Goal: Task Accomplishment & Management: Manage account settings

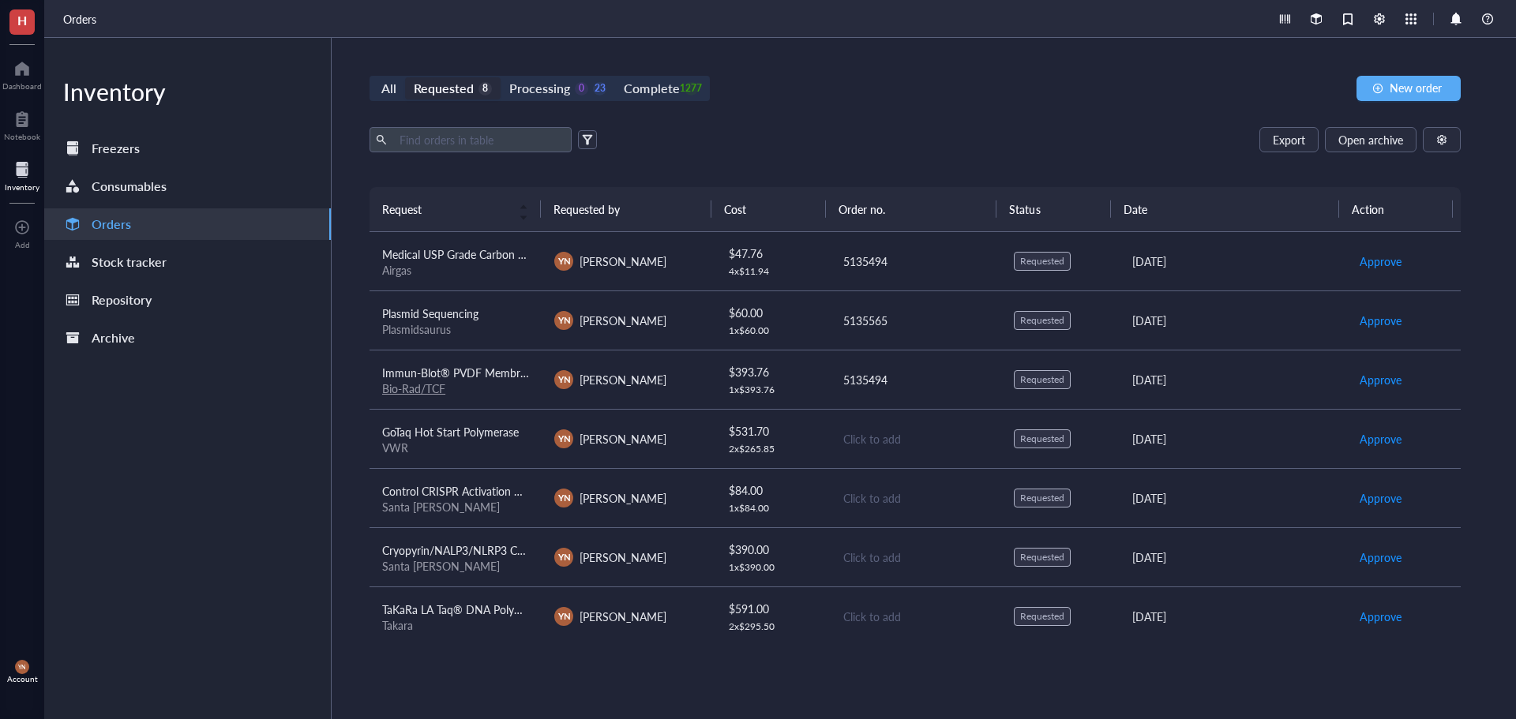
scroll to position [61, 0]
click at [760, 96] on div "All Requested 8 Processing 0 23 Complete 1277 New order" at bounding box center [914, 88] width 1091 height 25
click at [822, 118] on div "All Requested 8 Processing 0 23 Complete 1277 New order Export Open archive Req…" at bounding box center [915, 378] width 1167 height 681
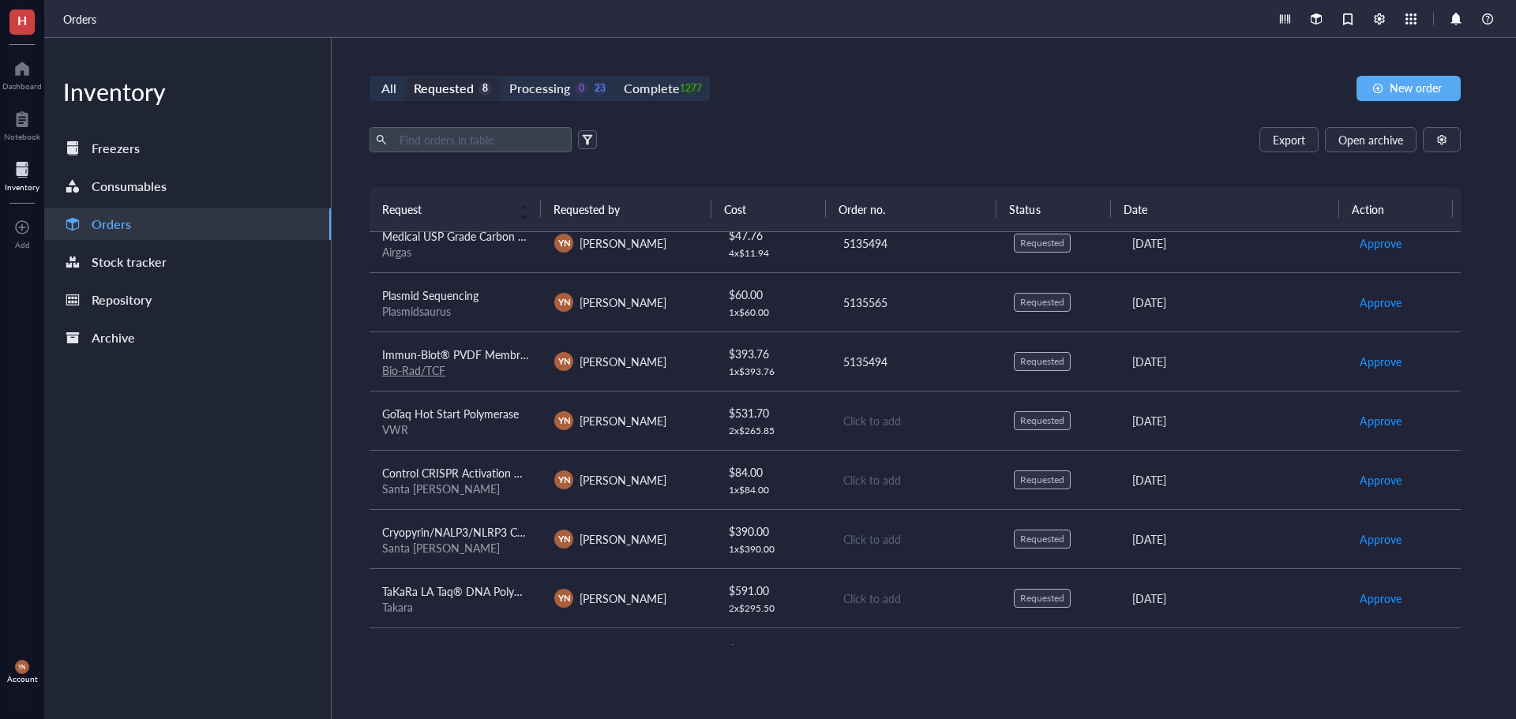
scroll to position [0, 0]
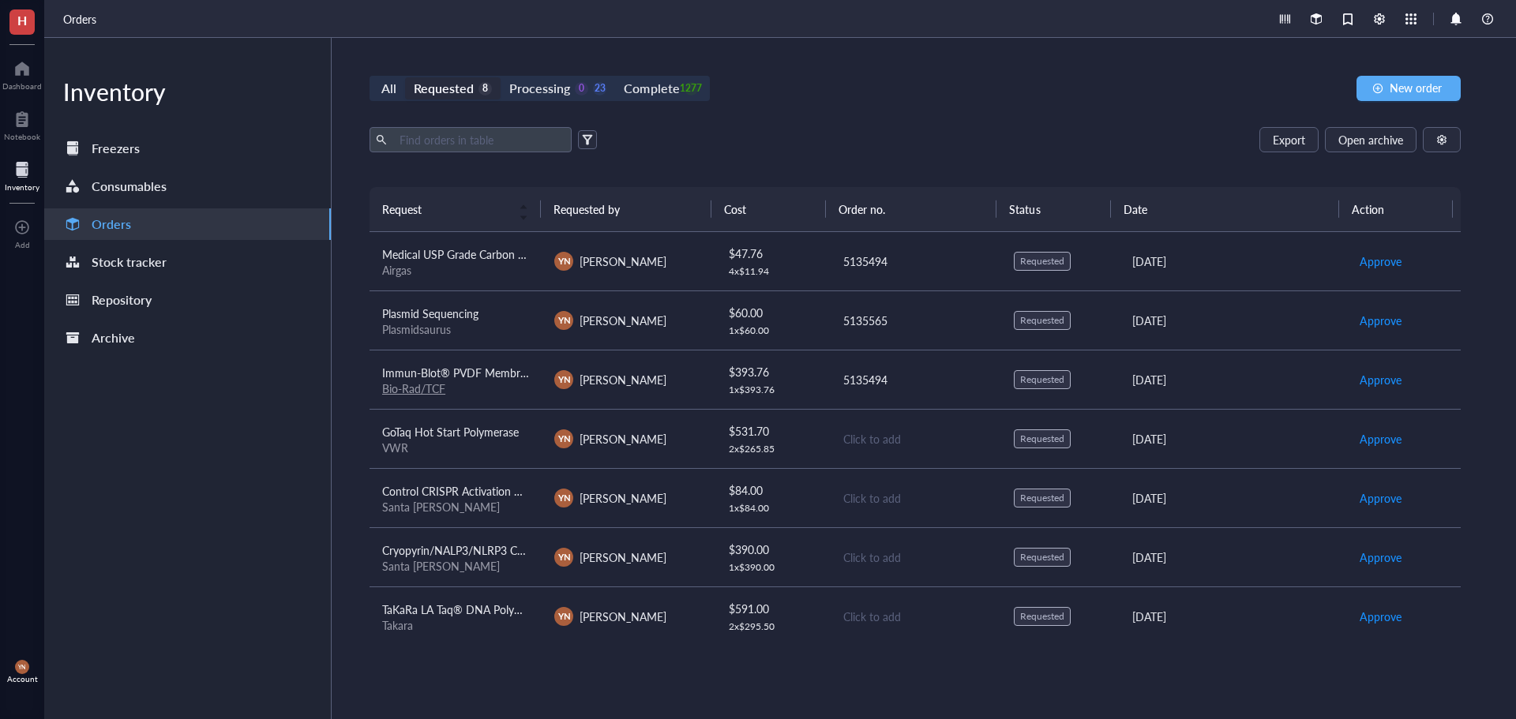
click at [753, 114] on div "All Requested 8 Processing 0 23 Complete 1277 New order Export Open archive Req…" at bounding box center [915, 378] width 1167 height 681
click at [434, 628] on div "IDT" at bounding box center [455, 624] width 147 height 14
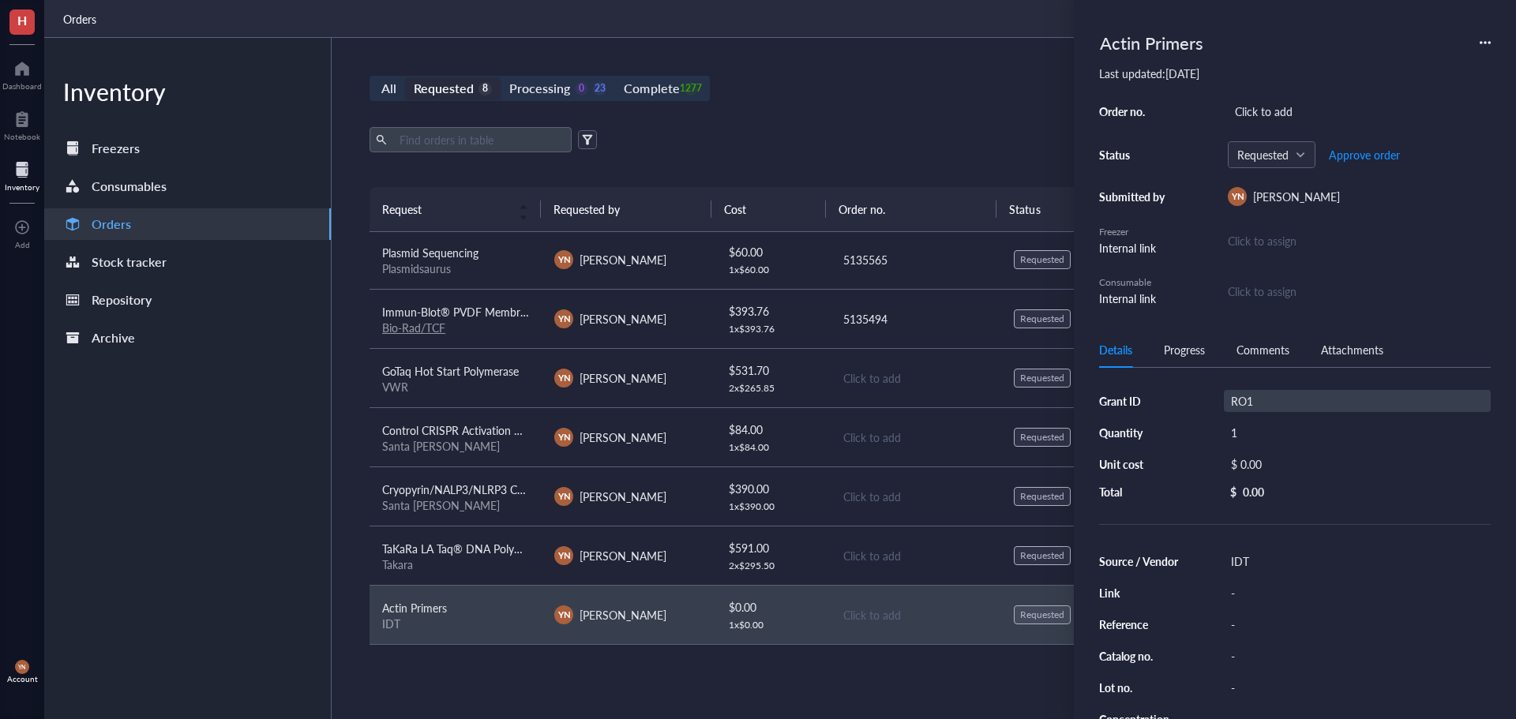
click at [1249, 393] on div "RO1" at bounding box center [1357, 401] width 267 height 22
click at [1258, 393] on input "RO1" at bounding box center [1247, 401] width 47 height 21
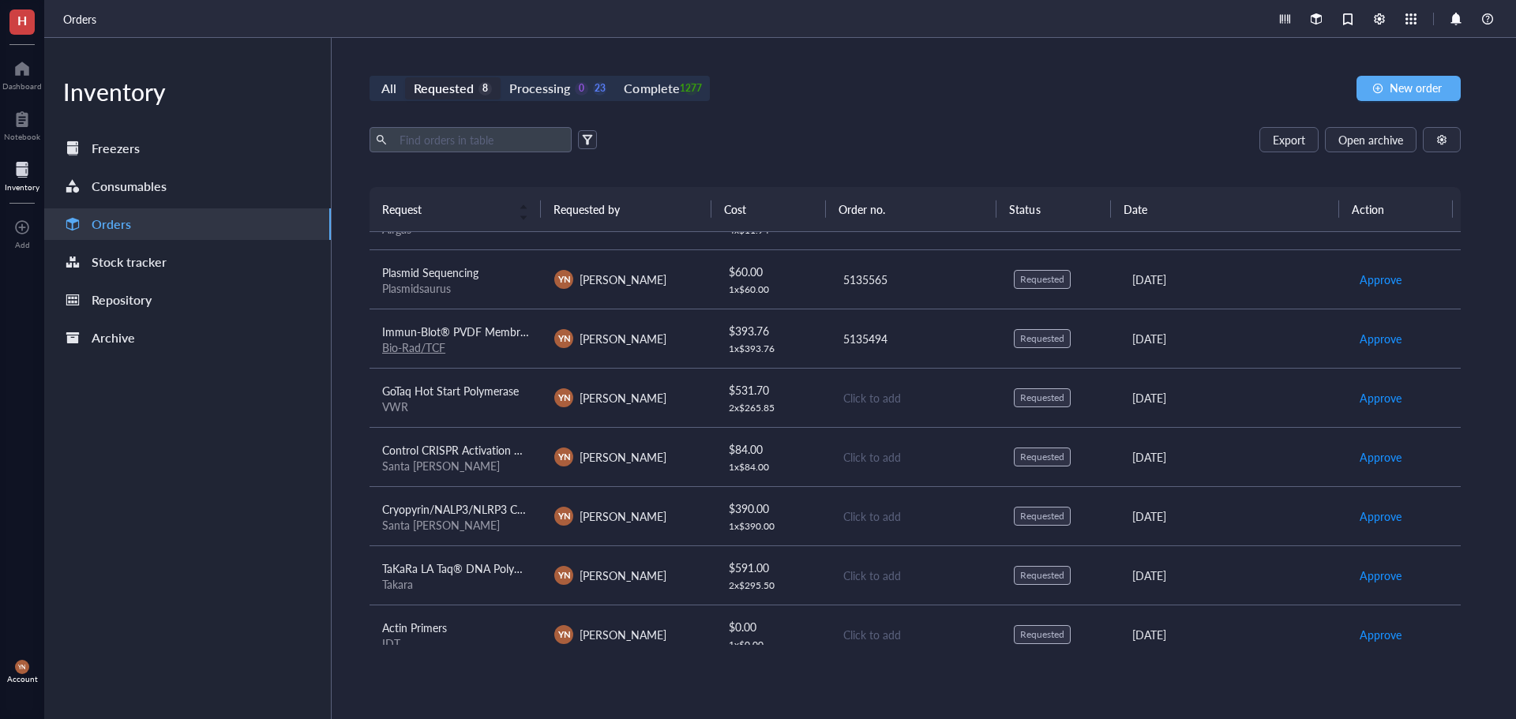
scroll to position [61, 0]
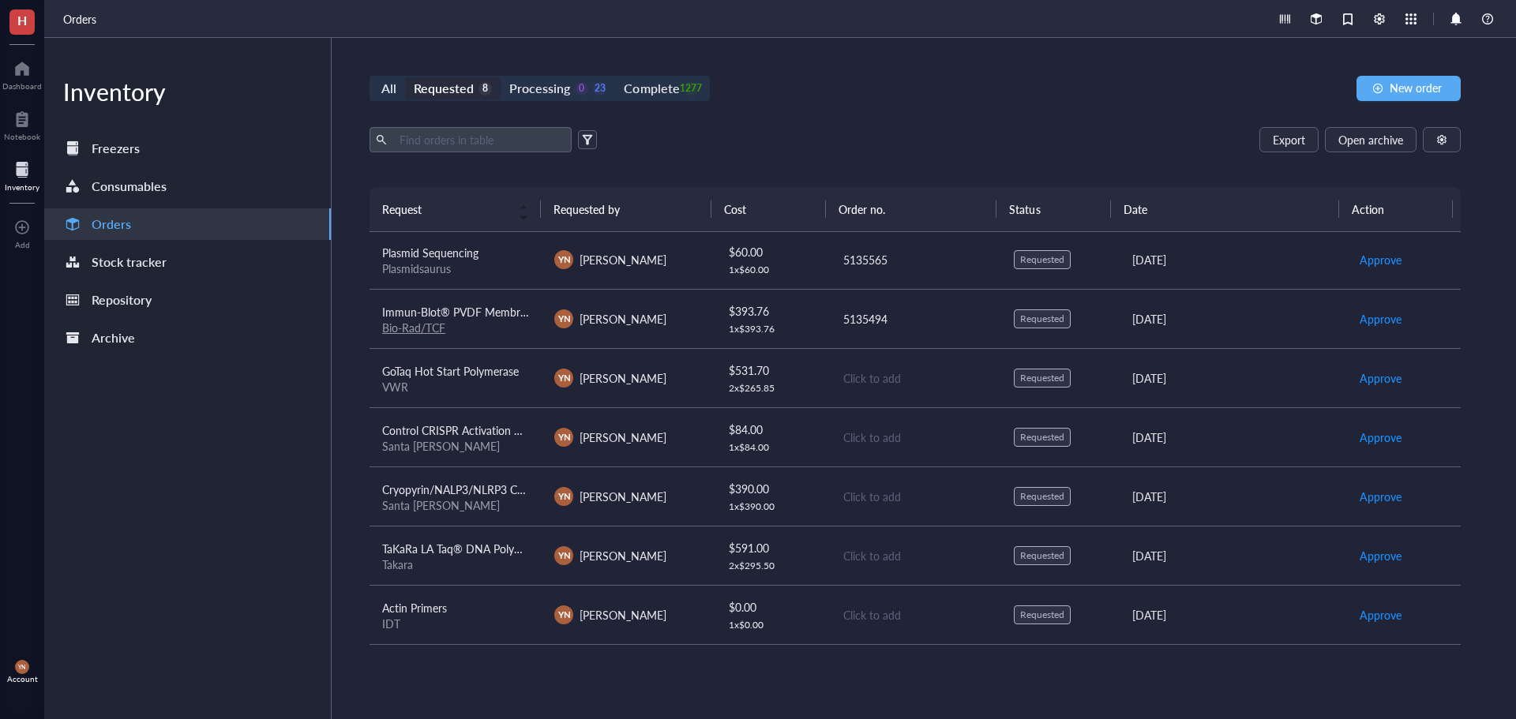
click at [426, 606] on span "Actin Primers" at bounding box center [414, 608] width 65 height 16
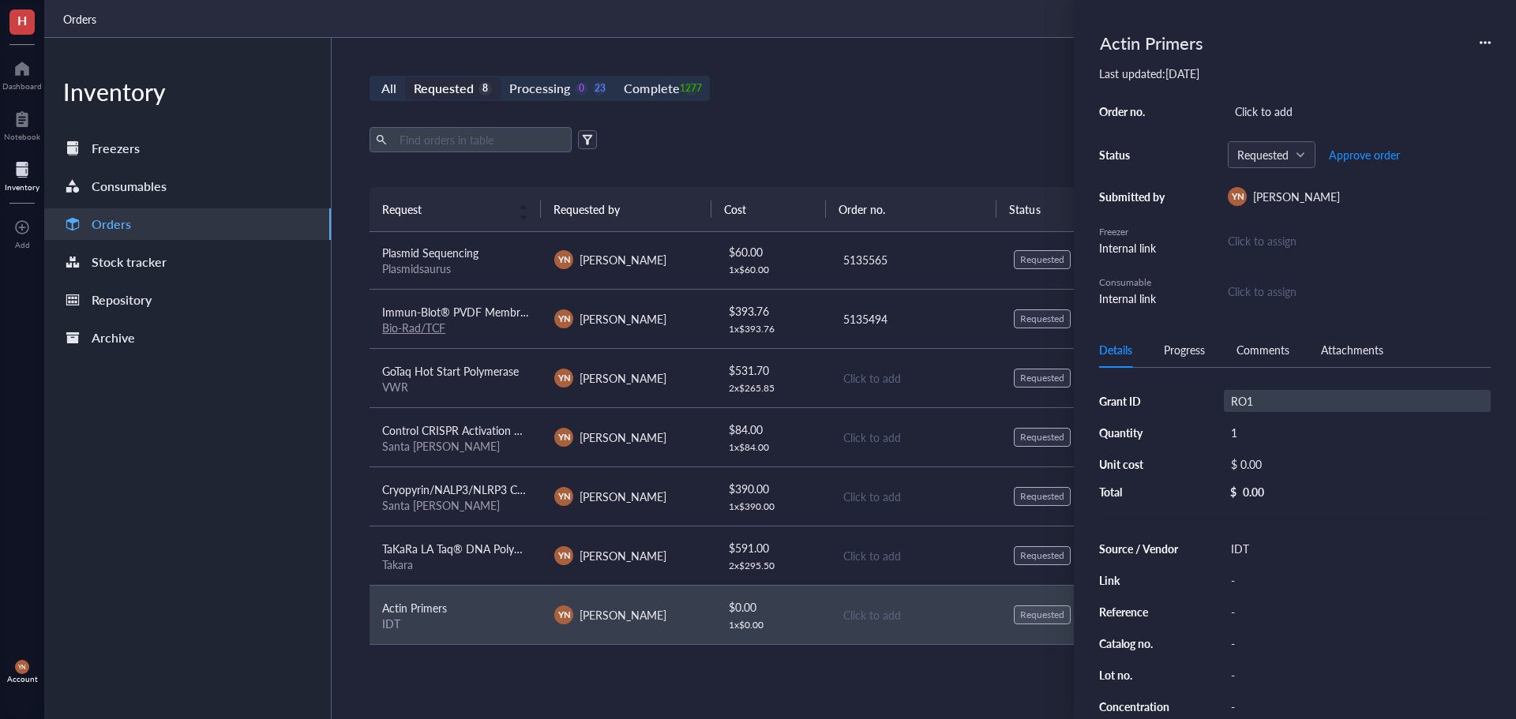
click at [1251, 399] on div "RO1" at bounding box center [1357, 401] width 267 height 22
type input "R37"
click at [1264, 116] on div "Click to add" at bounding box center [1359, 111] width 263 height 22
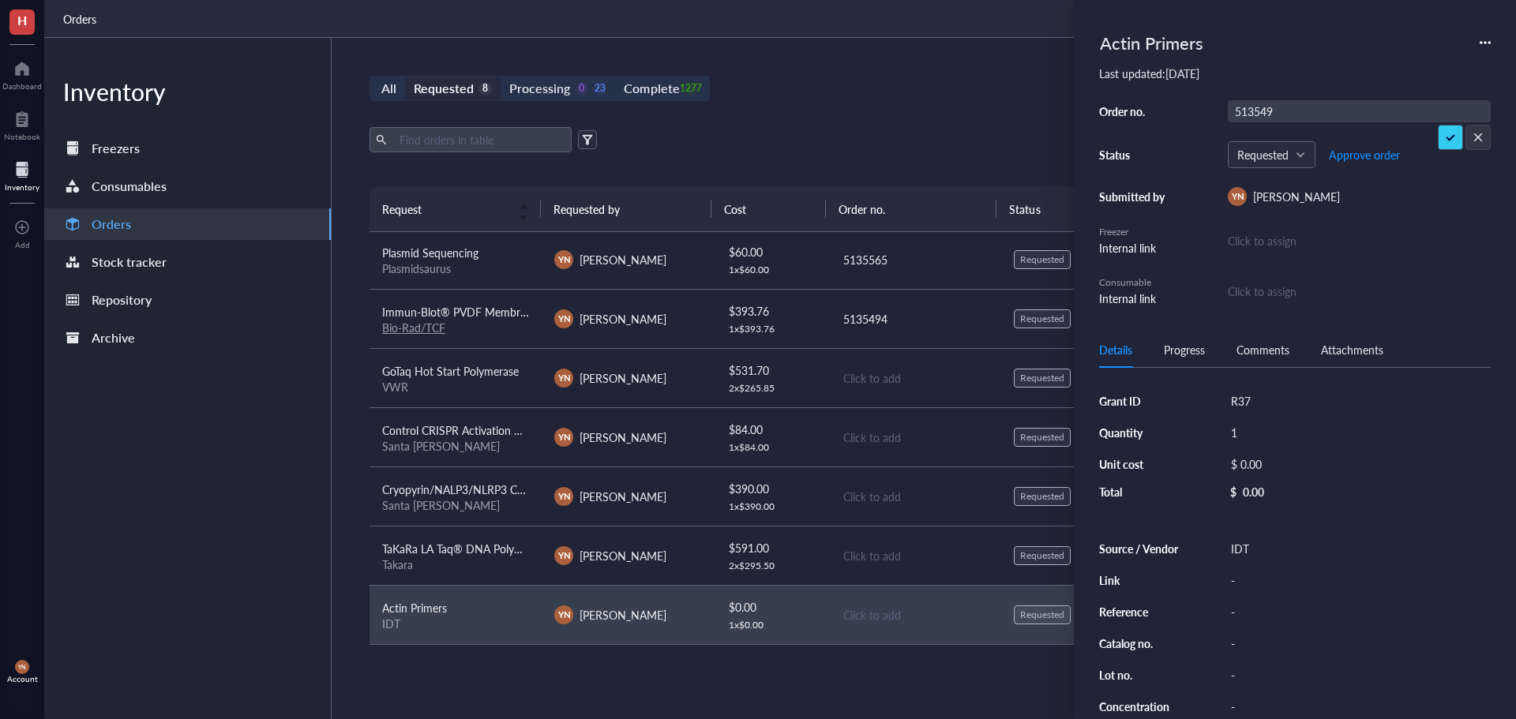
type input "5135494"
click at [1344, 152] on span "Approve order" at bounding box center [1364, 154] width 71 height 13
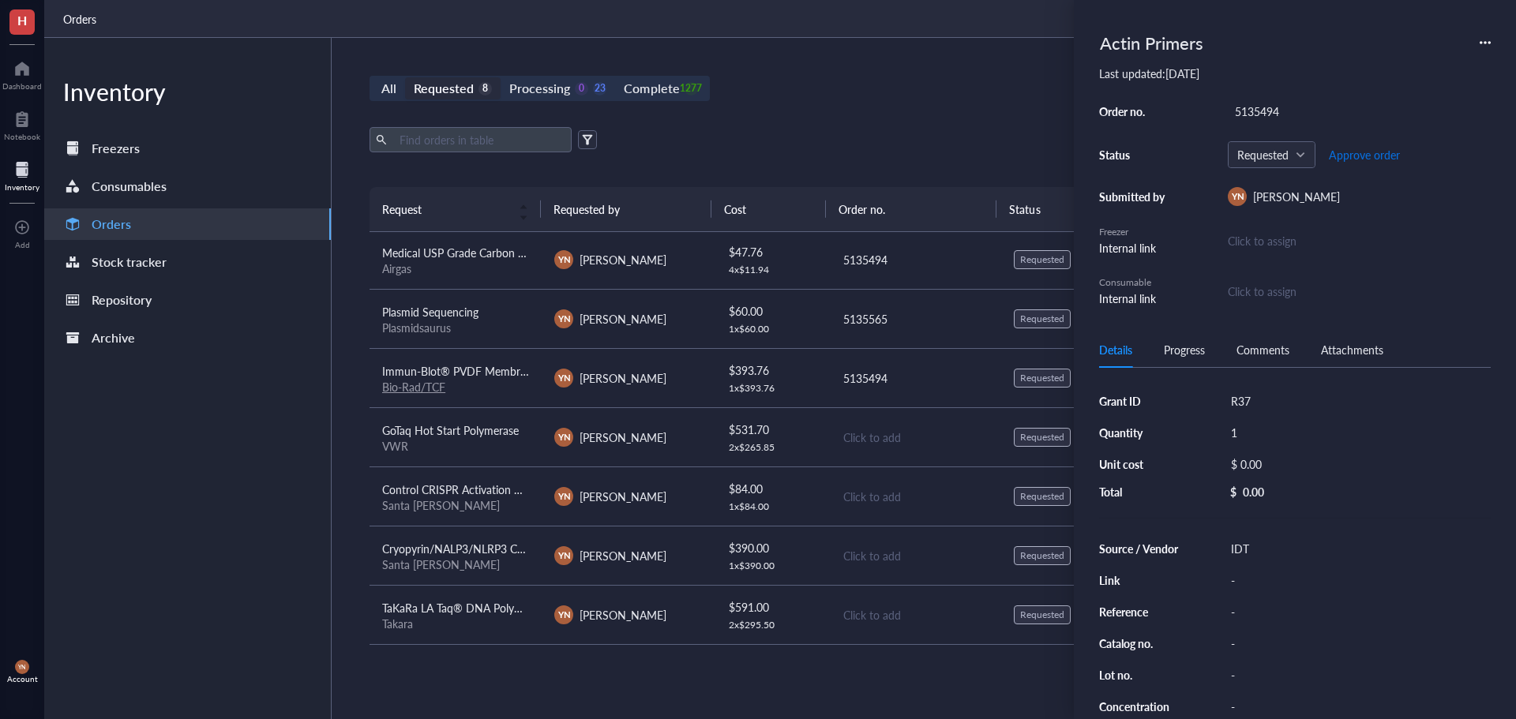
scroll to position [2, 0]
click at [1344, 152] on span "Place order" at bounding box center [1352, 154] width 54 height 13
click at [1256, 465] on div "$ 0.00" at bounding box center [1354, 464] width 261 height 22
click at [1256, 465] on div "$" at bounding box center [1238, 465] width 41 height 25
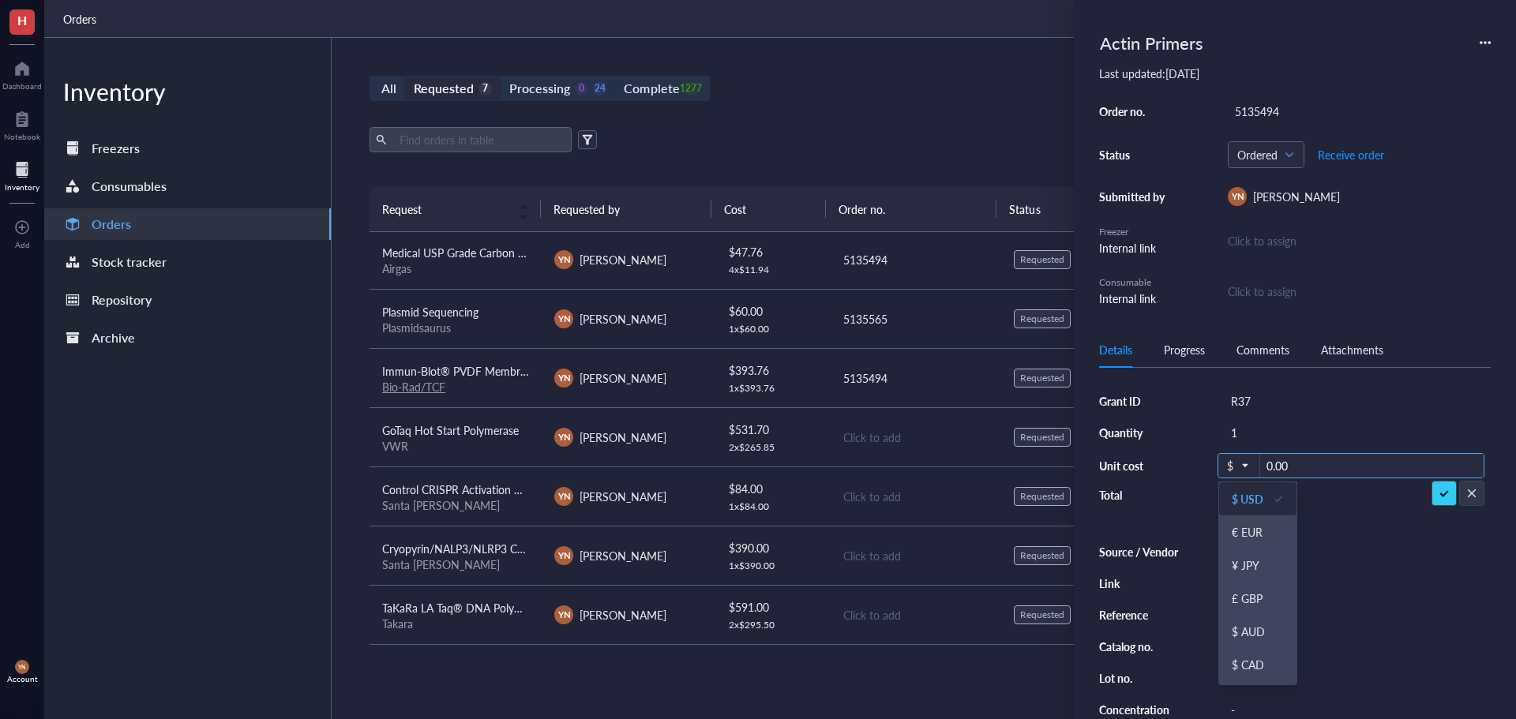
click at [1296, 465] on input "0.00" at bounding box center [1371, 466] width 223 height 25
type input "37.05"
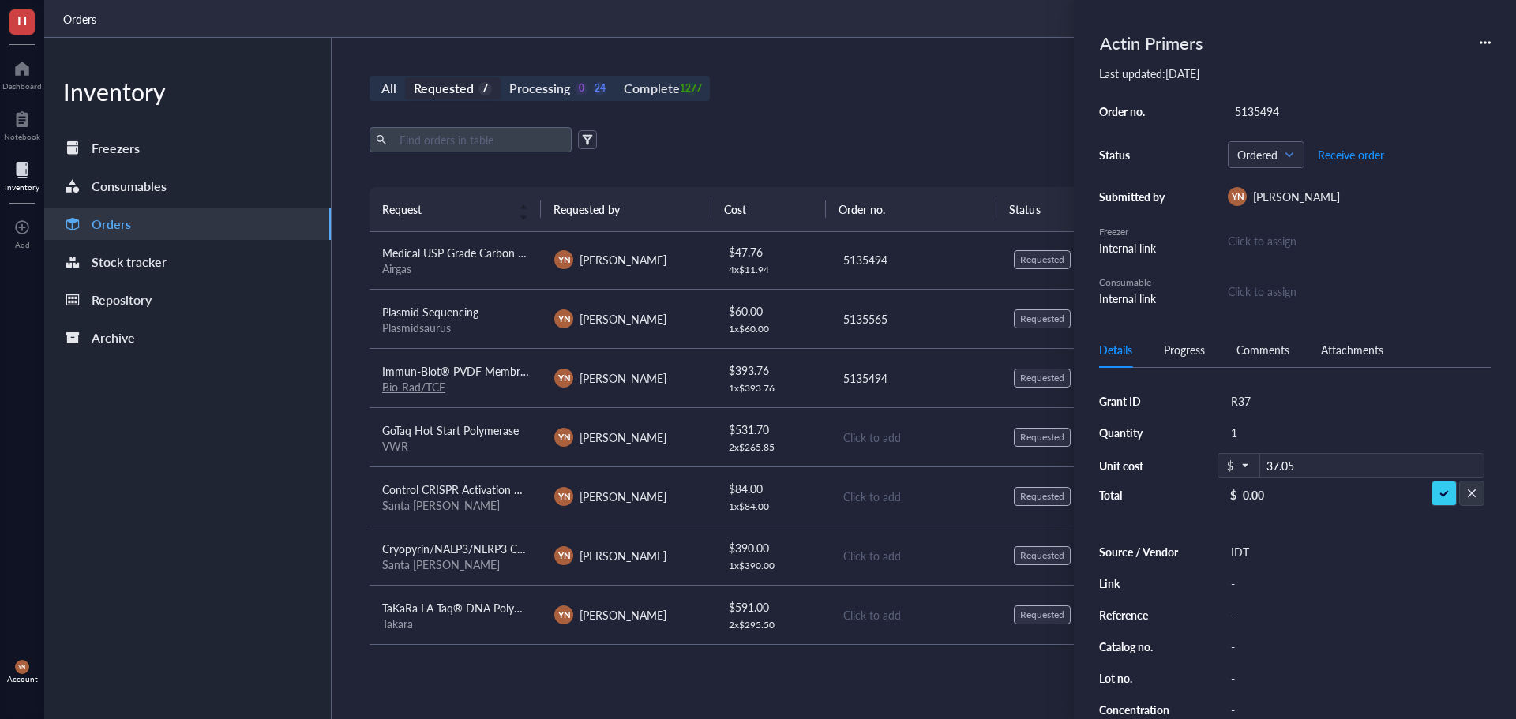
click at [863, 141] on div "Export Open archive" at bounding box center [914, 139] width 1091 height 25
click at [910, 93] on div "All Requested 7 Processing 0 24 Complete 1277 New order" at bounding box center [914, 88] width 1091 height 25
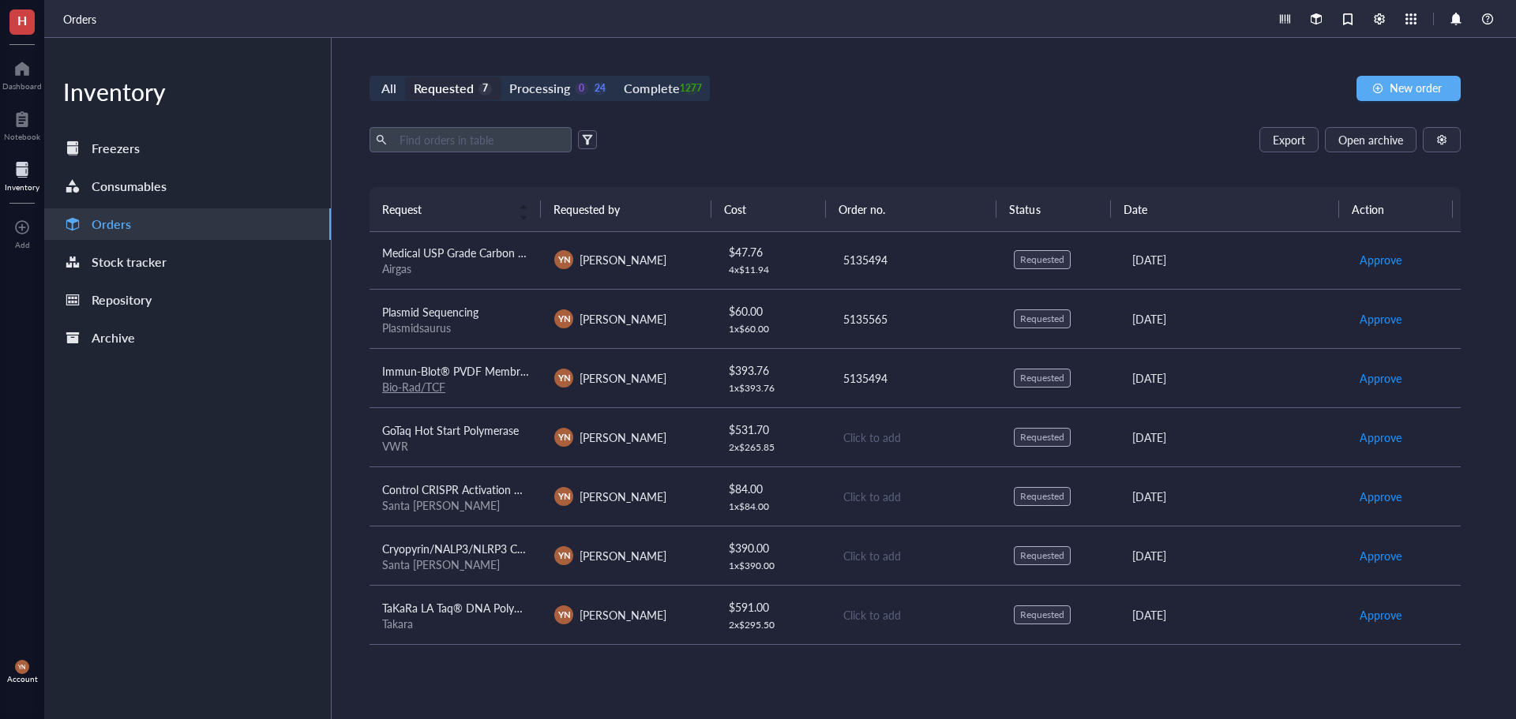
click at [458, 554] on span "Cryopyrin/NALP3/NLRP3 CRISPR Activation Plasmid (m)" at bounding box center [520, 549] width 277 height 16
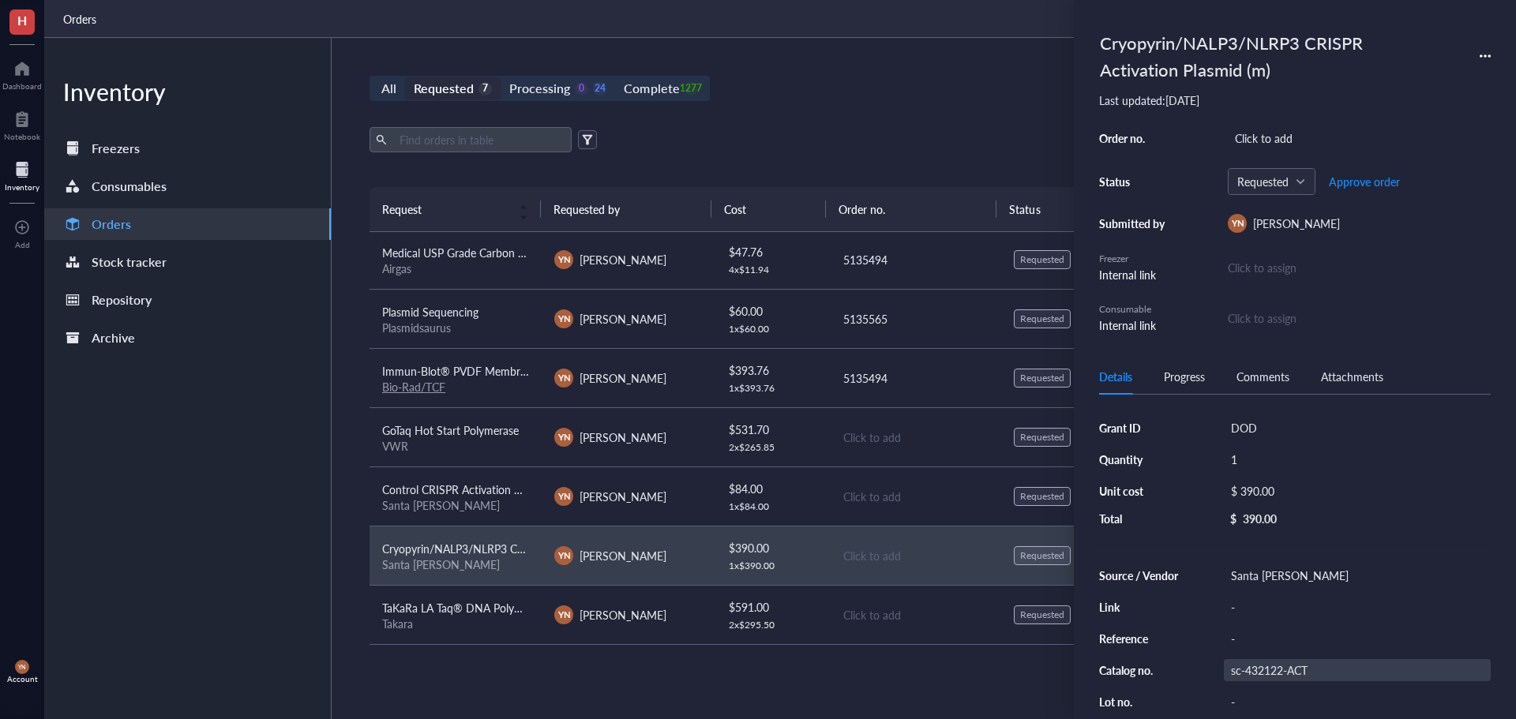
click at [1260, 666] on div "sc-432122-ACT" at bounding box center [1357, 670] width 267 height 22
click at [1260, 668] on input "sc-432122-ACT" at bounding box center [1271, 670] width 95 height 21
click at [493, 512] on div "Santa [PERSON_NAME]" at bounding box center [455, 505] width 147 height 14
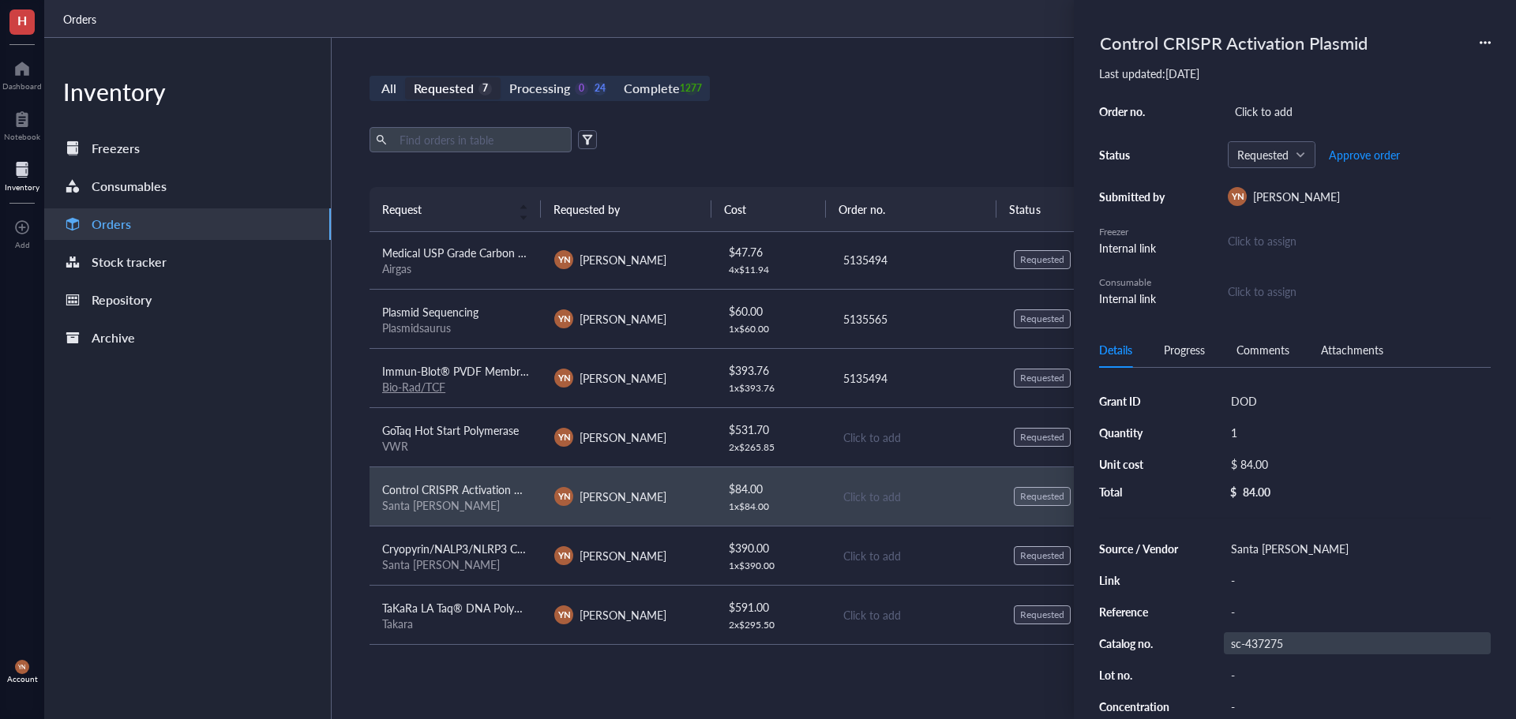
click at [1284, 635] on div "sc-437275" at bounding box center [1357, 643] width 267 height 22
click at [1284, 635] on input "sc-437275" at bounding box center [1258, 643] width 69 height 21
click at [250, 519] on div "Inventory Freezers Consumables Orders Stock tracker Repository Archive" at bounding box center [187, 378] width 287 height 681
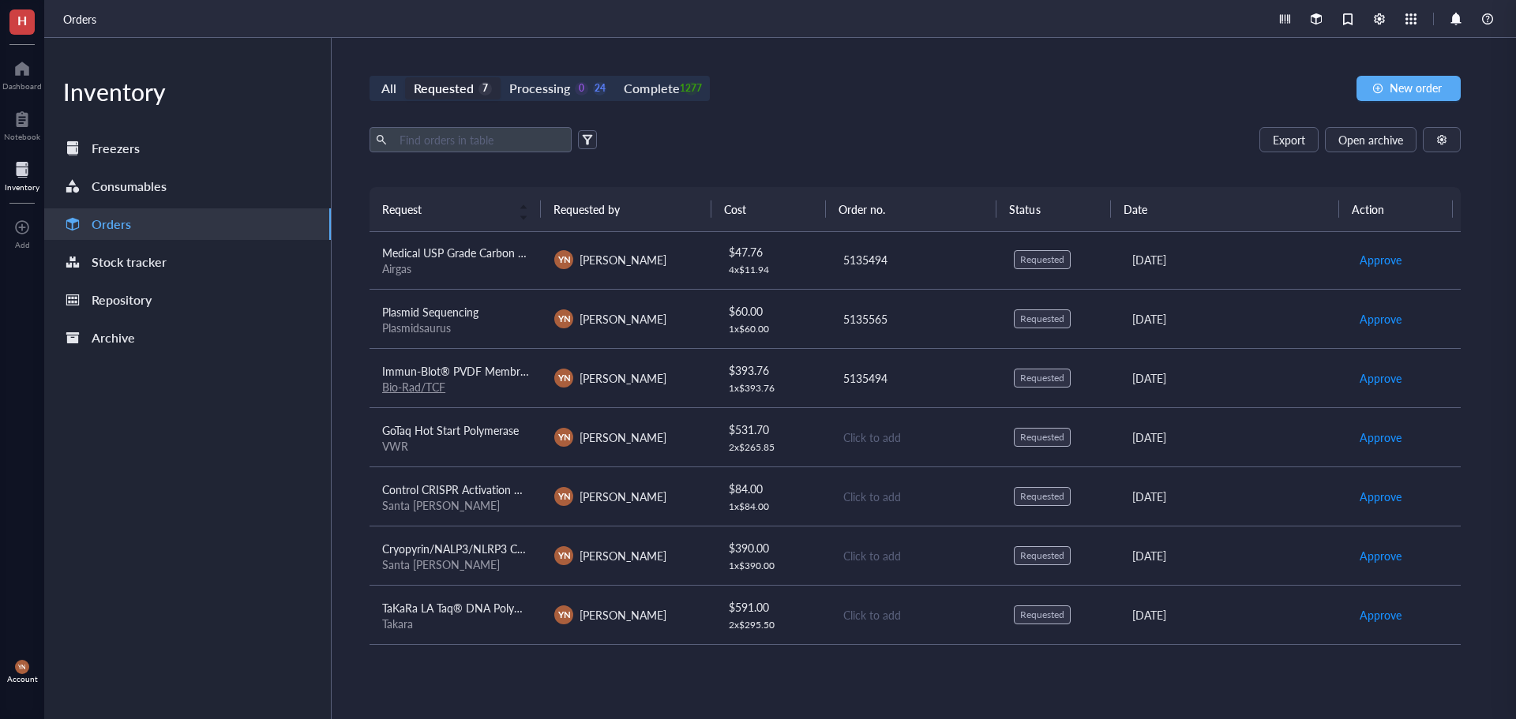
click at [886, 92] on div "All Requested 7 Processing 0 24 Complete 1277 New order" at bounding box center [914, 88] width 1091 height 25
click at [492, 321] on div "Plasmidsaurus" at bounding box center [455, 328] width 147 height 14
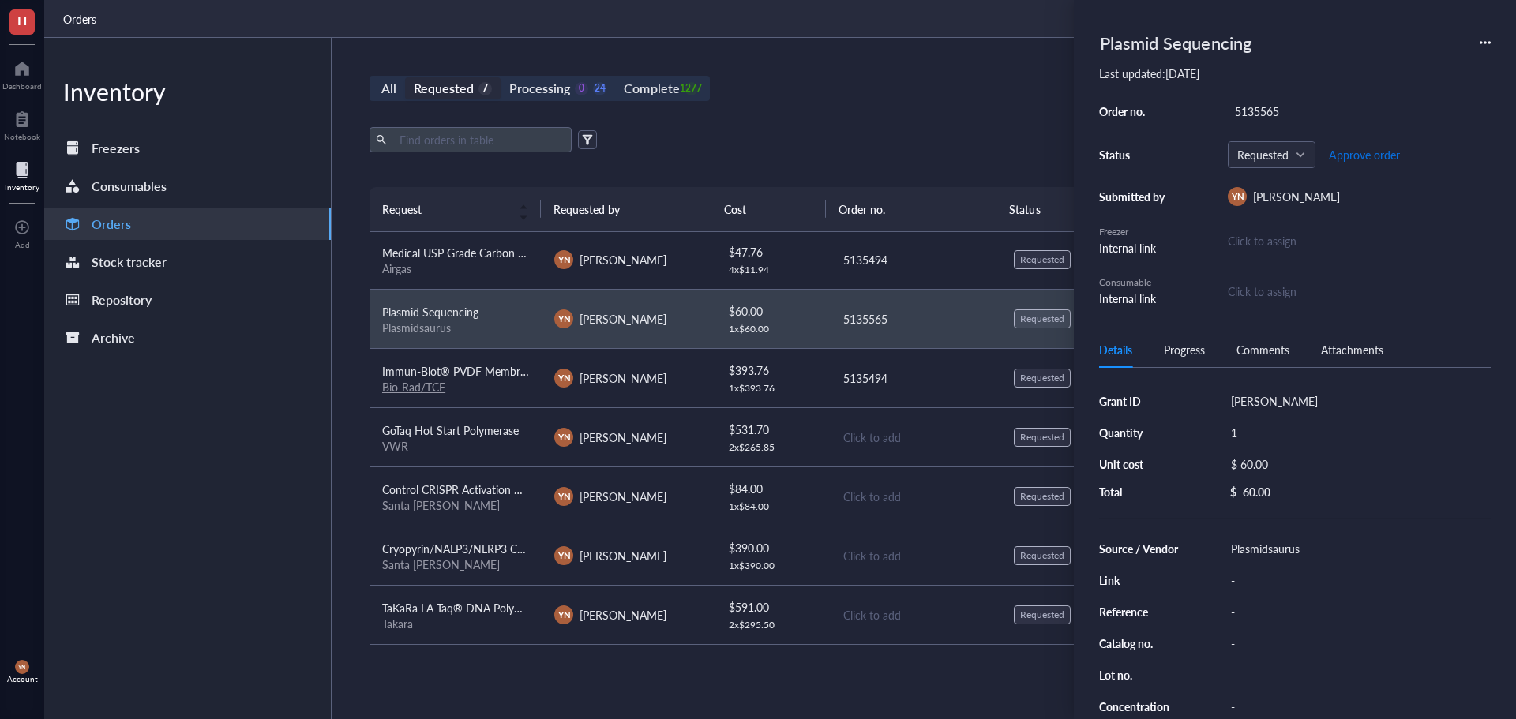
click at [1374, 157] on span "Approve order" at bounding box center [1364, 154] width 71 height 13
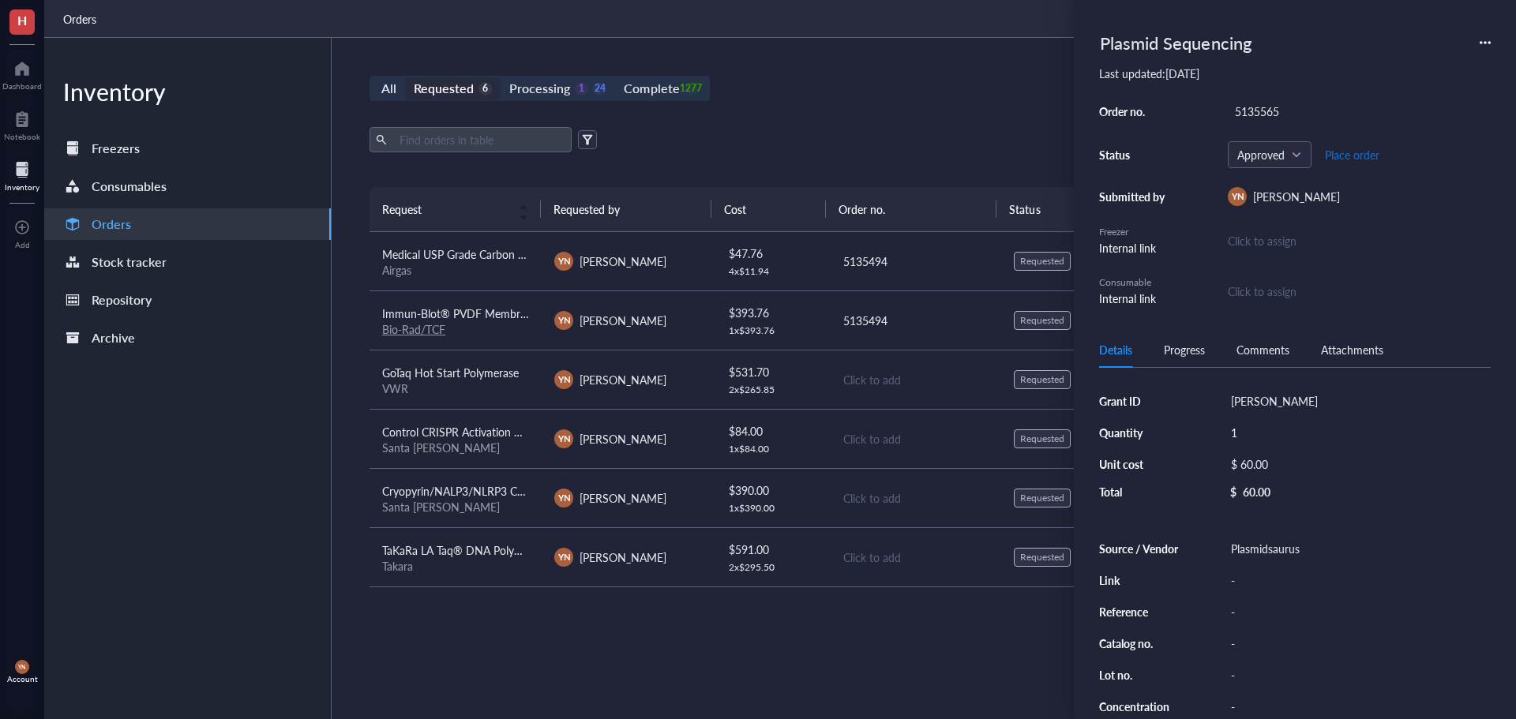
click at [1367, 155] on span "Place order" at bounding box center [1352, 154] width 54 height 13
click at [409, 249] on span "Medical USP Grade Carbon Dioxide, 50 Pound Cylinder, CGA-320" at bounding box center [541, 254] width 319 height 16
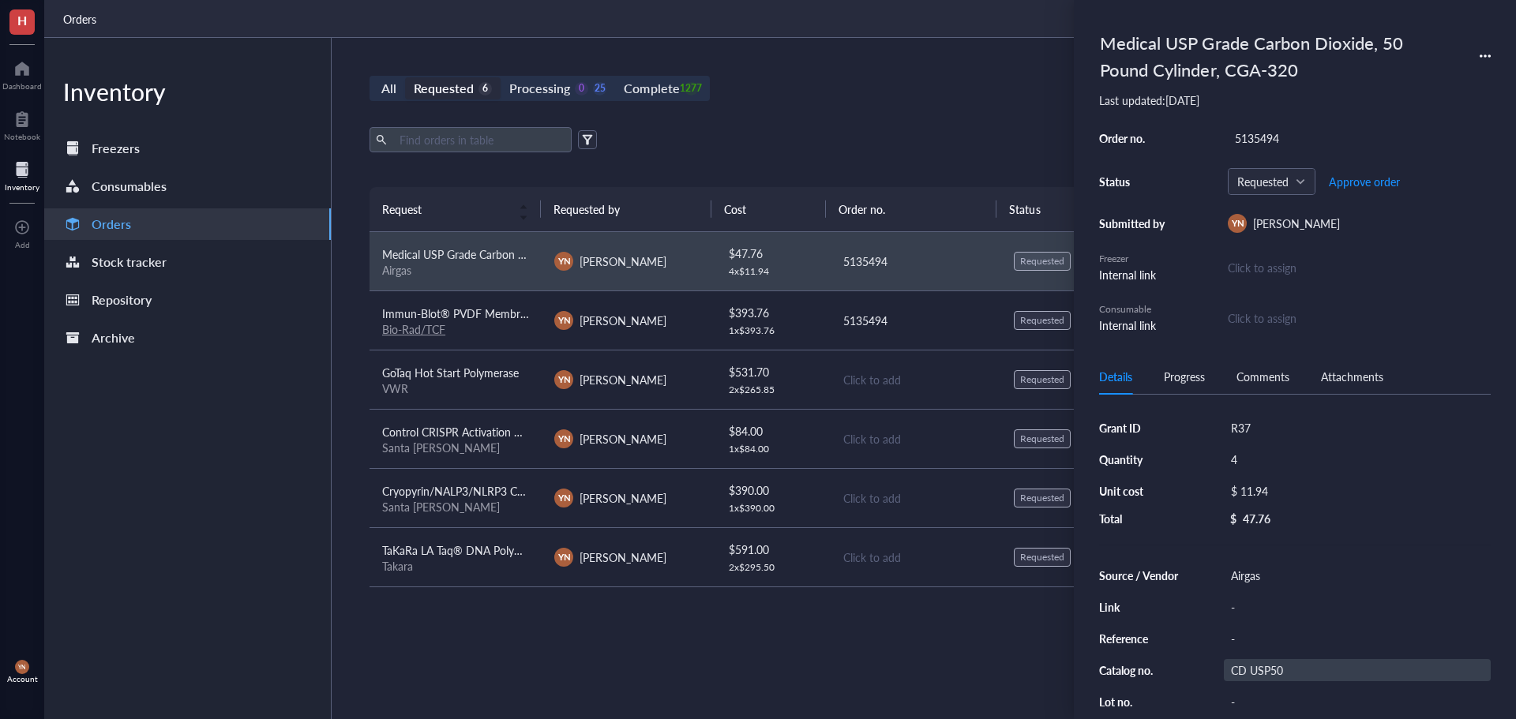
click at [1267, 668] on div "CD USP50" at bounding box center [1357, 670] width 267 height 22
click at [1267, 667] on input "CD USP50" at bounding box center [1255, 670] width 63 height 21
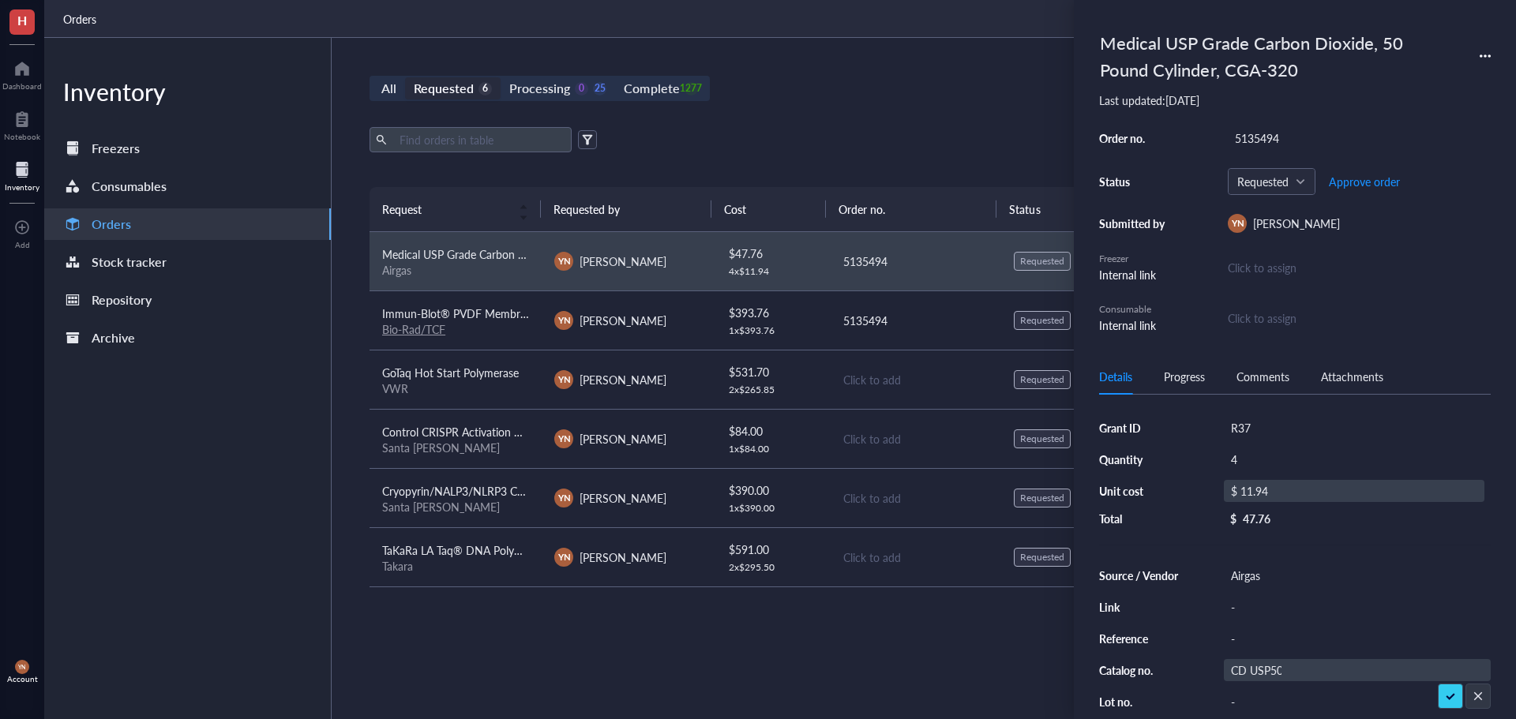
click at [1288, 489] on div "$ 11.94" at bounding box center [1354, 491] width 261 height 22
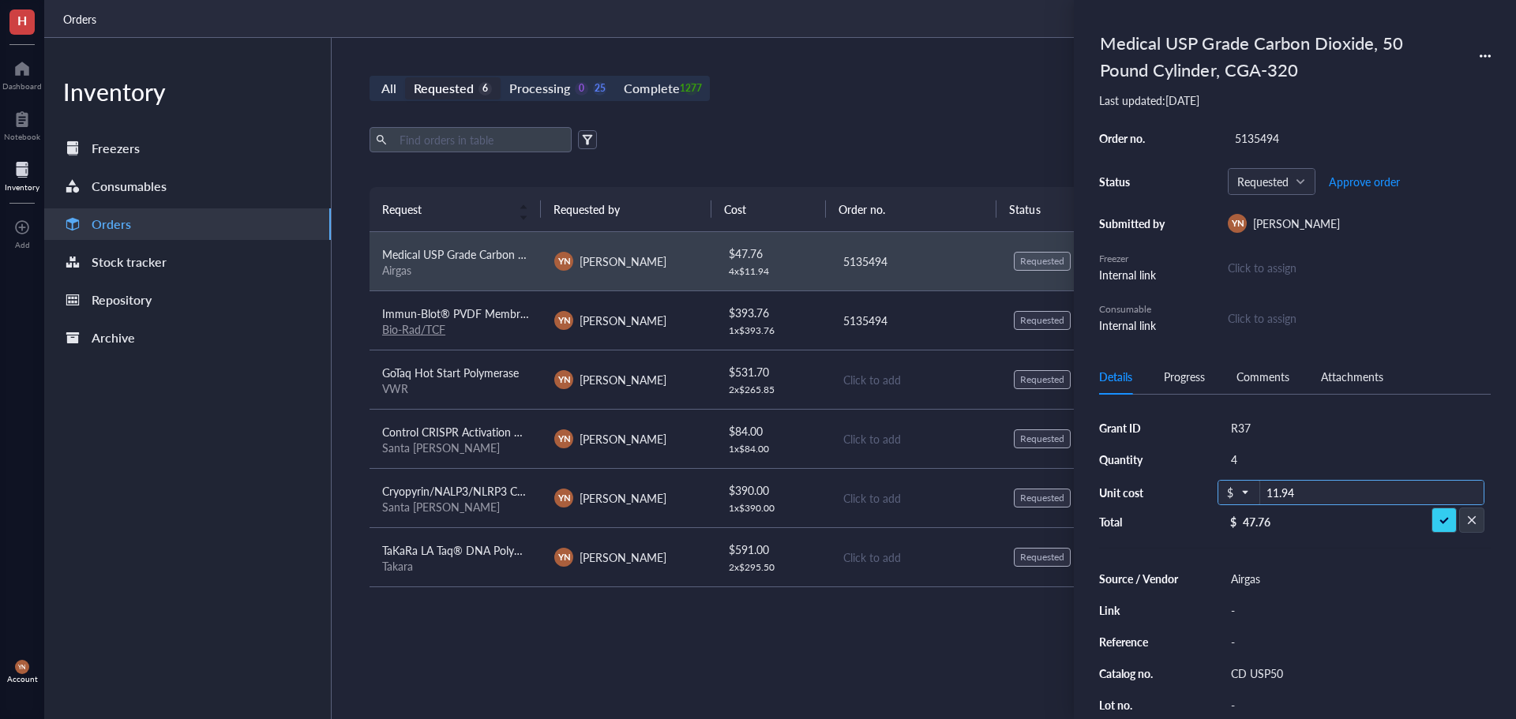
click at [1288, 489] on input "11.94" at bounding box center [1371, 493] width 223 height 25
type input "11.31"
click at [1261, 486] on div "$ 11.31" at bounding box center [1354, 491] width 261 height 22
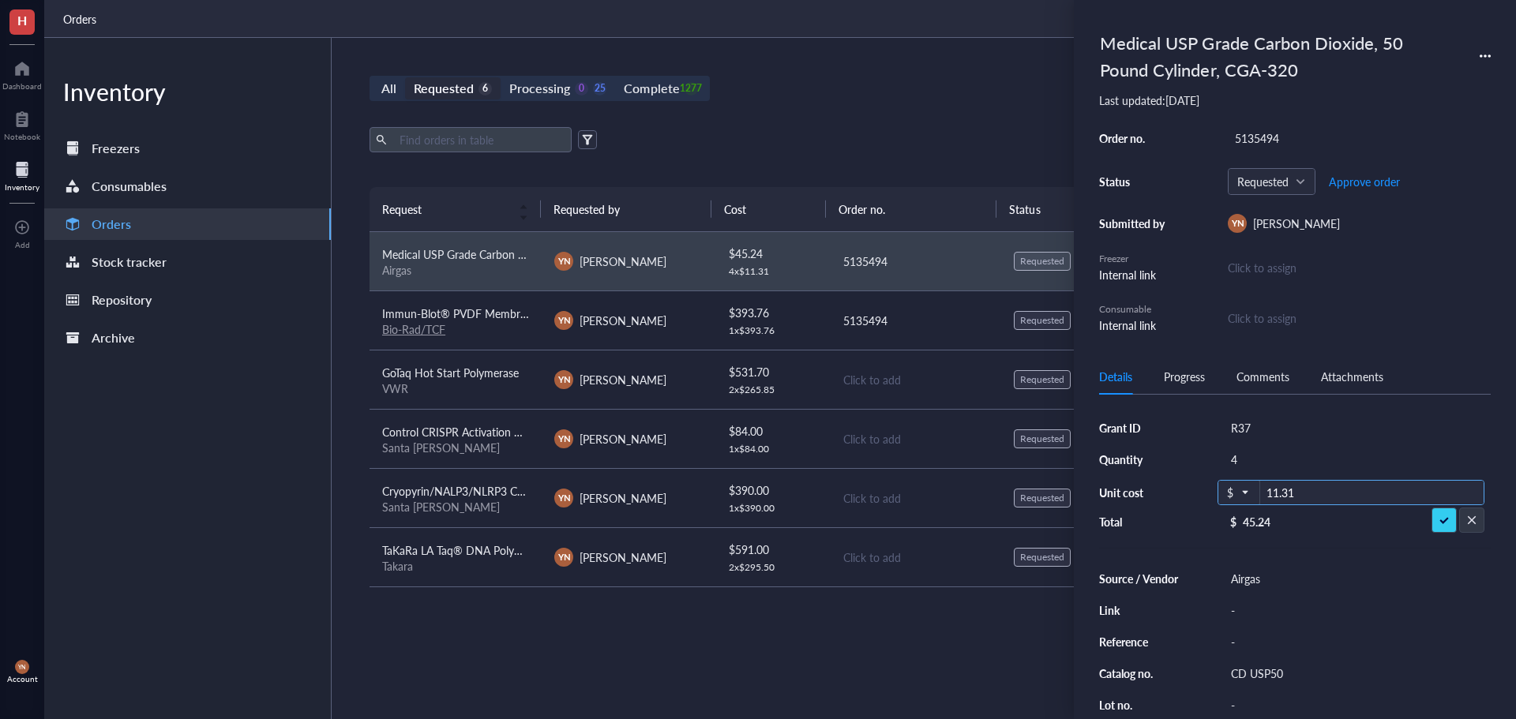
click at [1302, 493] on input "11.31" at bounding box center [1371, 493] width 223 height 25
type input "12"
click at [1378, 177] on span "Approve order" at bounding box center [1364, 181] width 71 height 13
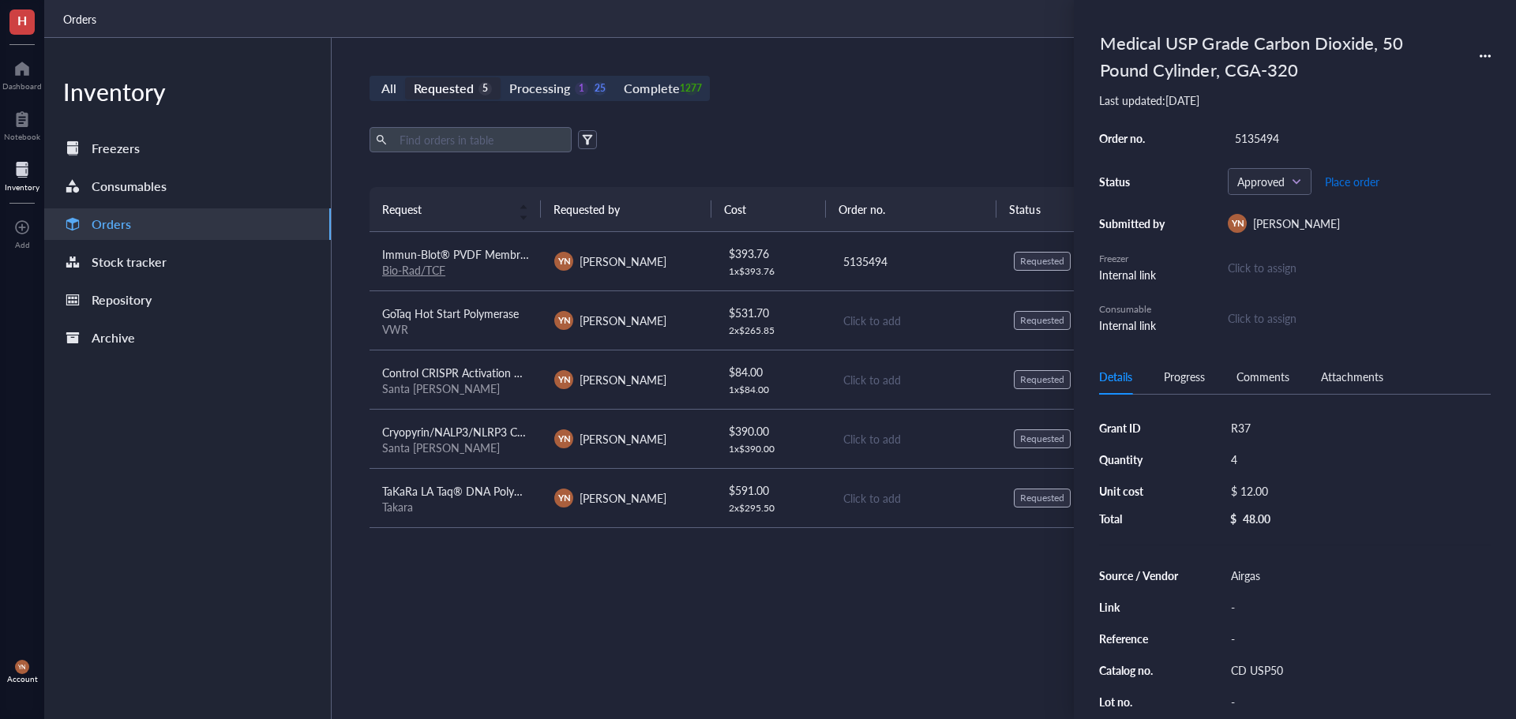
click at [1378, 178] on span "Place order" at bounding box center [1352, 181] width 54 height 13
click at [868, 114] on div "All Requested 5 Processing 0 26 Complete 1277 New order Export Open archive Req…" at bounding box center [915, 378] width 1167 height 681
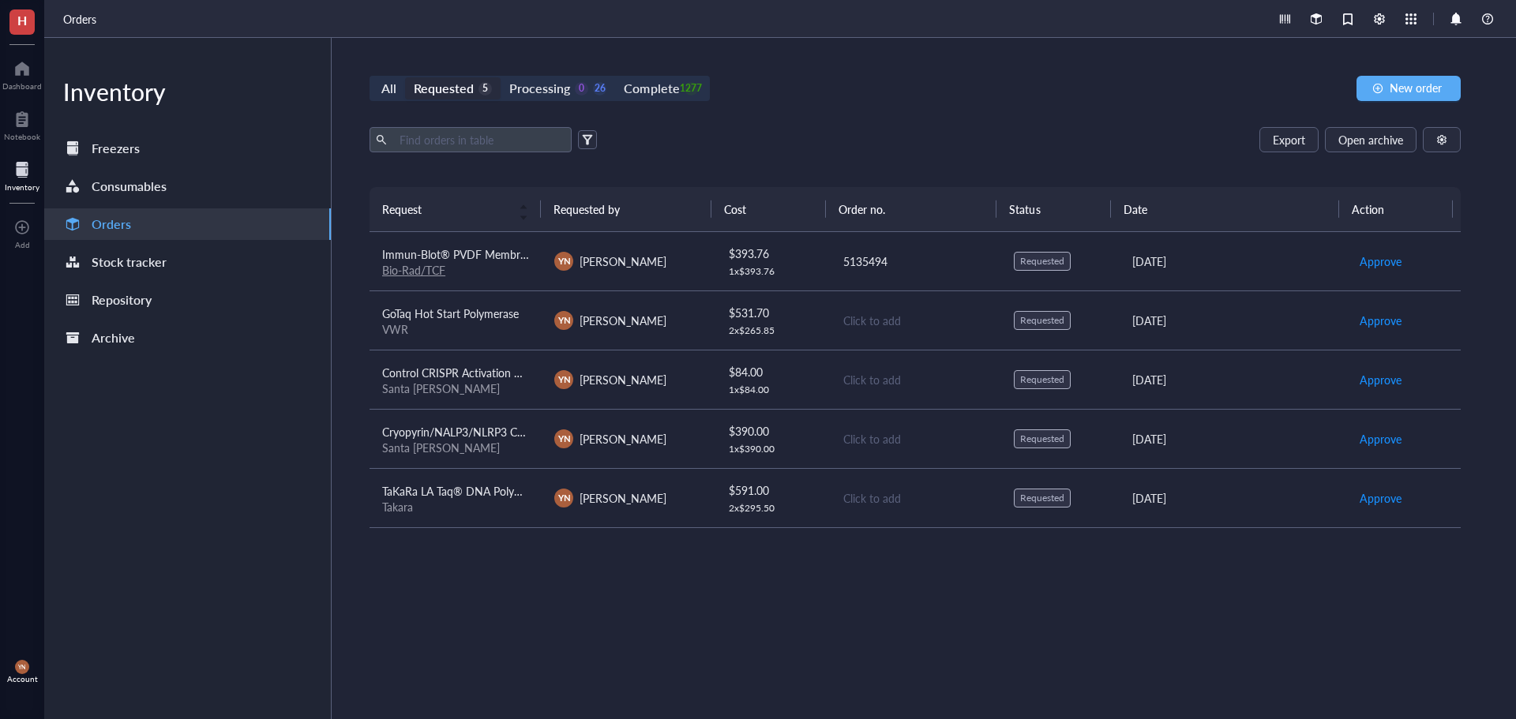
click at [879, 118] on div "All Requested 5 Processing 0 26 Complete 1277 New order Export Open archive Req…" at bounding box center [915, 378] width 1167 height 681
click at [645, 79] on div "Complete" at bounding box center [651, 88] width 55 height 22
click at [615, 77] on input "Complete 1277" at bounding box center [615, 77] width 0 height 0
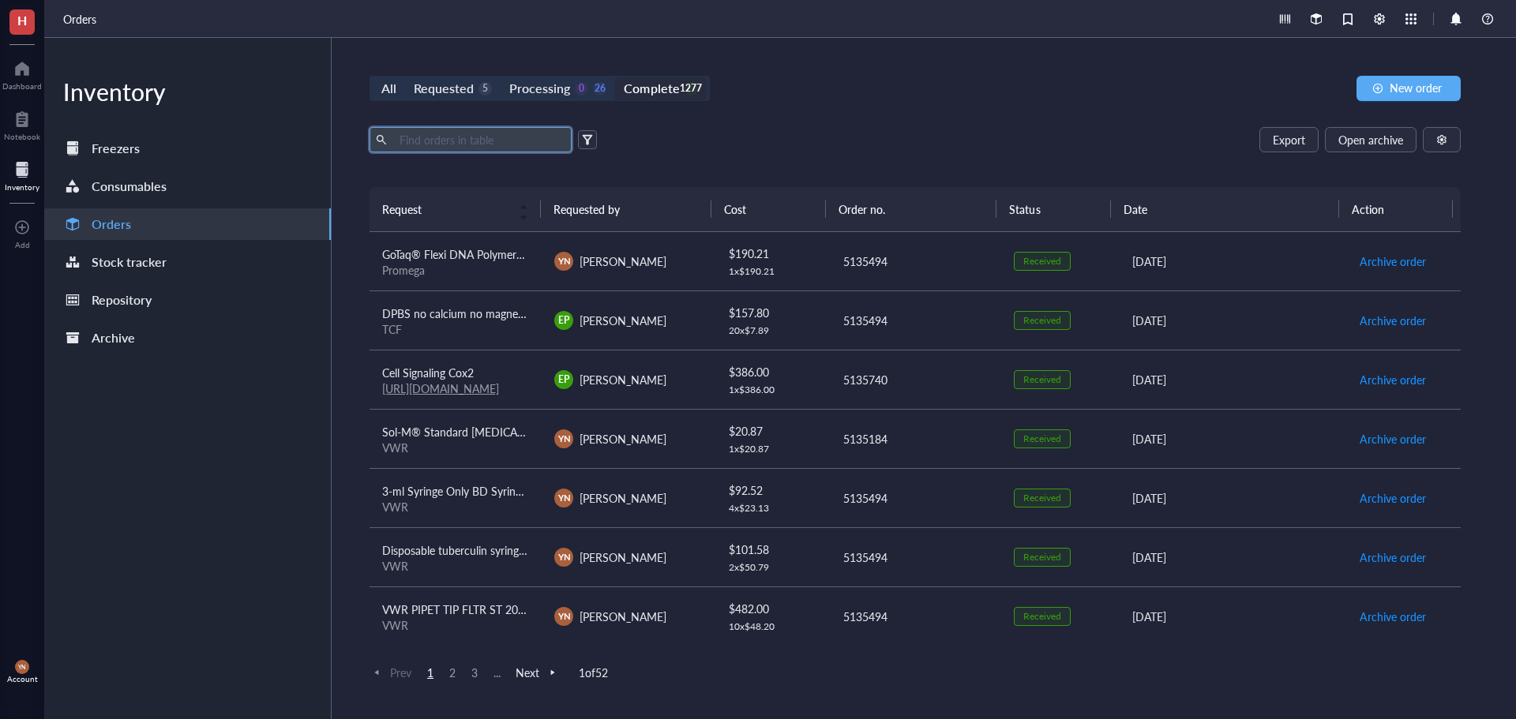
click at [493, 138] on input "text" at bounding box center [479, 140] width 172 height 24
type input "pcr"
click at [444, 319] on span "Tube strips for real time PCR with individually attached flat caps" at bounding box center [537, 314] width 311 height 16
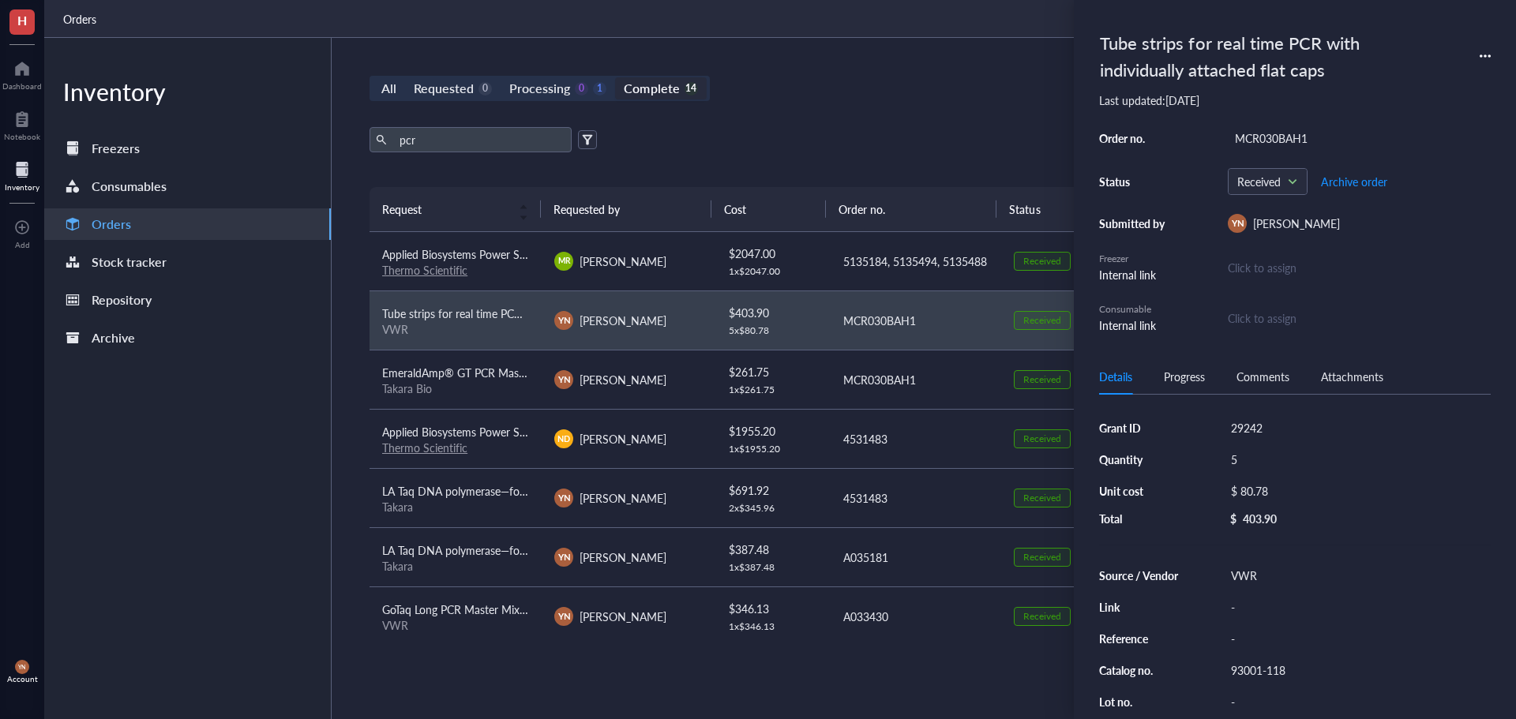
click at [1480, 53] on icon at bounding box center [1484, 56] width 11 height 11
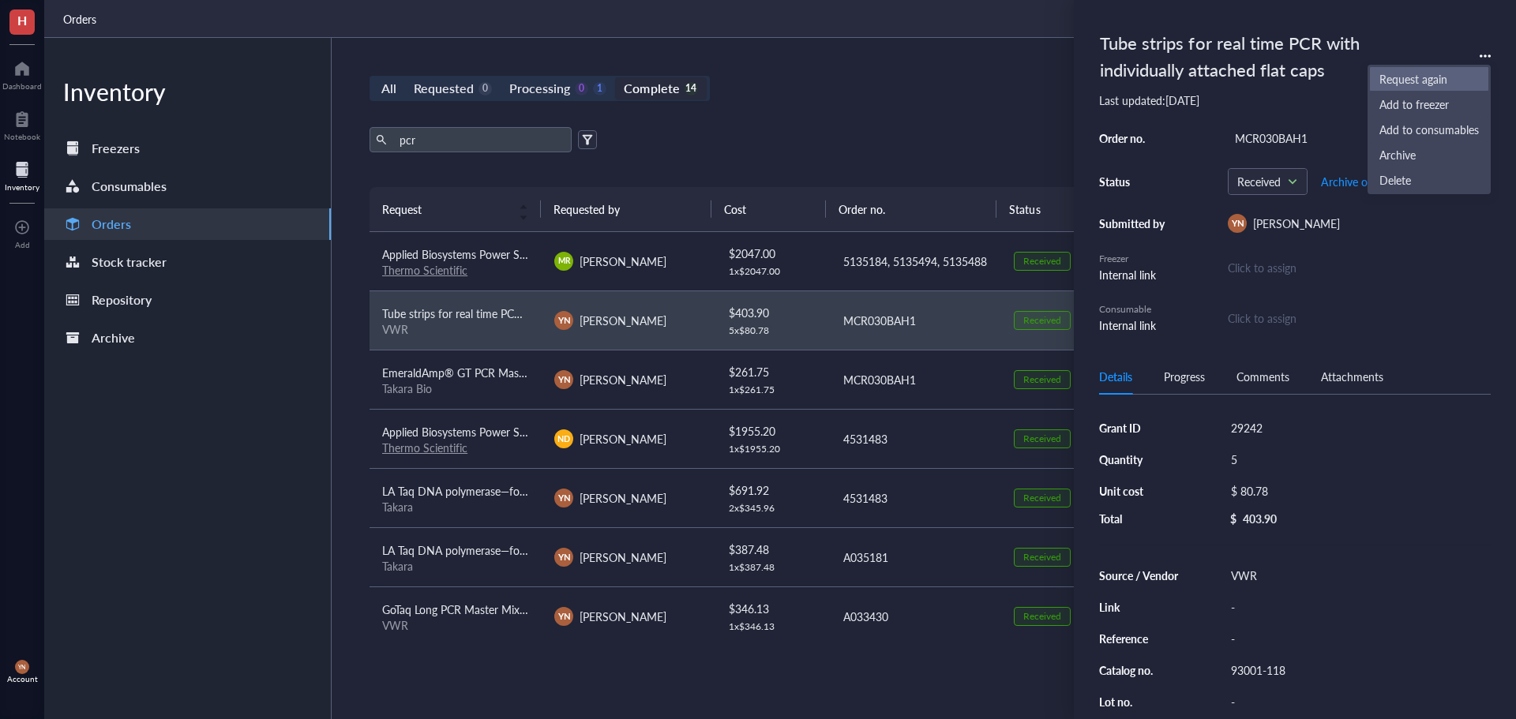
click at [1436, 73] on span "Request again" at bounding box center [1428, 78] width 99 height 17
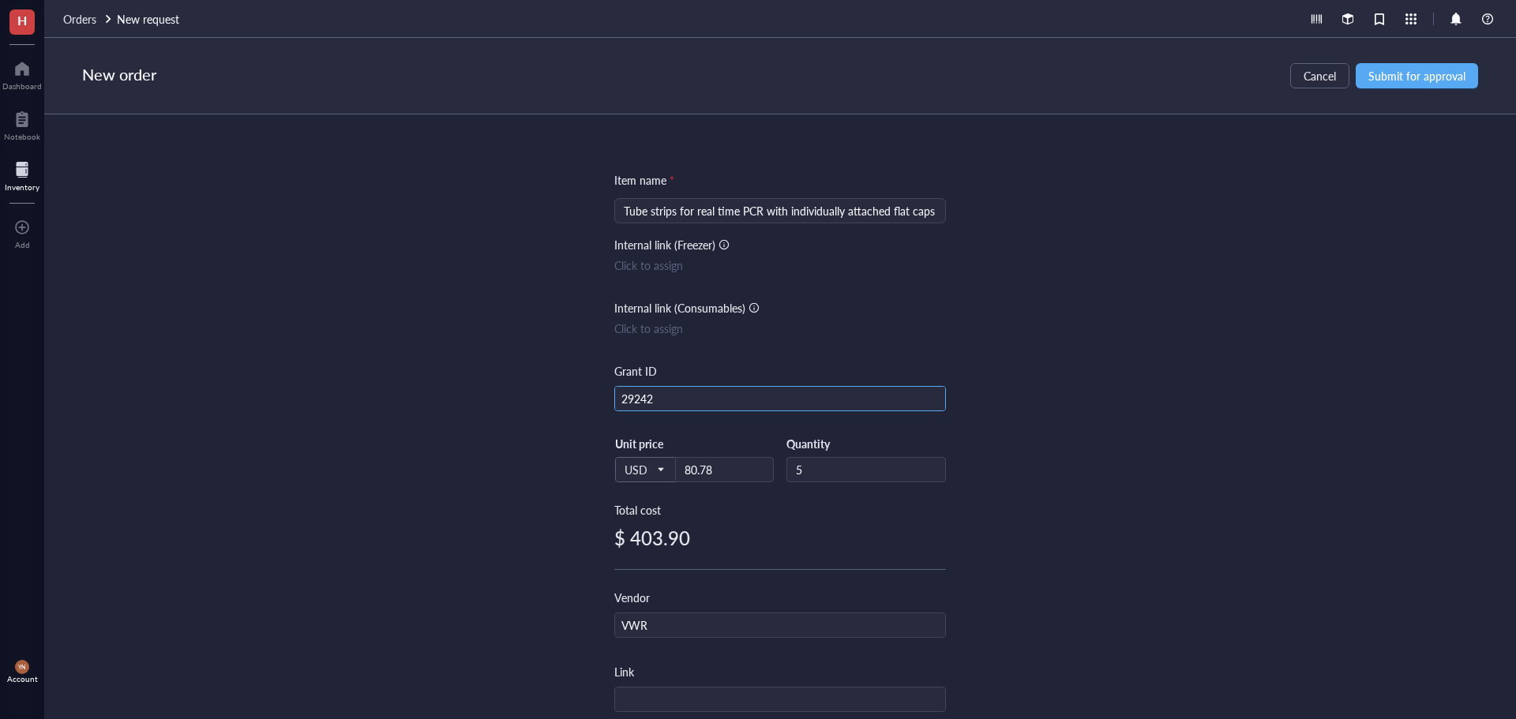
click at [688, 398] on input "29242" at bounding box center [780, 399] width 330 height 25
type input "R37"
click at [1197, 354] on div "Item name * Tube strips for real time PCR with individually attached flat caps …" at bounding box center [780, 416] width 1472 height 605
click at [1393, 77] on span "Submit for approval" at bounding box center [1416, 75] width 97 height 13
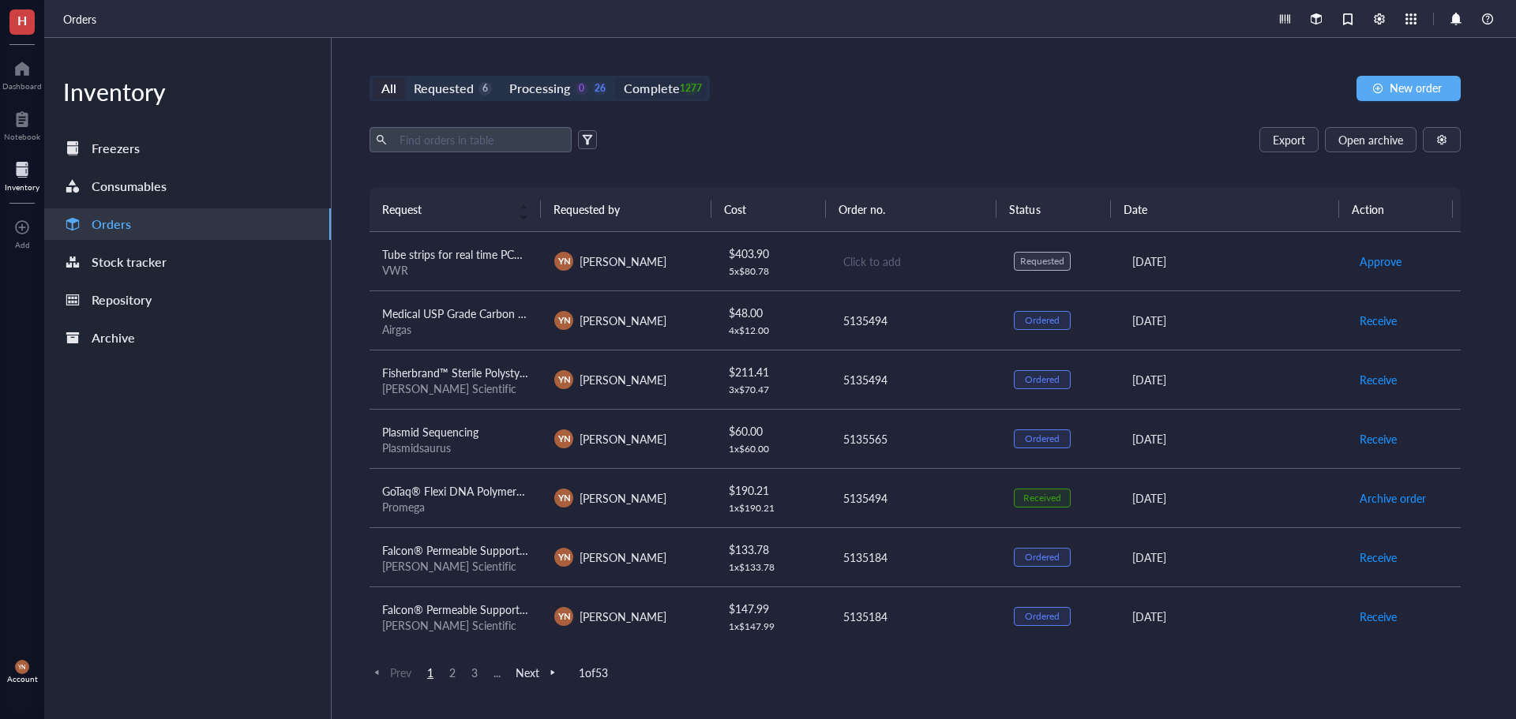
drag, startPoint x: 711, startPoint y: 77, endPoint x: 681, endPoint y: 88, distance: 32.5
click at [711, 77] on div "All Requested 6 Processing 0 26 Complete 1277 New order" at bounding box center [914, 88] width 1091 height 25
click at [684, 88] on div "1277" at bounding box center [690, 88] width 13 height 13
click at [615, 77] on input "Complete 1277" at bounding box center [615, 77] width 0 height 0
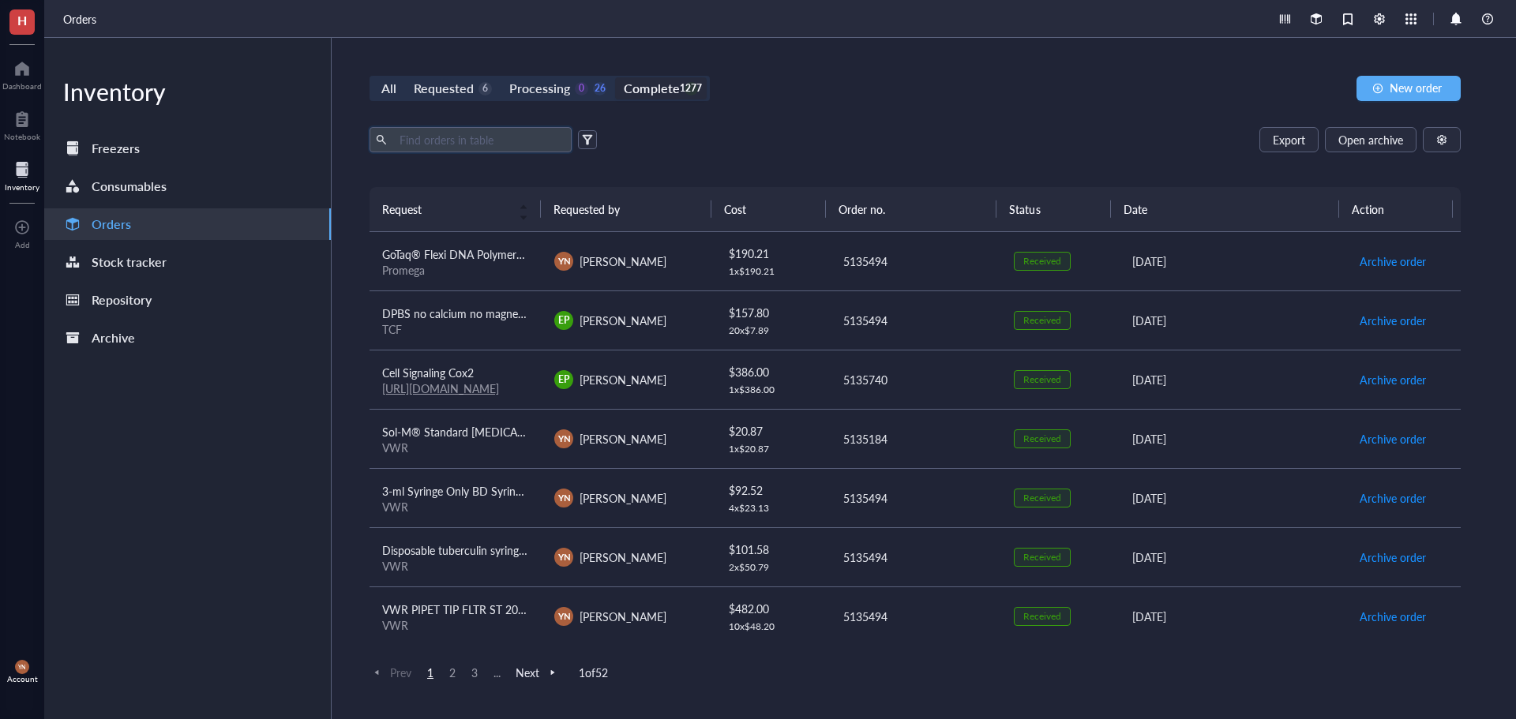
click at [465, 145] on input "text" at bounding box center [479, 140] width 172 height 24
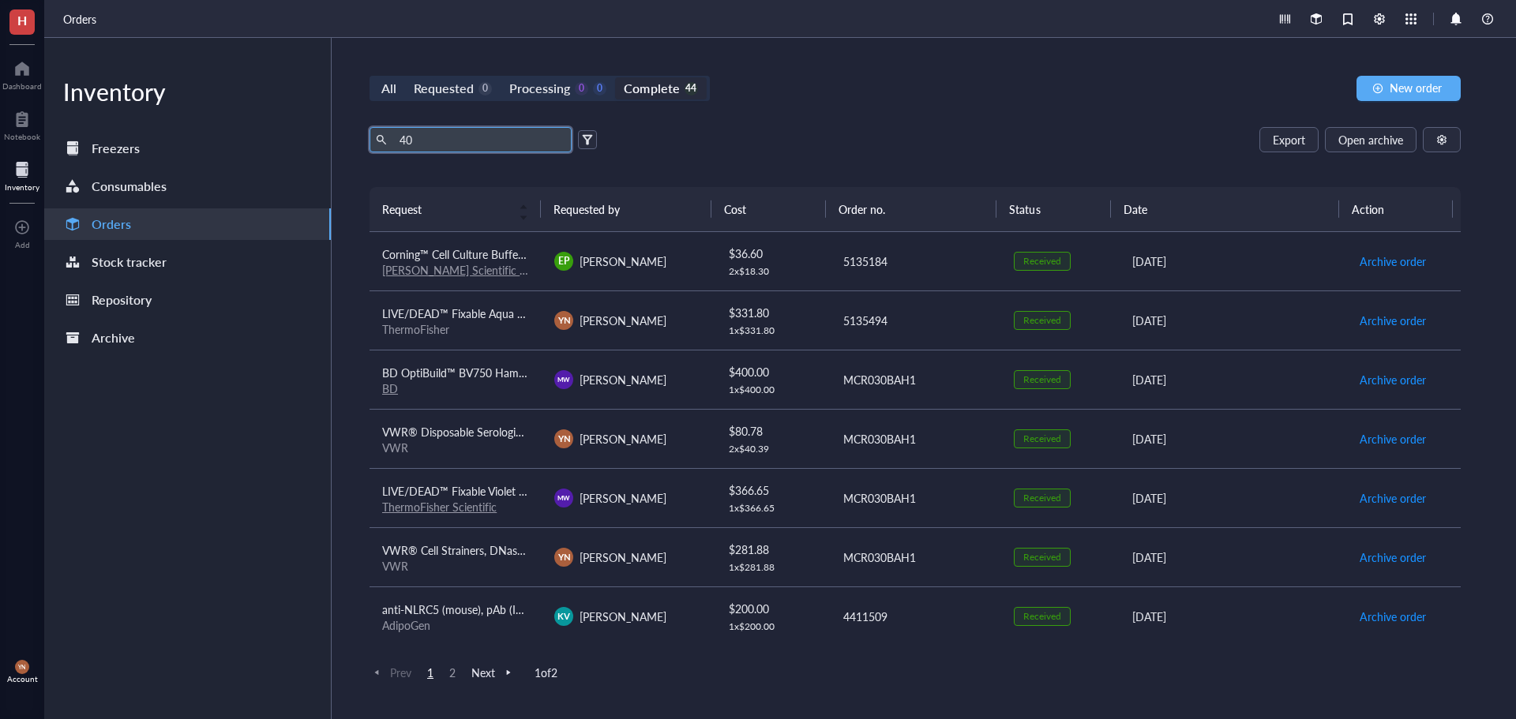
click at [493, 550] on span "VWR® Cell Strainers, DNase/RNase Free, Non-Pyrogenic, Sterile 40um" at bounding box center [555, 550] width 347 height 16
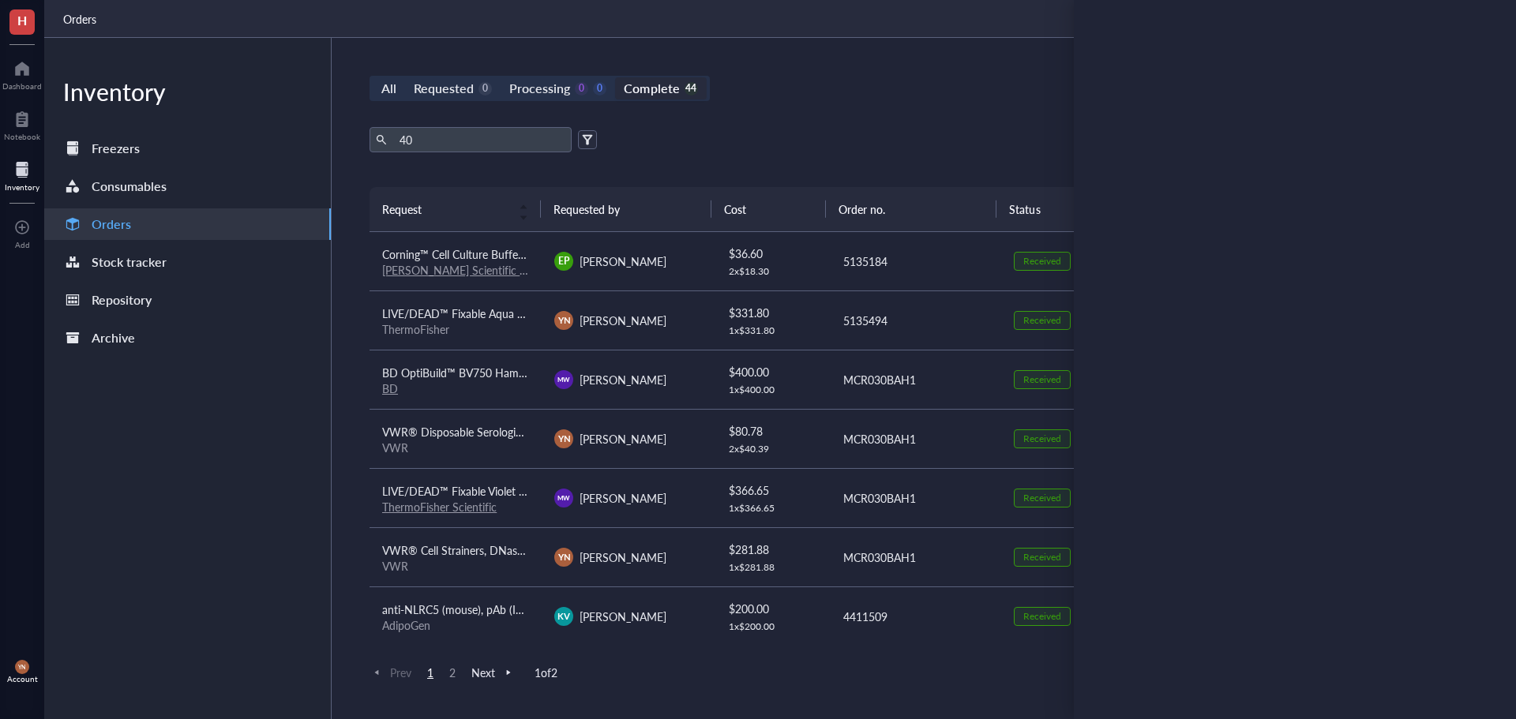
click at [944, 95] on div "All Requested 0 Processing 0 0 Complete 44 New order" at bounding box center [914, 88] width 1091 height 25
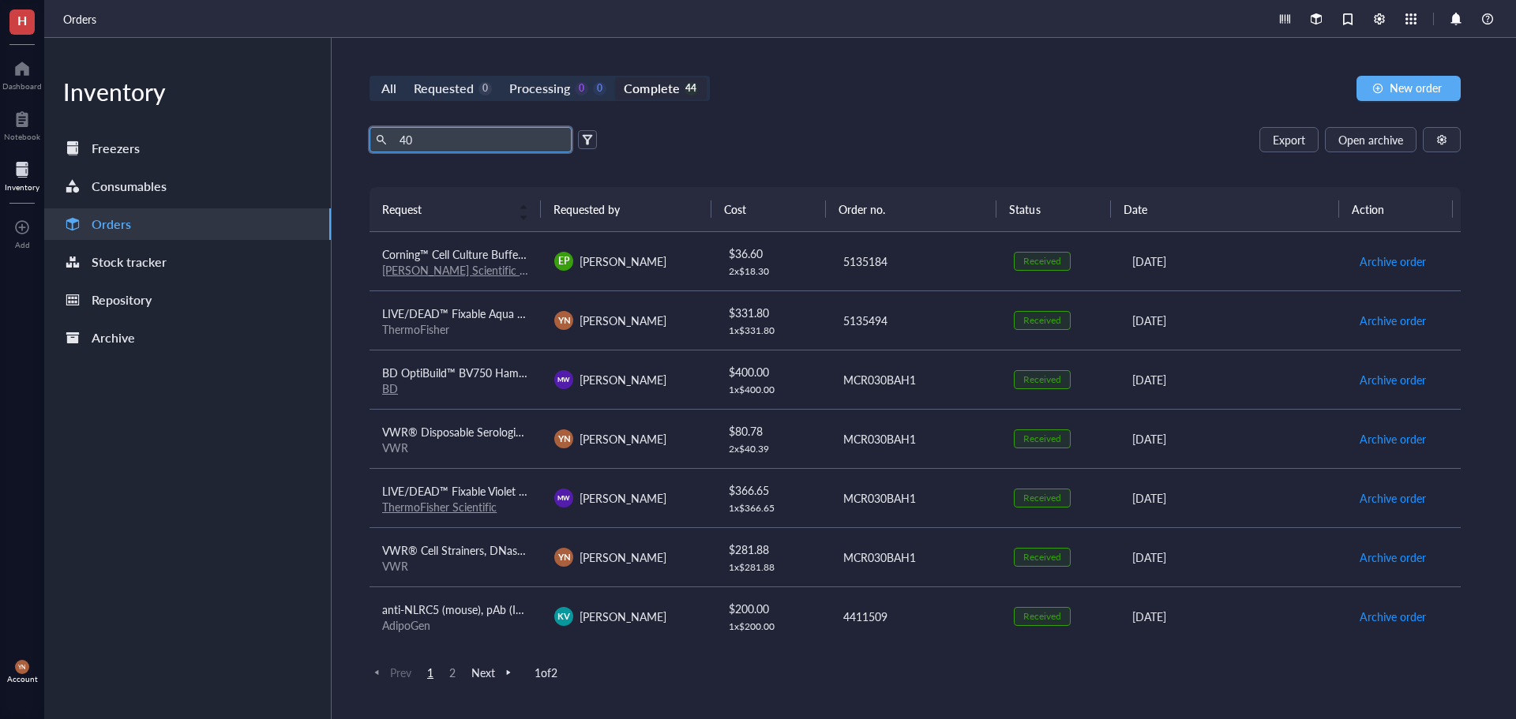
drag, startPoint x: 450, startPoint y: 133, endPoint x: 377, endPoint y: 144, distance: 73.5
click at [377, 144] on span "40" at bounding box center [470, 139] width 202 height 25
type input "40um"
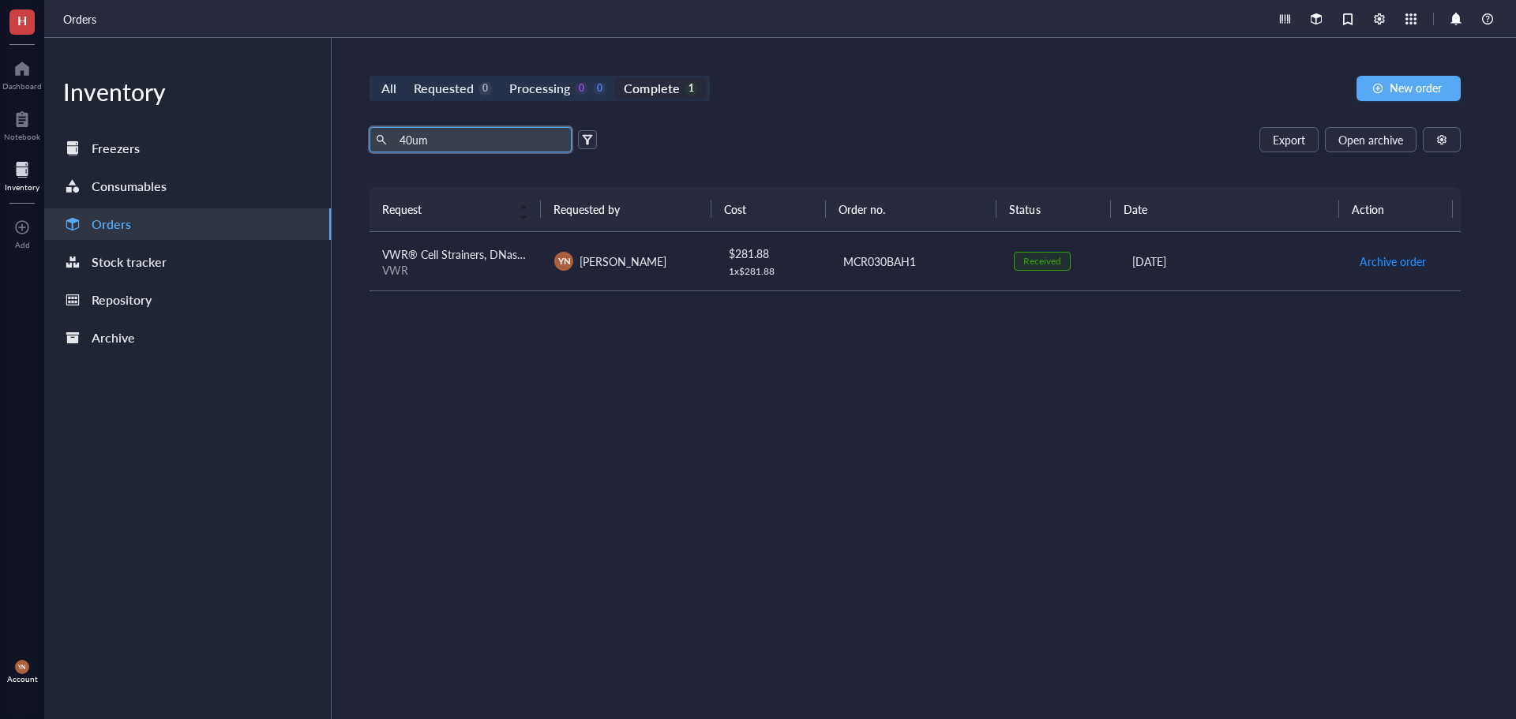
click at [496, 259] on span "VWR® Cell Strainers, DNase/RNase Free, Non-Pyrogenic, Sterile 40um" at bounding box center [555, 254] width 347 height 16
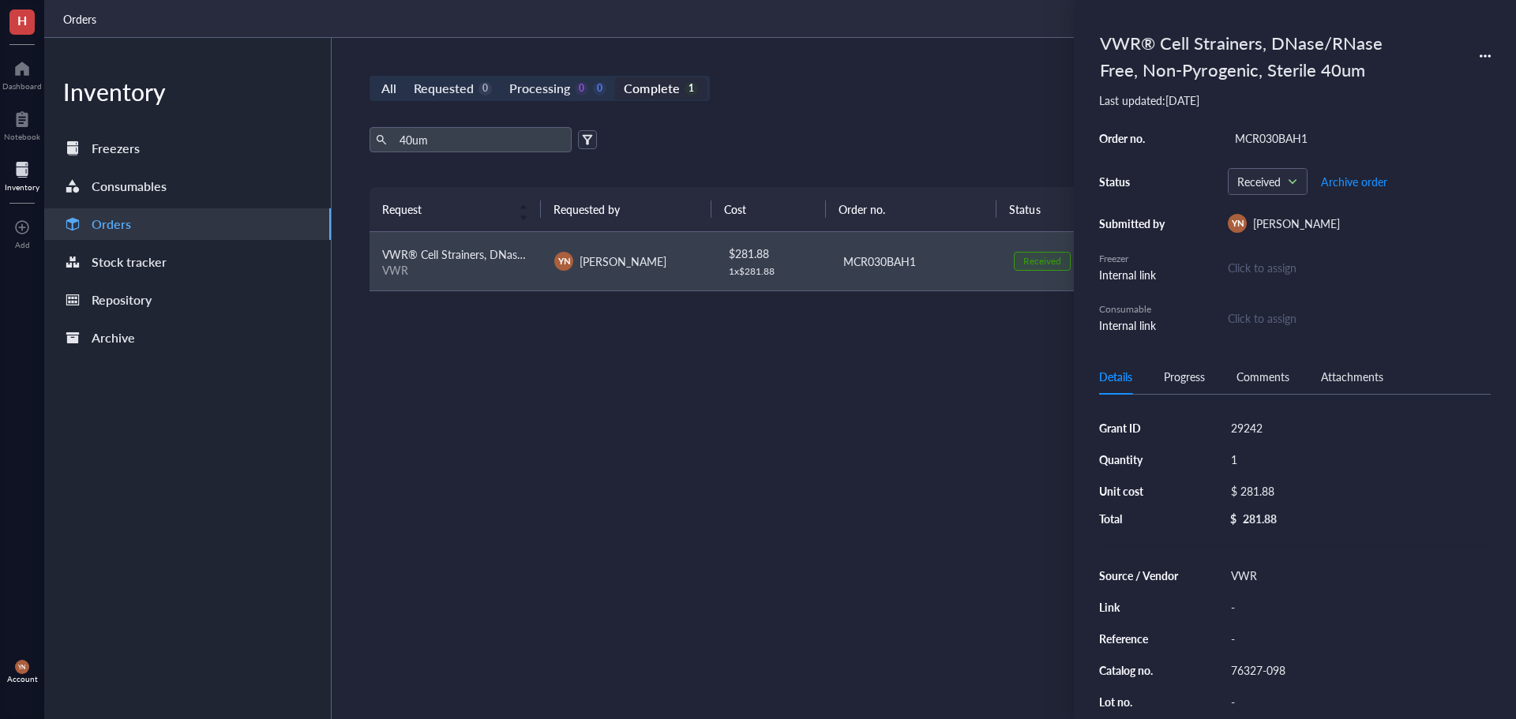
click at [1485, 61] on icon at bounding box center [1484, 56] width 11 height 11
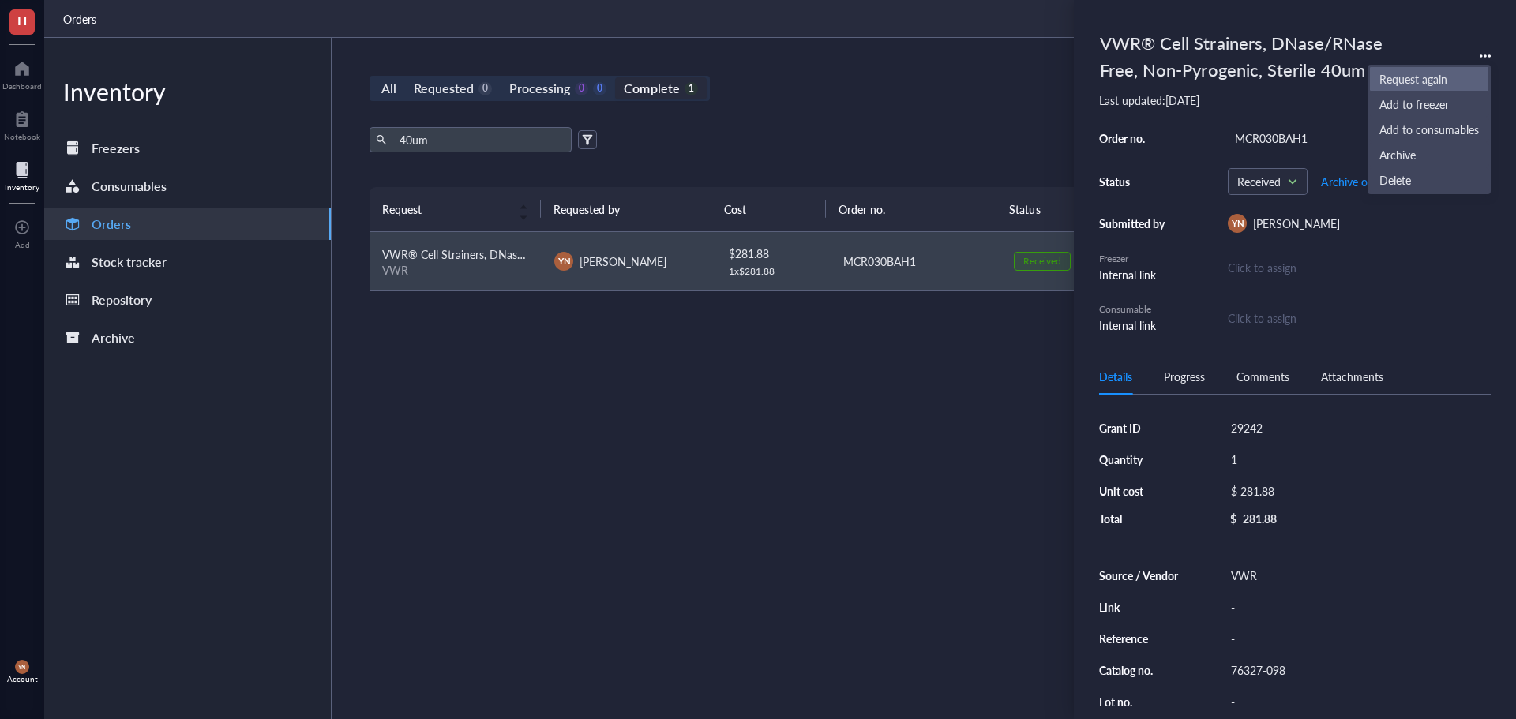
click at [1439, 74] on span "Request again" at bounding box center [1428, 78] width 99 height 17
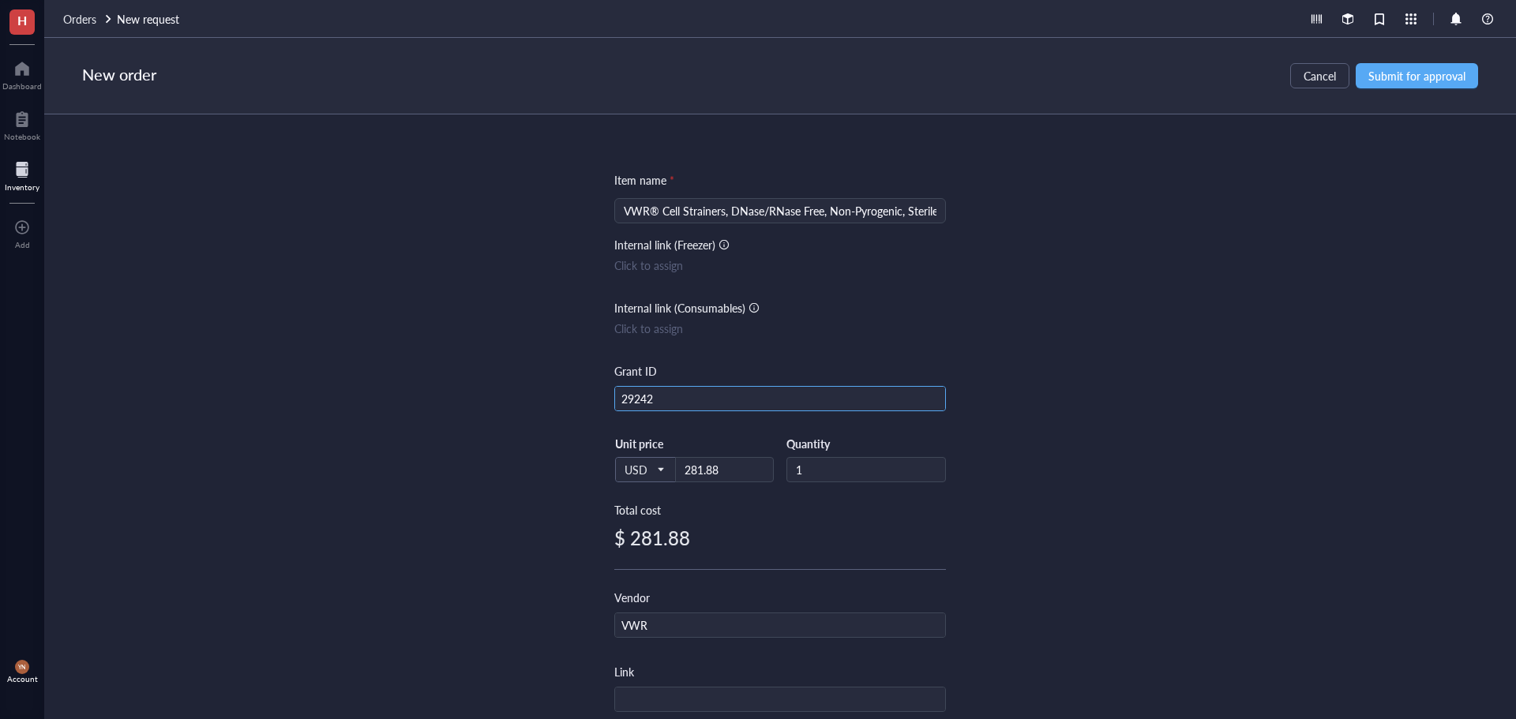
click at [651, 396] on input "29242" at bounding box center [780, 399] width 330 height 25
type input "R37"
click at [1204, 317] on div "Item name * VWR® Cell Strainers, DNase/RNase Free, Non-Pyrogenic, Sterile 40um …" at bounding box center [780, 416] width 1472 height 605
click at [1442, 66] on button "Submit for approval" at bounding box center [1417, 75] width 122 height 25
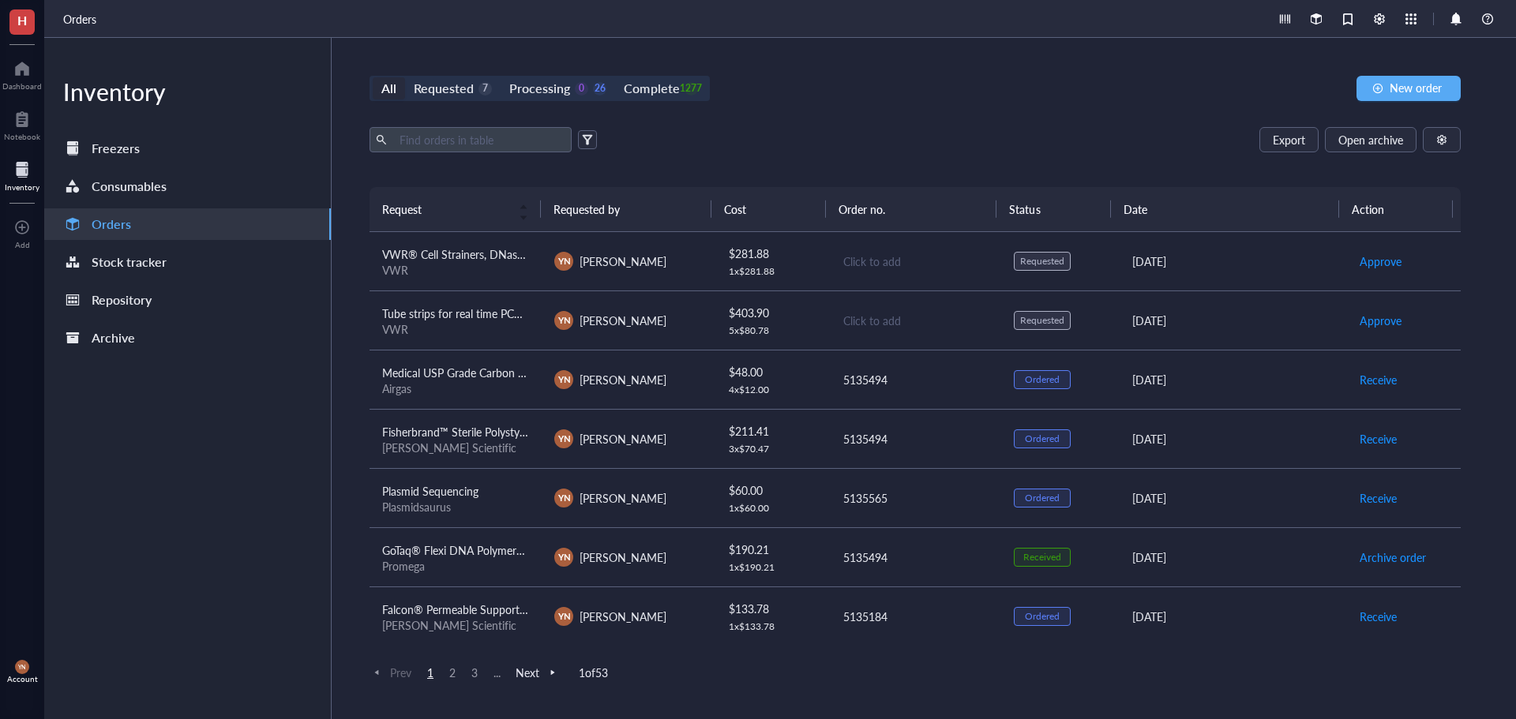
click at [436, 318] on span "Tube strips for real time PCR with individually attached flat caps" at bounding box center [537, 314] width 311 height 16
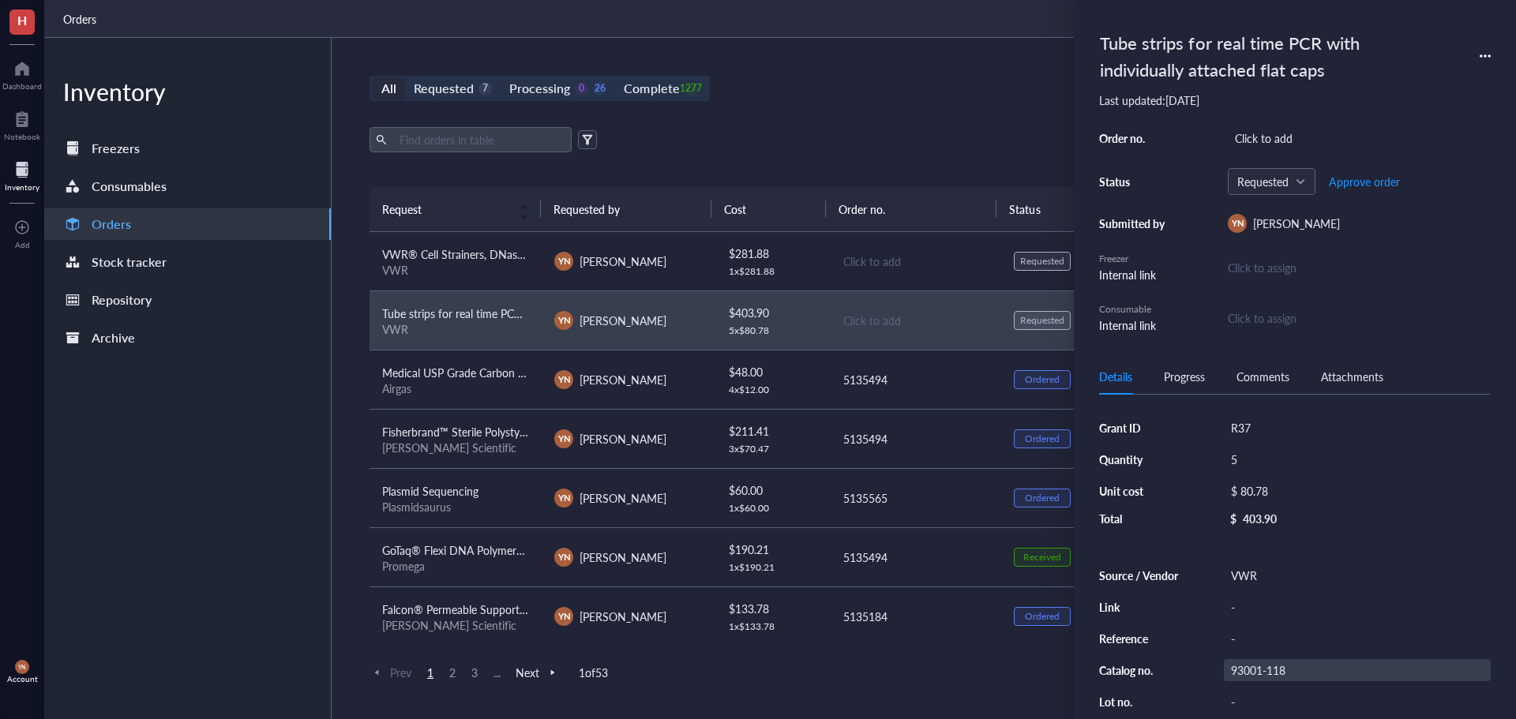
click at [1264, 671] on div "93001-118" at bounding box center [1357, 670] width 267 height 22
click at [1264, 671] on input "93001-118" at bounding box center [1258, 670] width 69 height 21
click at [1269, 140] on div "Click to add" at bounding box center [1359, 138] width 263 height 22
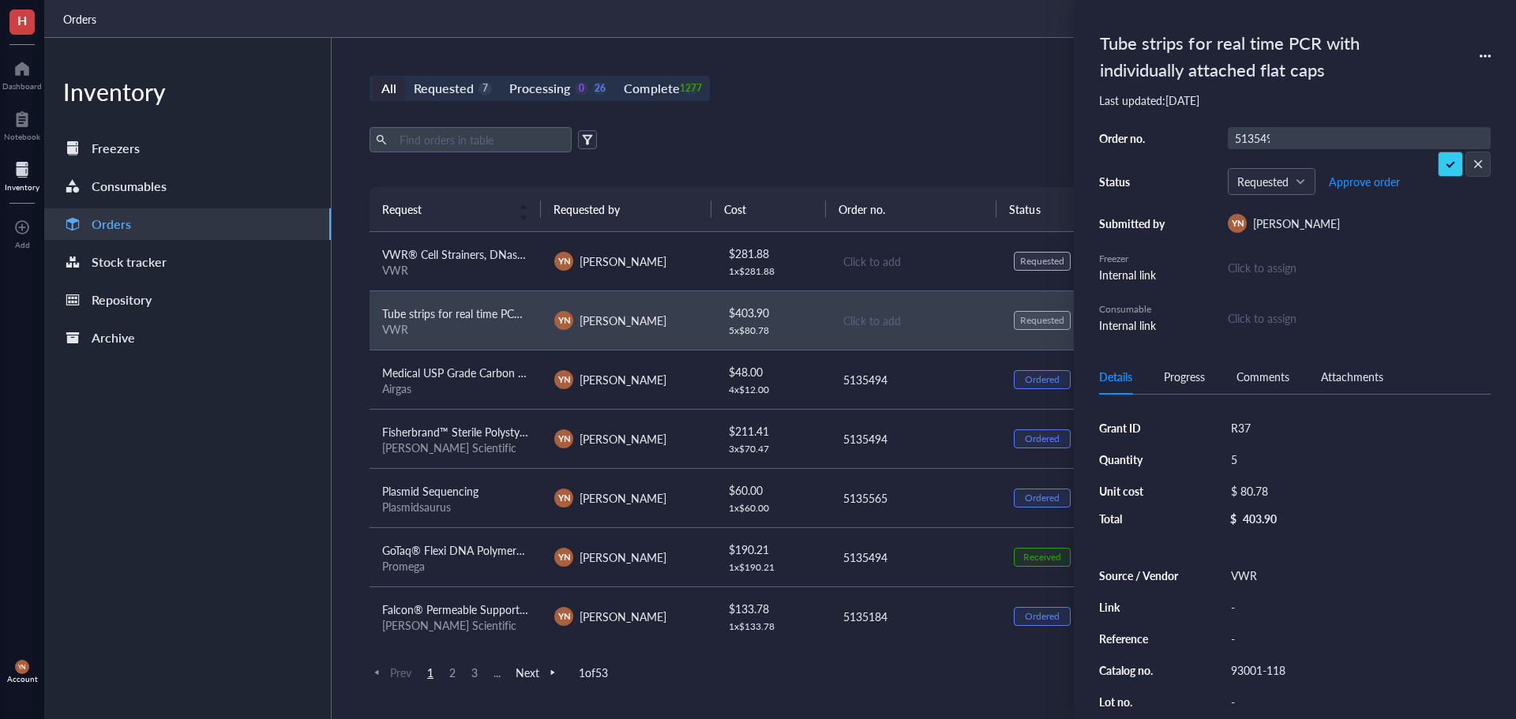
type input "5135494"
click at [1348, 178] on span "Approve order" at bounding box center [1364, 181] width 71 height 13
click at [1352, 179] on span "Place order" at bounding box center [1352, 181] width 54 height 13
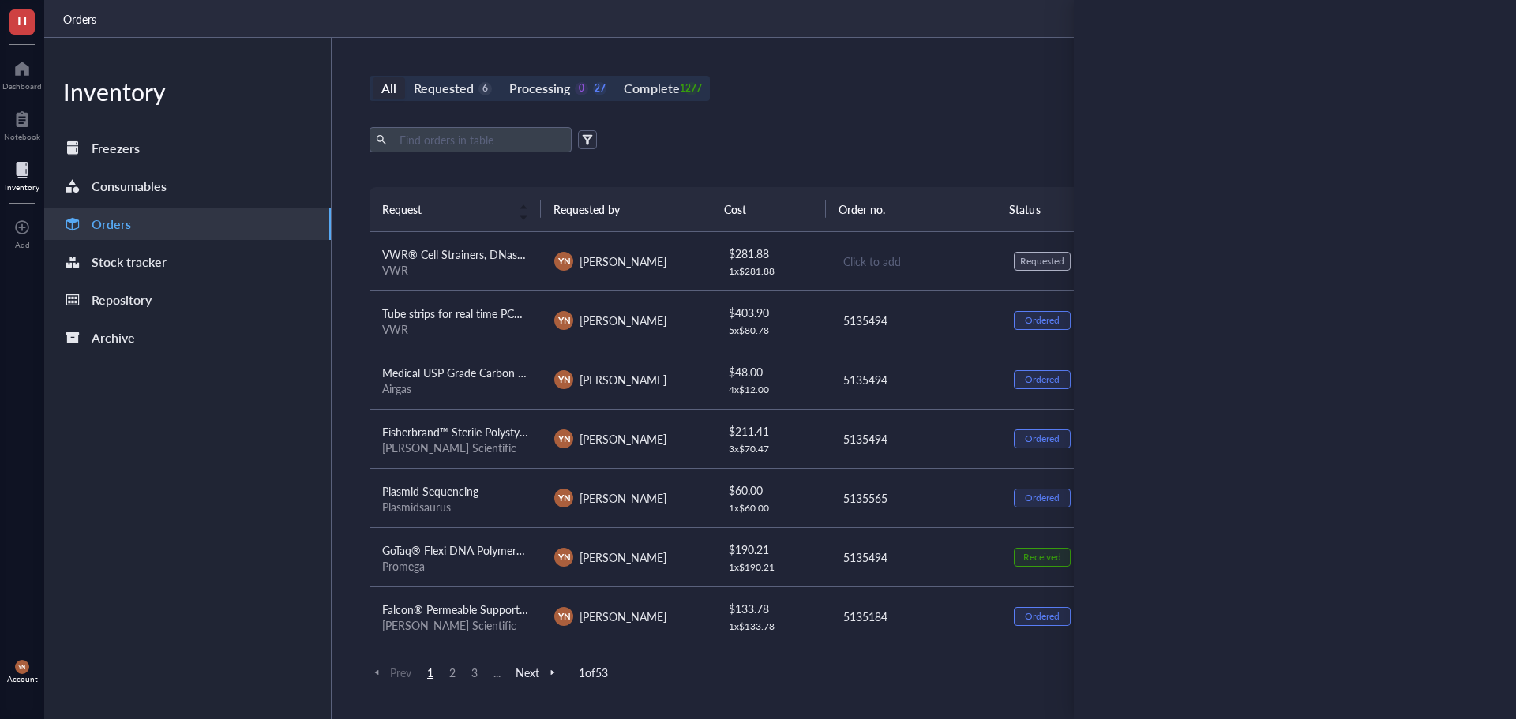
click at [494, 267] on div "VWR" at bounding box center [455, 270] width 147 height 14
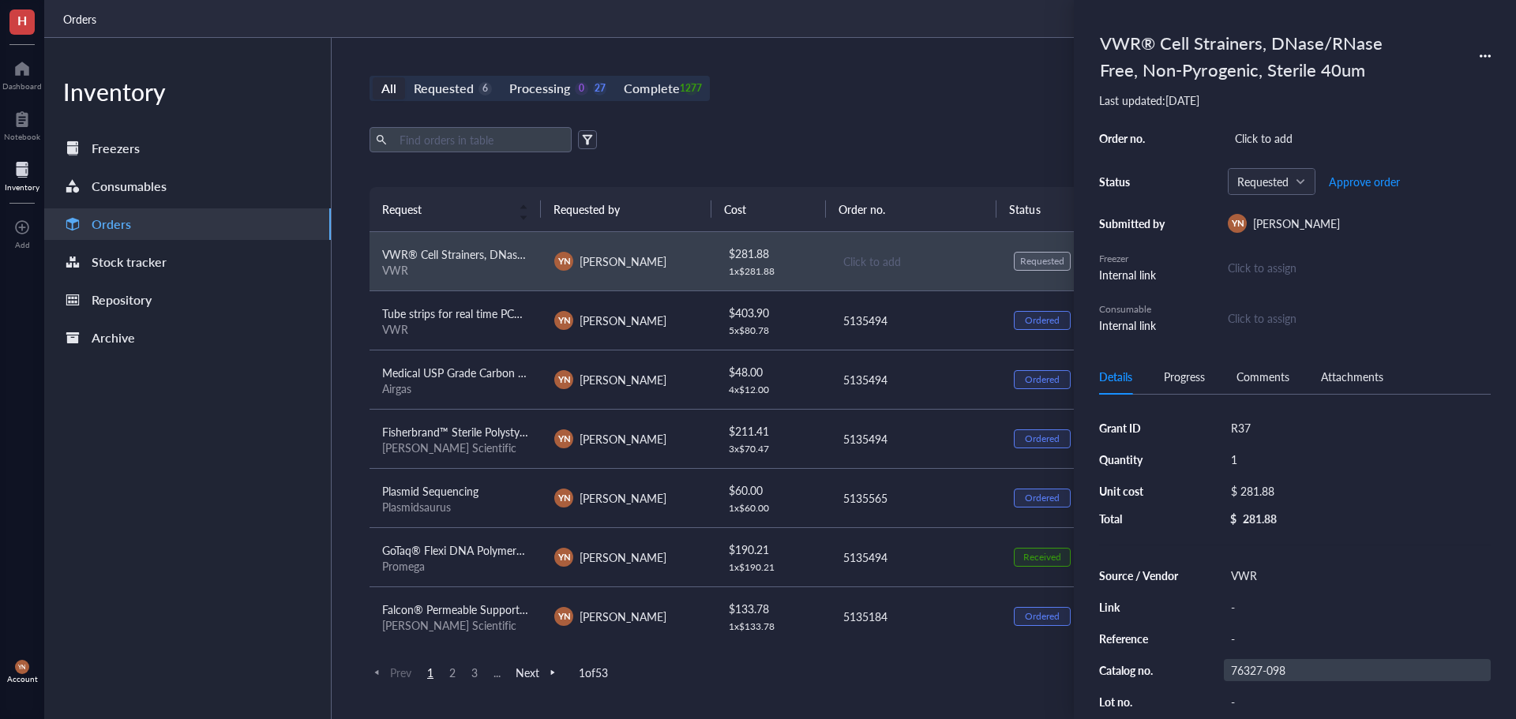
click at [1273, 672] on div "76327-098" at bounding box center [1357, 670] width 267 height 22
click at [1273, 672] on input "76327-098" at bounding box center [1258, 670] width 69 height 21
click at [760, 122] on div "All Requested 6 Processing 0 27 Complete 1277 New order Export Open archive Req…" at bounding box center [915, 378] width 1167 height 681
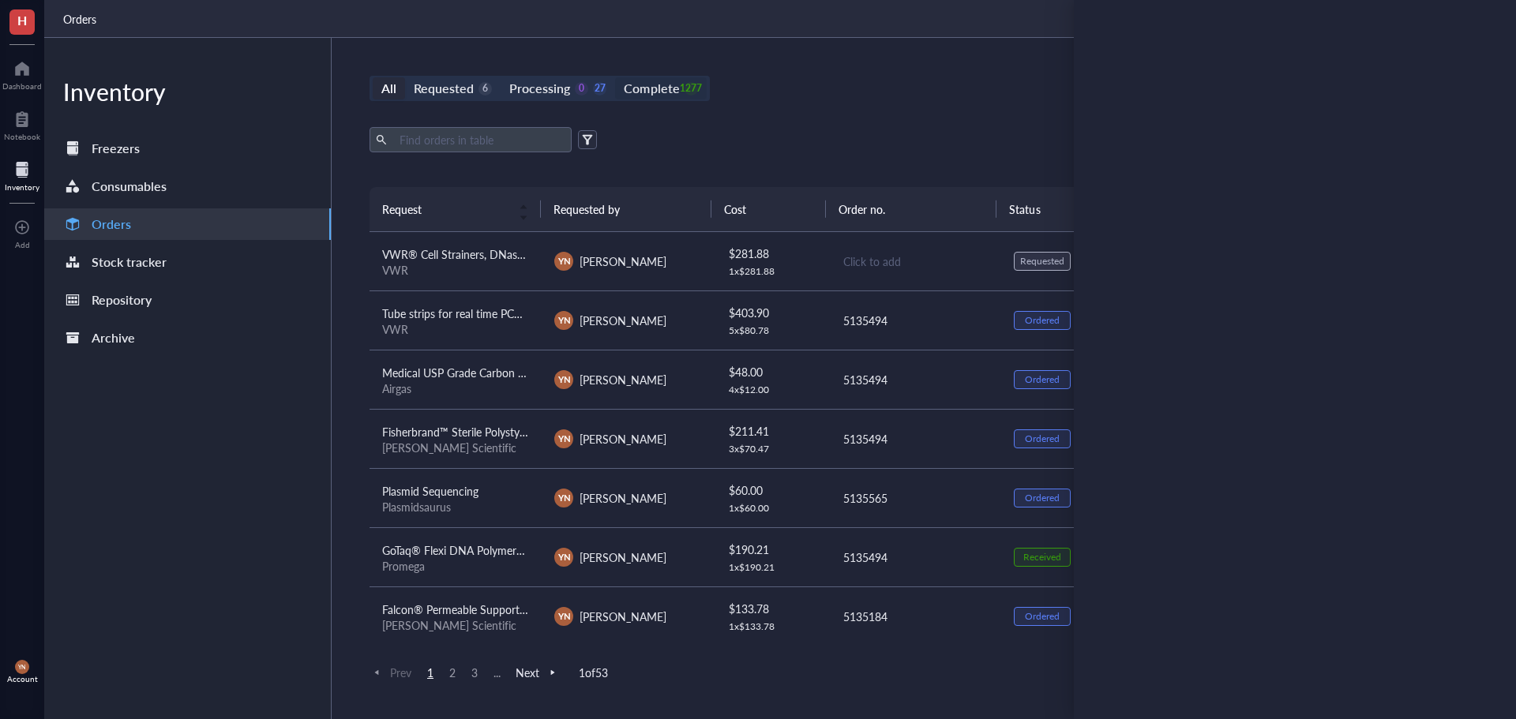
click at [684, 82] on div "1277" at bounding box center [690, 88] width 13 height 13
click at [615, 77] on input "Complete 1277" at bounding box center [615, 77] width 0 height 0
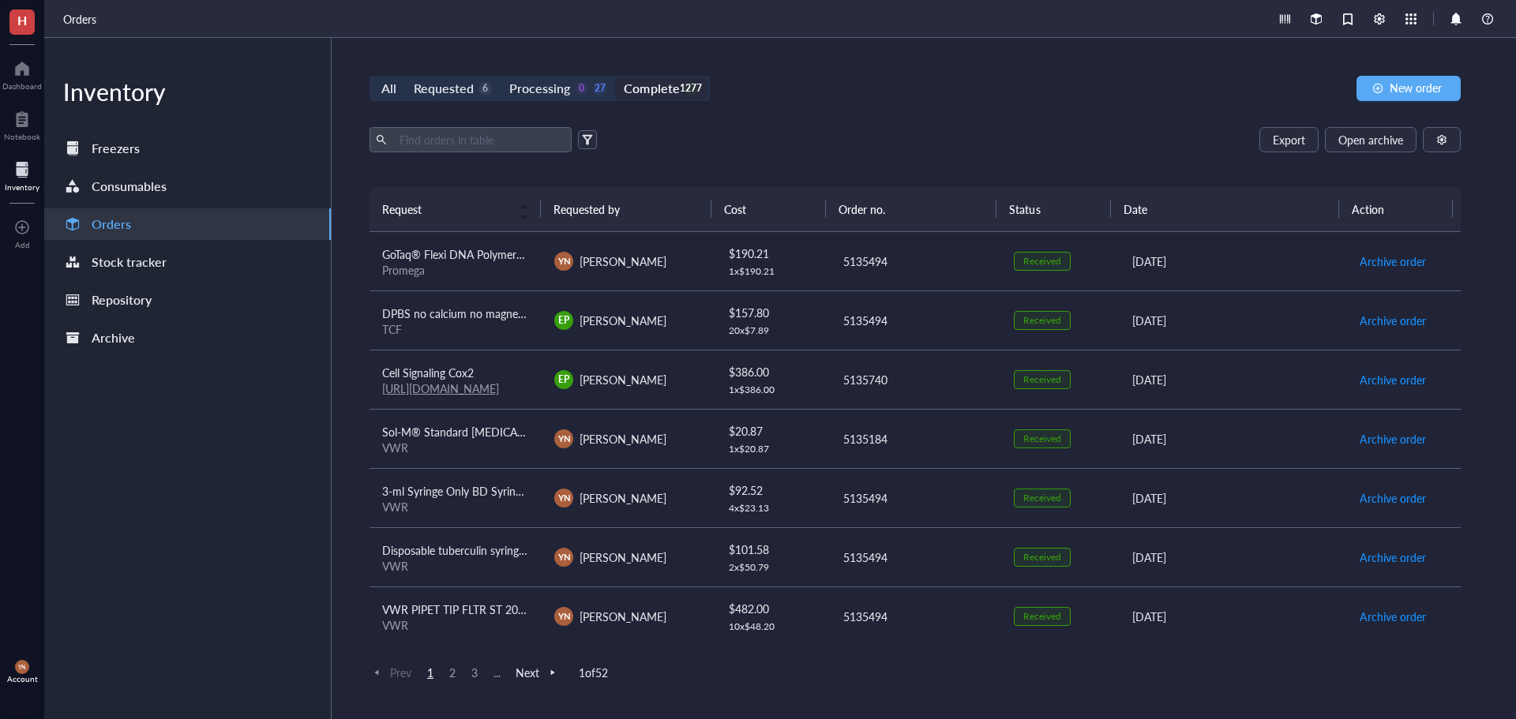
click at [456, 123] on div "All Requested 6 Processing 0 27 Complete 1277 New order Export Open archive Req…" at bounding box center [915, 378] width 1167 height 681
click at [445, 148] on input "text" at bounding box center [479, 140] width 172 height 24
click at [436, 82] on div "Requested" at bounding box center [444, 88] width 60 height 22
click at [405, 77] on input "Requested 6" at bounding box center [405, 77] width 0 height 0
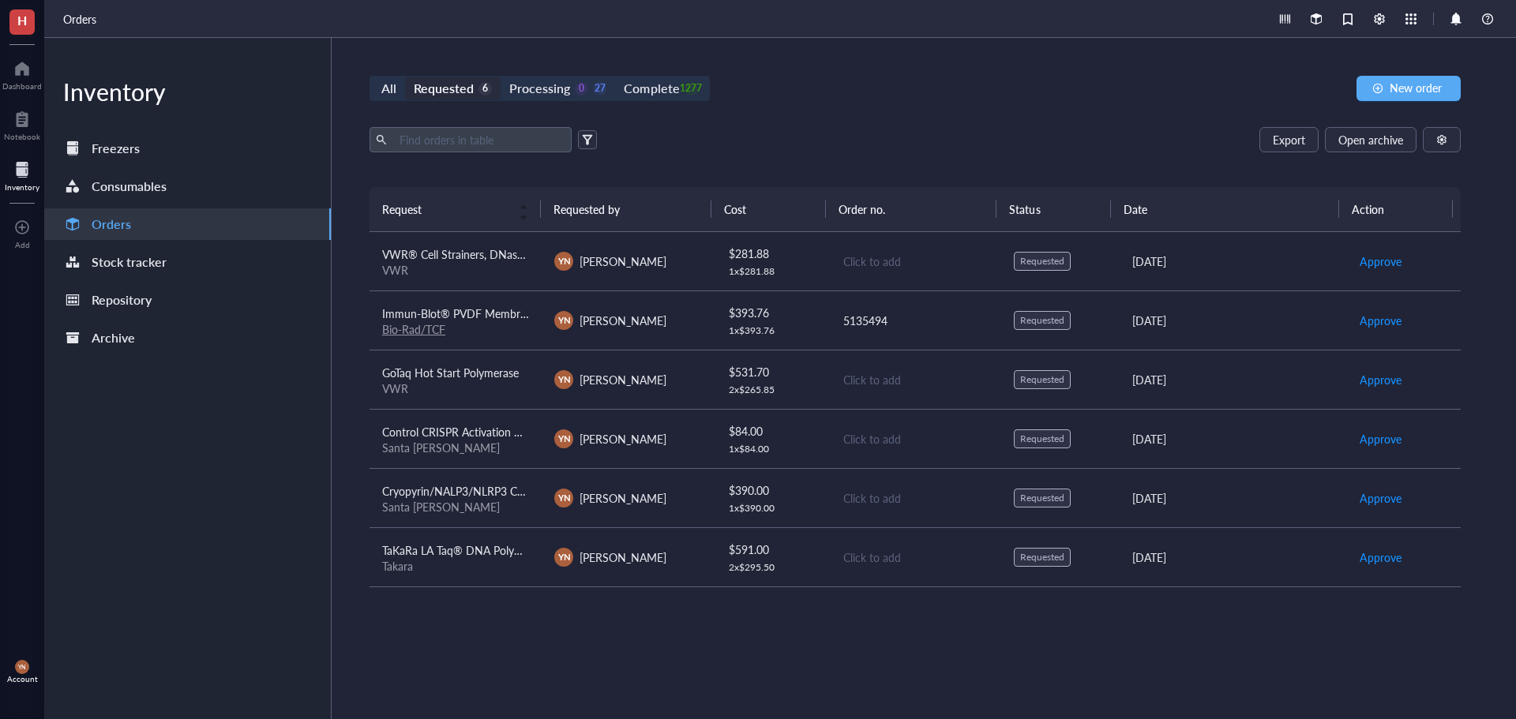
click at [488, 257] on span "VWR® Cell Strainers, DNase/RNase Free, Non-Pyrogenic, Sterile 40um" at bounding box center [555, 254] width 347 height 16
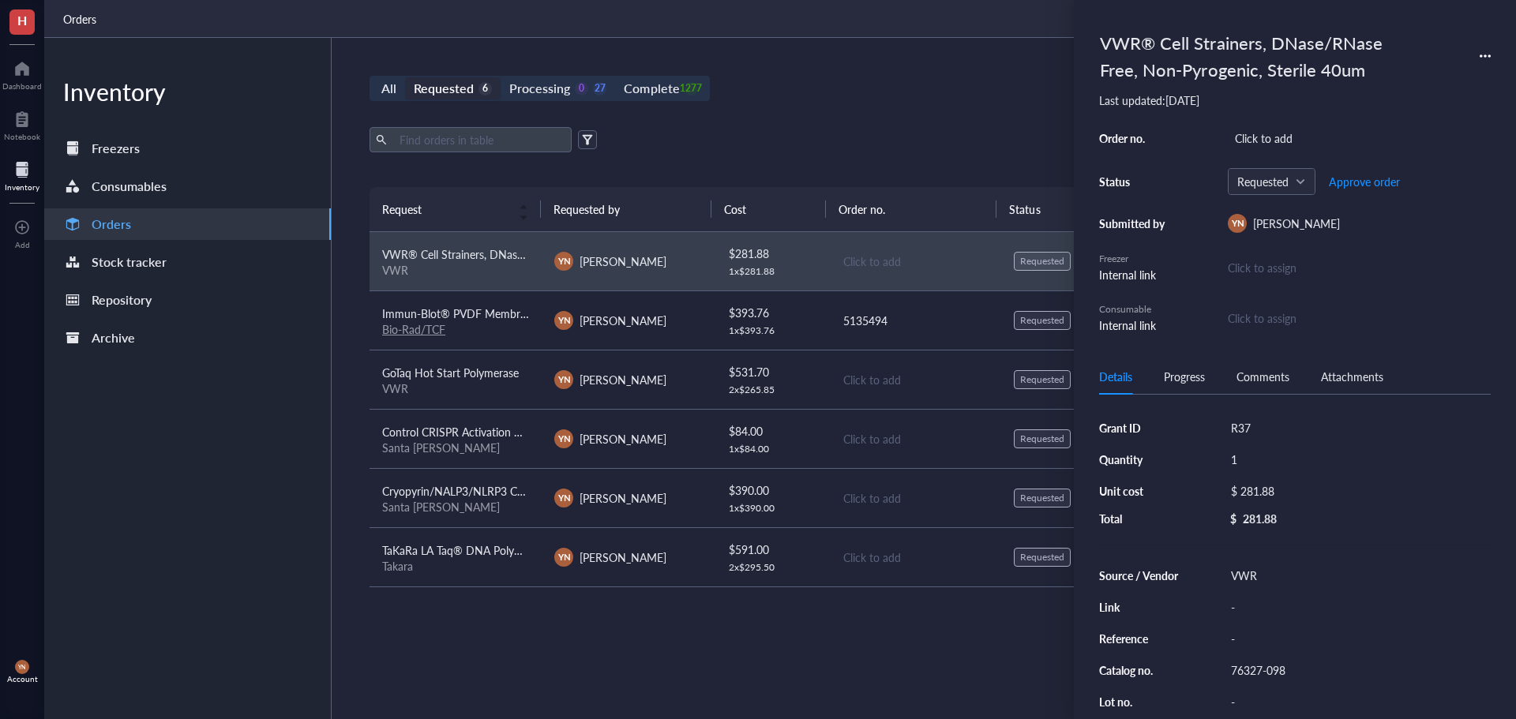
click at [857, 124] on div "All Requested 6 Processing 0 27 Complete 1277 New order Export Open archive Req…" at bounding box center [915, 378] width 1167 height 681
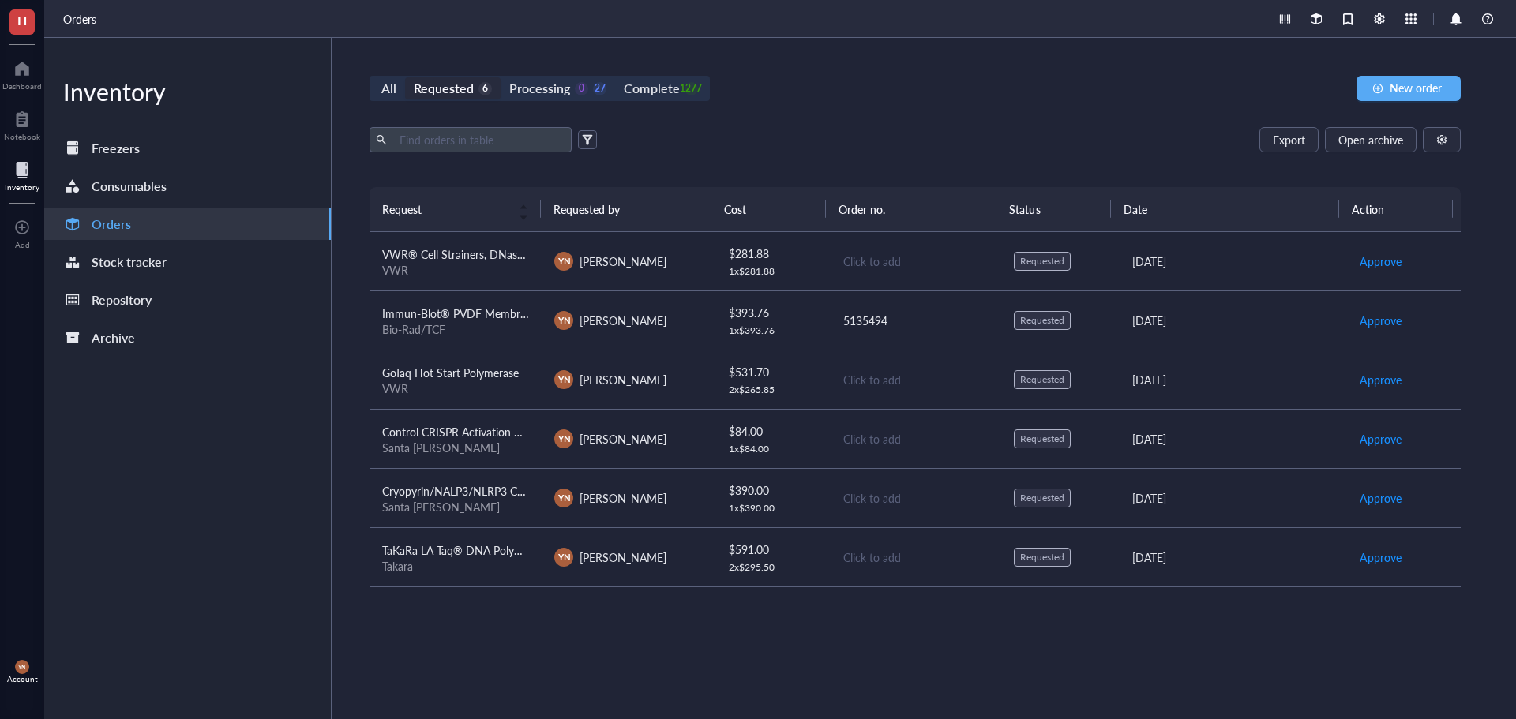
click at [497, 248] on span "VWR® Cell Strainers, DNase/RNase Free, Non-Pyrogenic, Sterile 40um" at bounding box center [555, 254] width 347 height 16
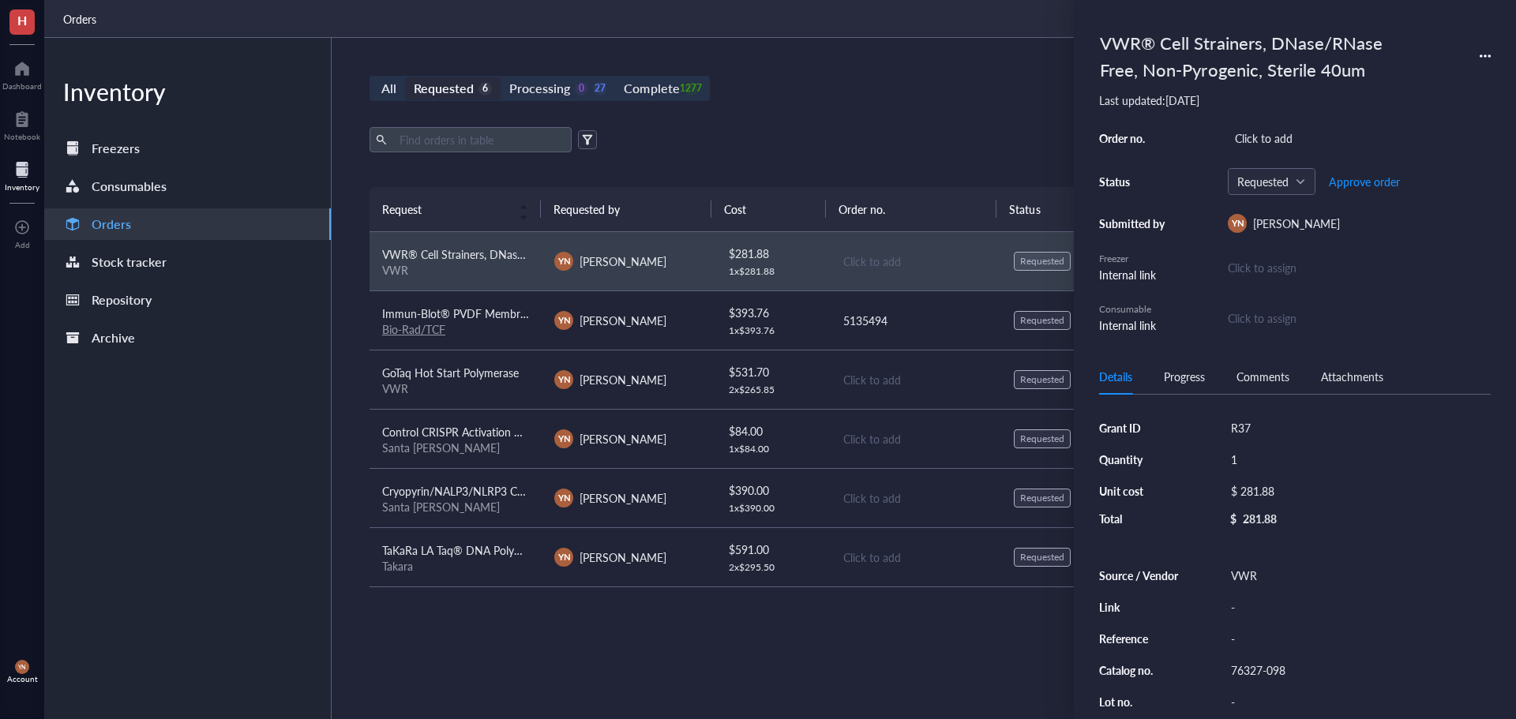
click at [1479, 52] on icon at bounding box center [1484, 56] width 11 height 11
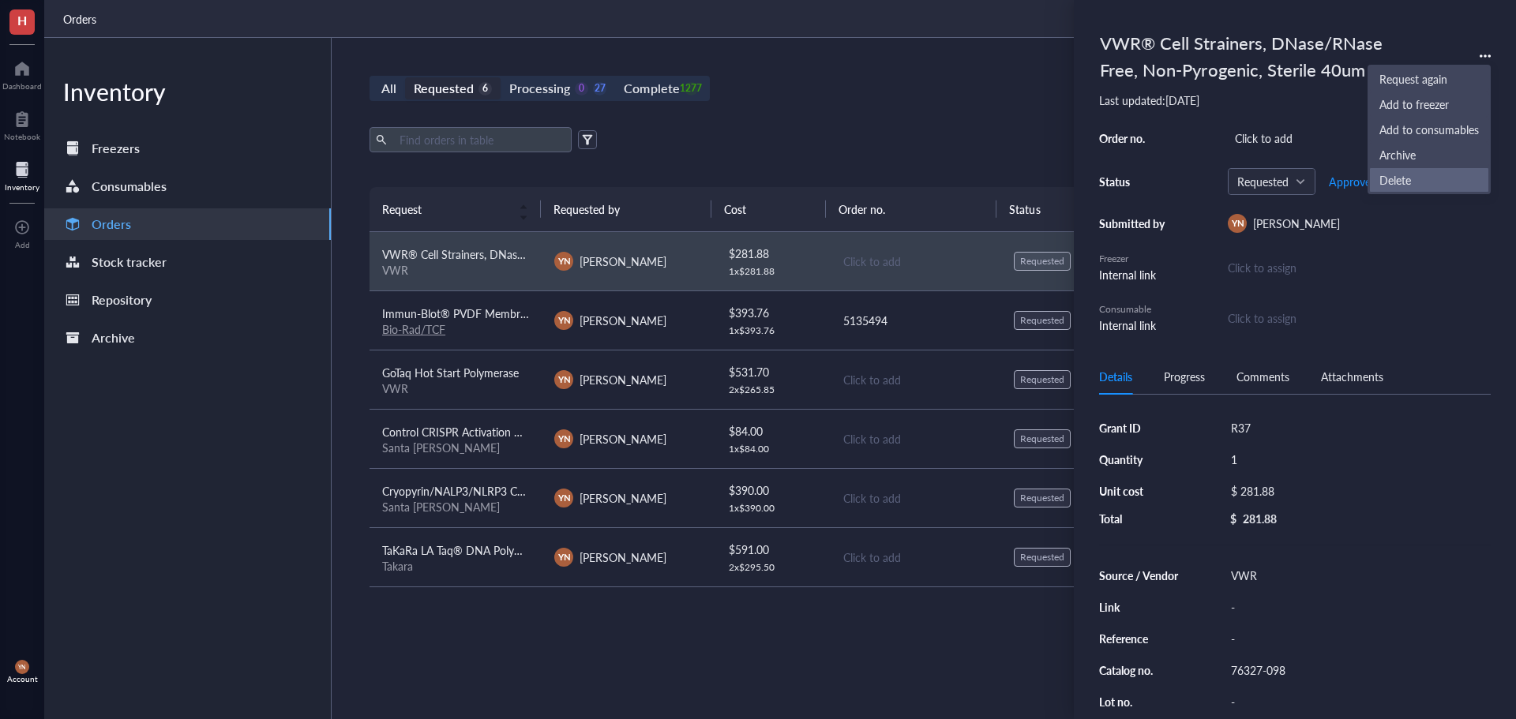
click at [1417, 178] on span "Delete" at bounding box center [1428, 179] width 99 height 17
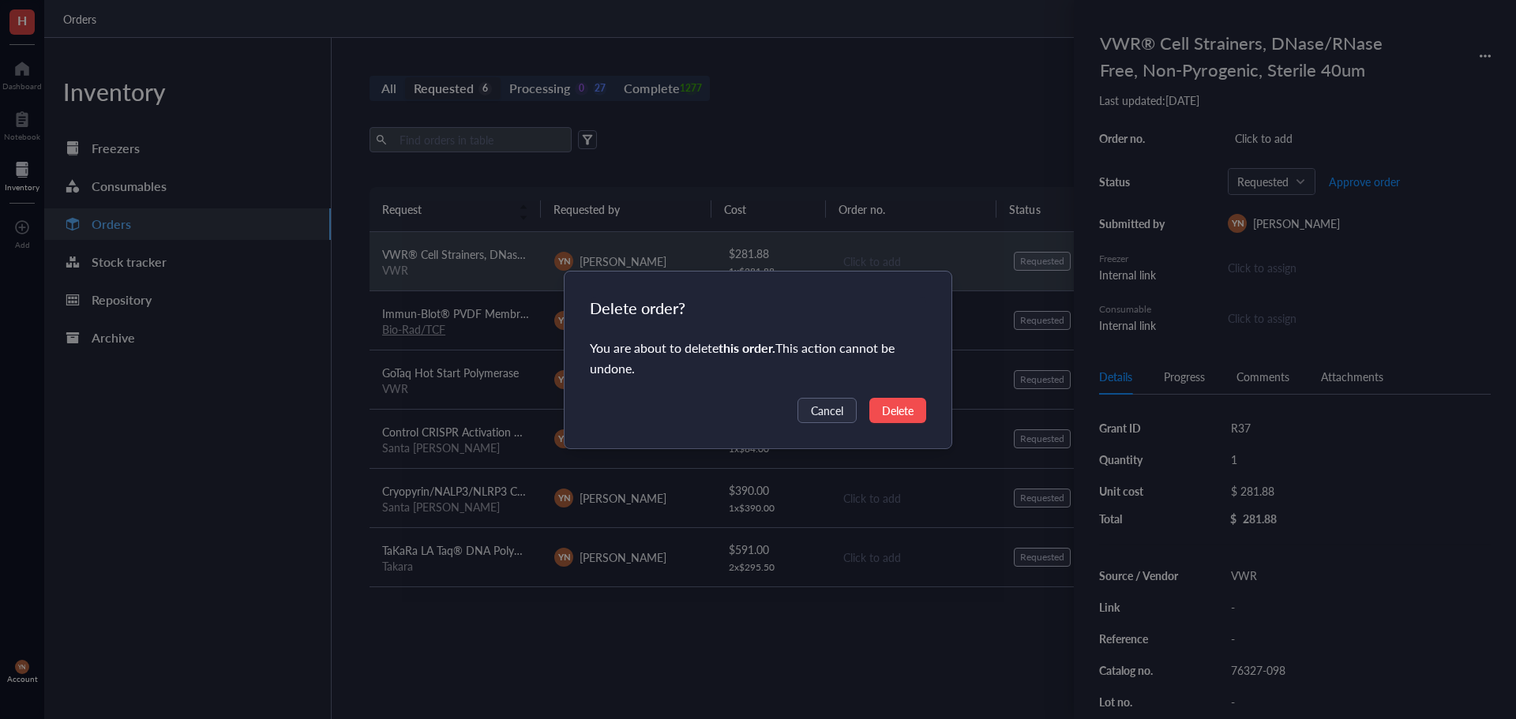
click at [898, 405] on span "Delete" at bounding box center [898, 410] width 32 height 17
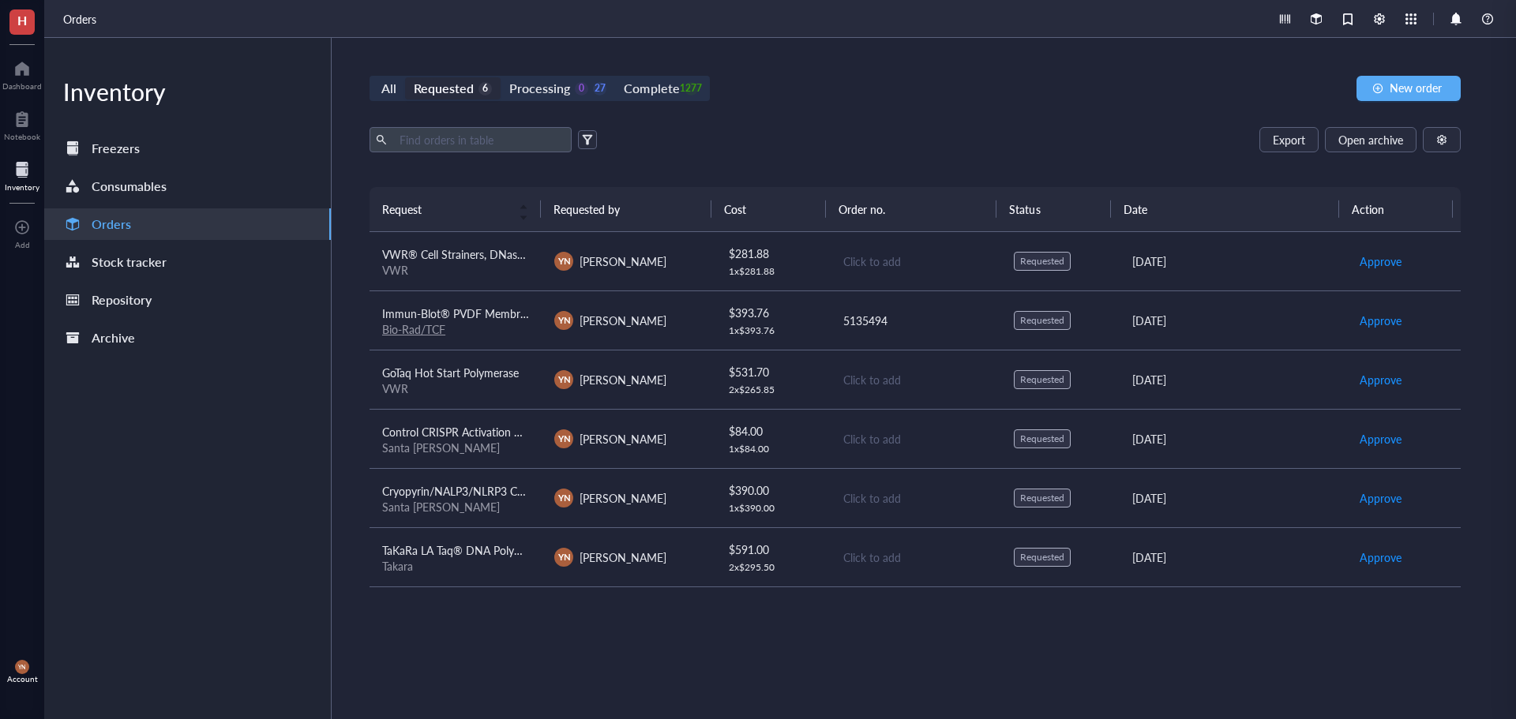
click at [963, 81] on div "All Requested 6 Processing 0 27 Complete 1277 New order" at bounding box center [914, 88] width 1091 height 25
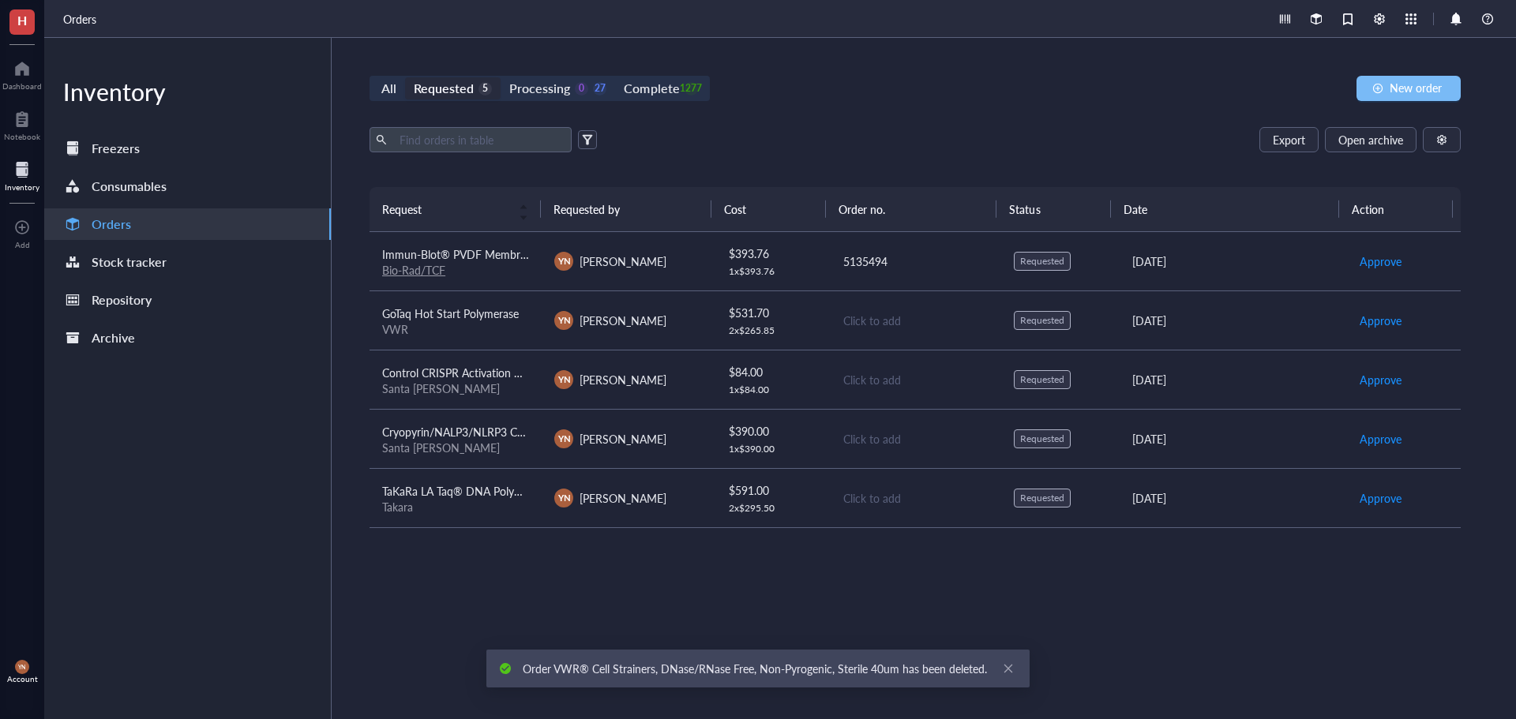
click at [1441, 83] on span "New order" at bounding box center [1415, 87] width 52 height 13
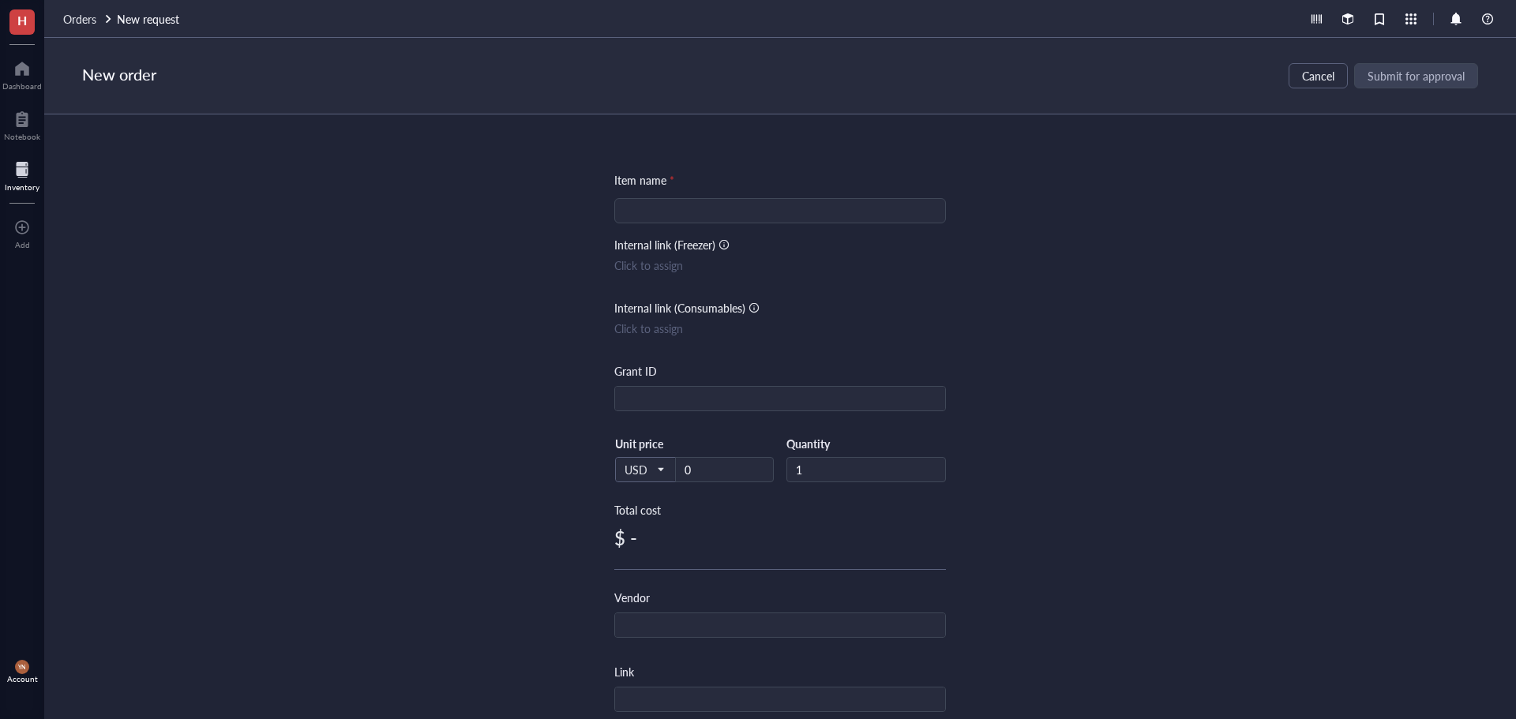
click at [658, 198] on div at bounding box center [780, 210] width 332 height 25
paste input "Falcon® Cell Strainers, Sterile"
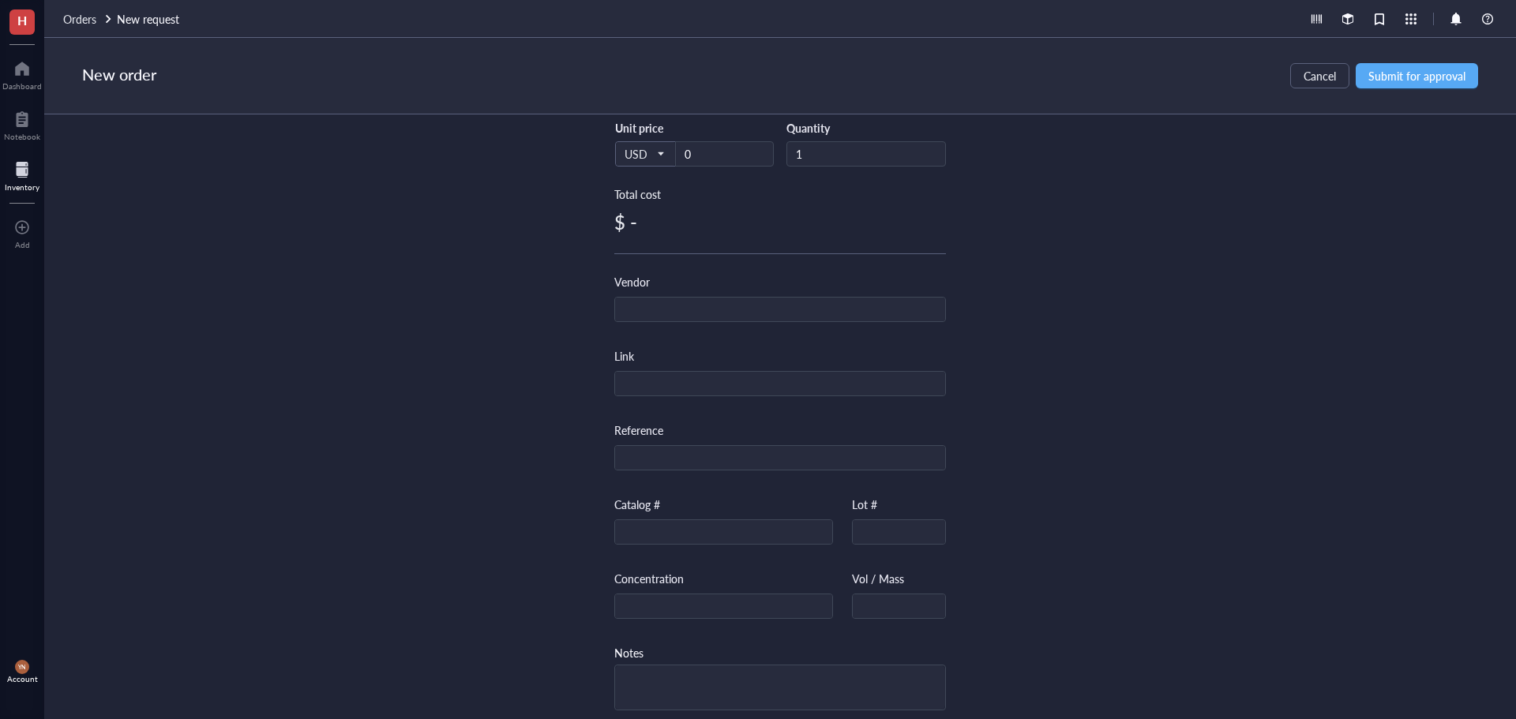
scroll to position [79, 0]
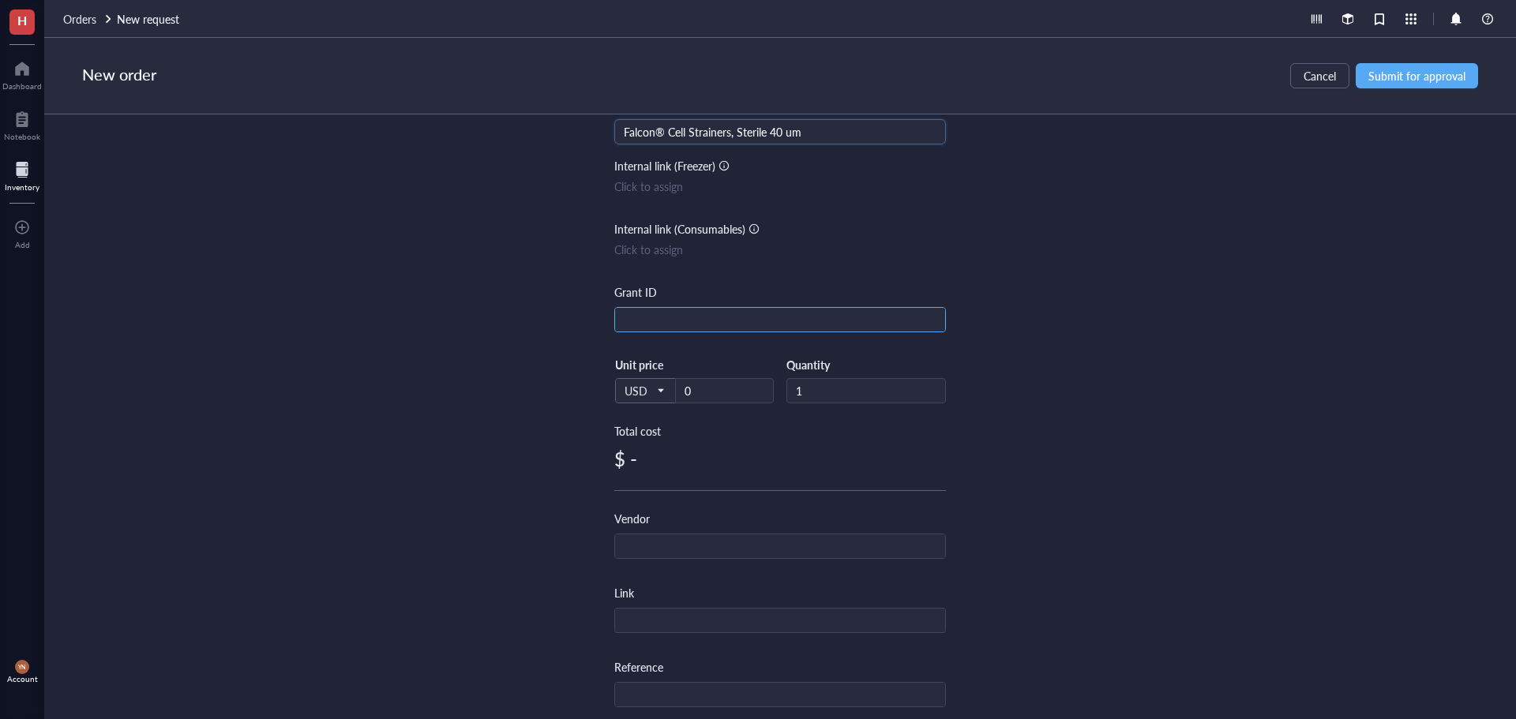
type input "Falcon® Cell Strainers, Sterile 40 um"
click at [643, 326] on input "text" at bounding box center [780, 320] width 330 height 25
type input "R37"
drag, startPoint x: 411, startPoint y: 358, endPoint x: 635, endPoint y: 385, distance: 225.9
click at [412, 358] on div "Item name * Falcon® Cell Strainers, Sterile 40 um Internal link (Freezer) Click…" at bounding box center [780, 416] width 1472 height 605
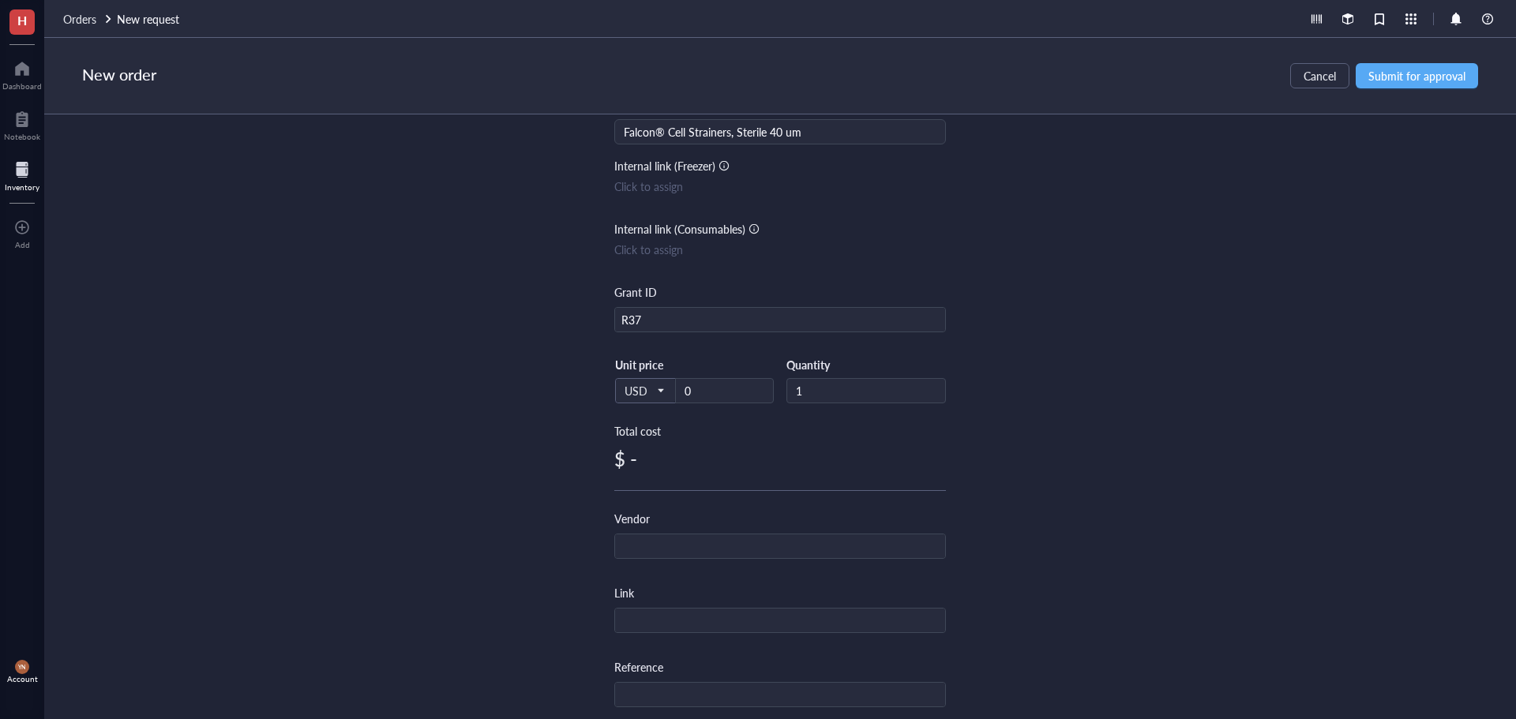
click at [752, 403] on div "USD Unit price 0" at bounding box center [693, 390] width 159 height 65
click at [730, 398] on input "0" at bounding box center [724, 391] width 97 height 24
type input "4"
click at [1010, 383] on div "Item name * Falcon® Cell Strainers, Sterile 40 um Internal link (Freezer) Click…" at bounding box center [780, 416] width 1472 height 605
click at [692, 395] on input "4" at bounding box center [724, 391] width 97 height 24
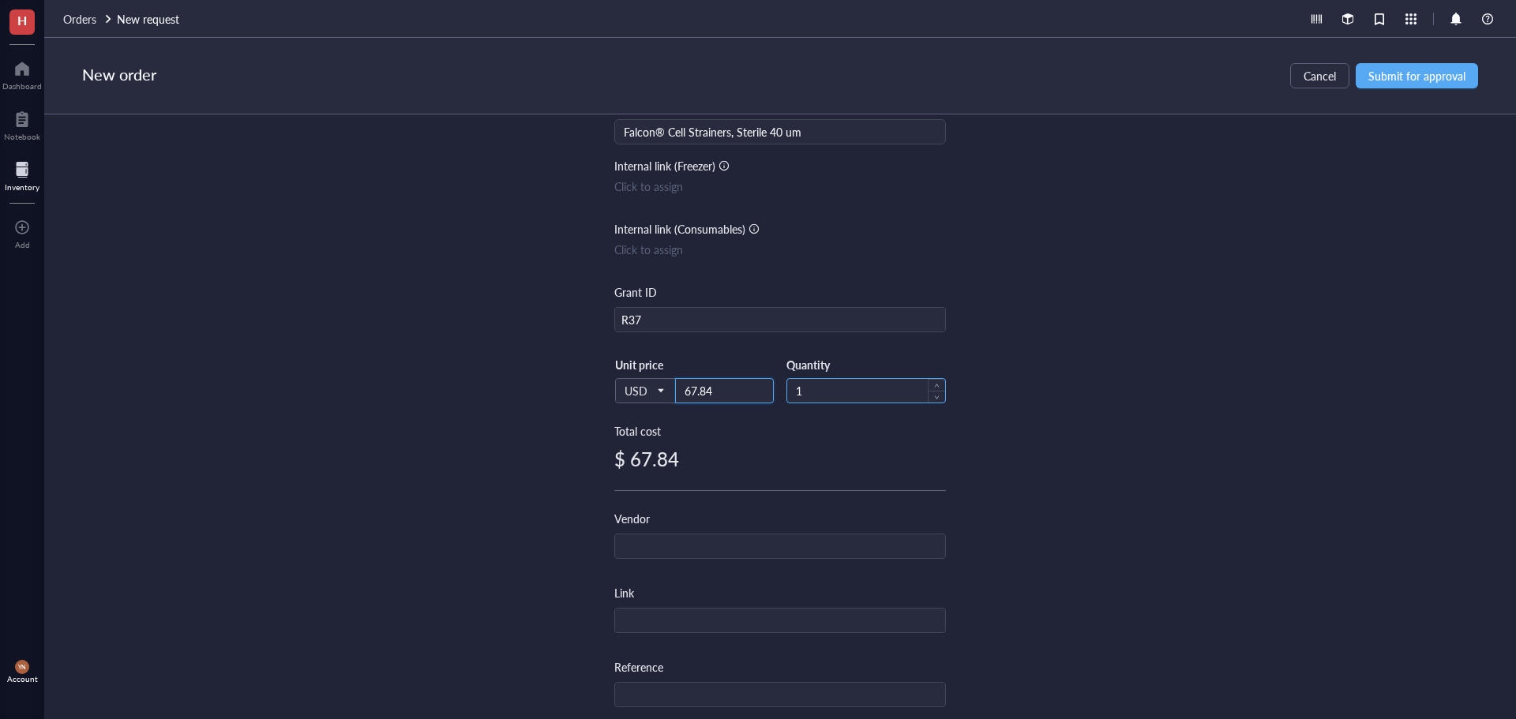
type input "67.84"
click at [823, 394] on input "1" at bounding box center [866, 391] width 158 height 24
type input "4"
click at [848, 397] on input "4" at bounding box center [866, 391] width 158 height 24
type input "6"
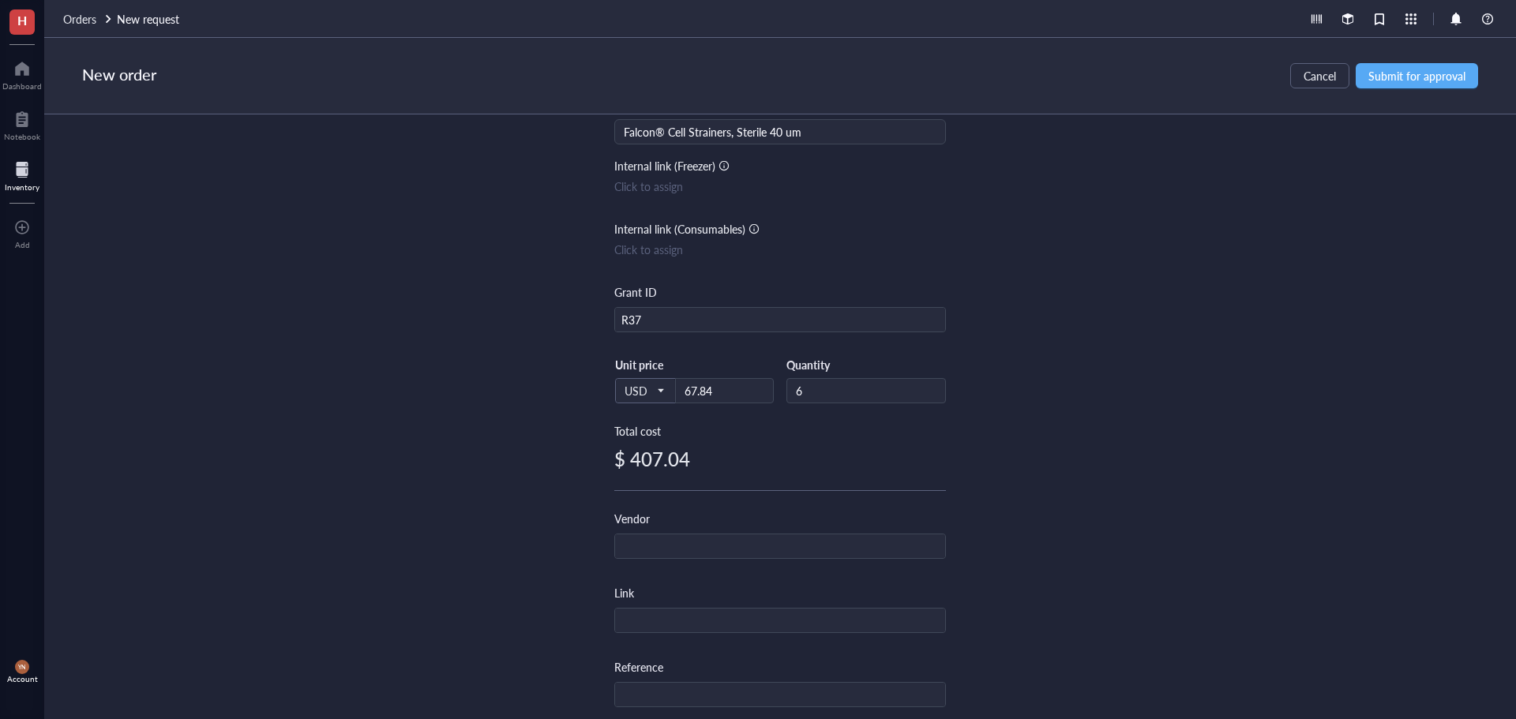
click at [1221, 413] on div "Item name * Falcon® Cell Strainers, Sterile 40 um Internal link (Freezer) Click…" at bounding box center [780, 416] width 1472 height 605
click at [656, 553] on input "text" at bounding box center [780, 546] width 330 height 25
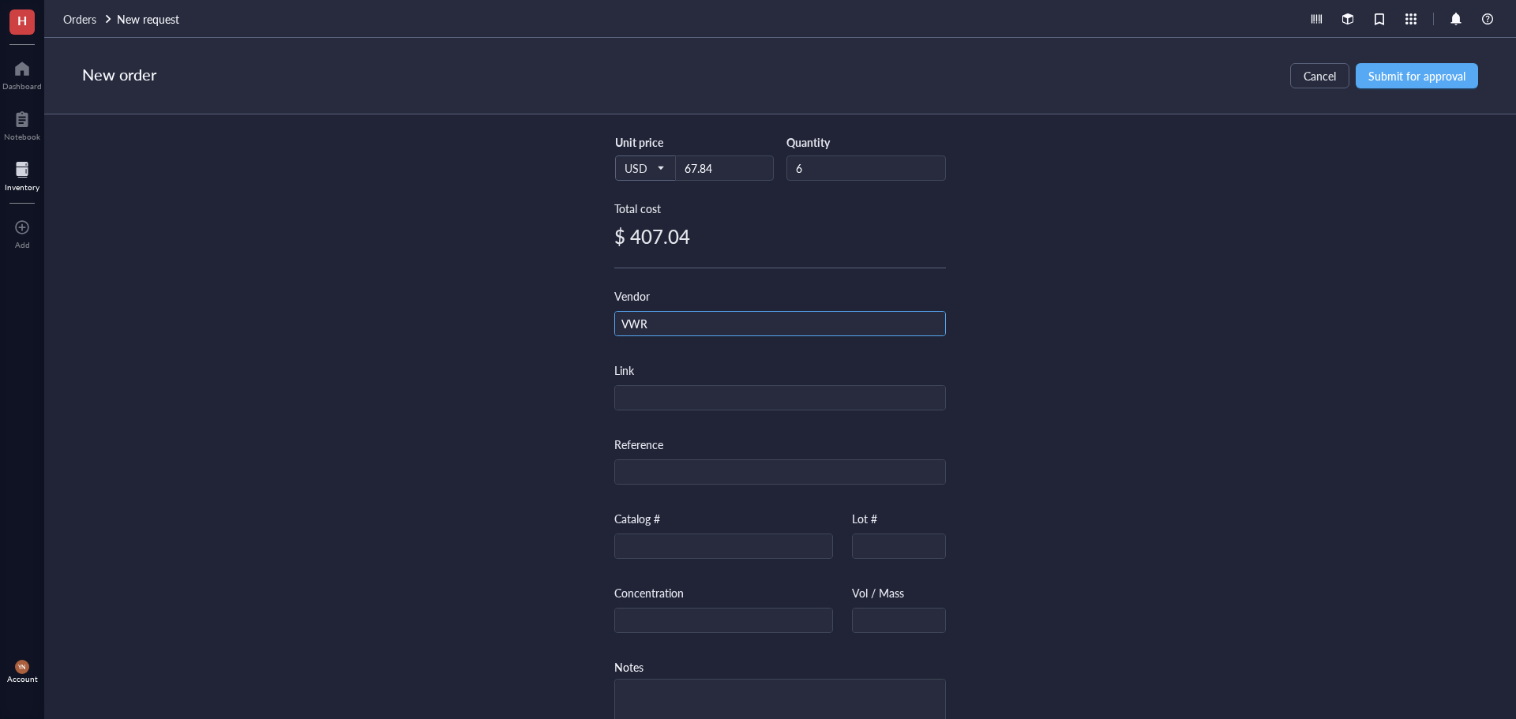
scroll to position [316, 0]
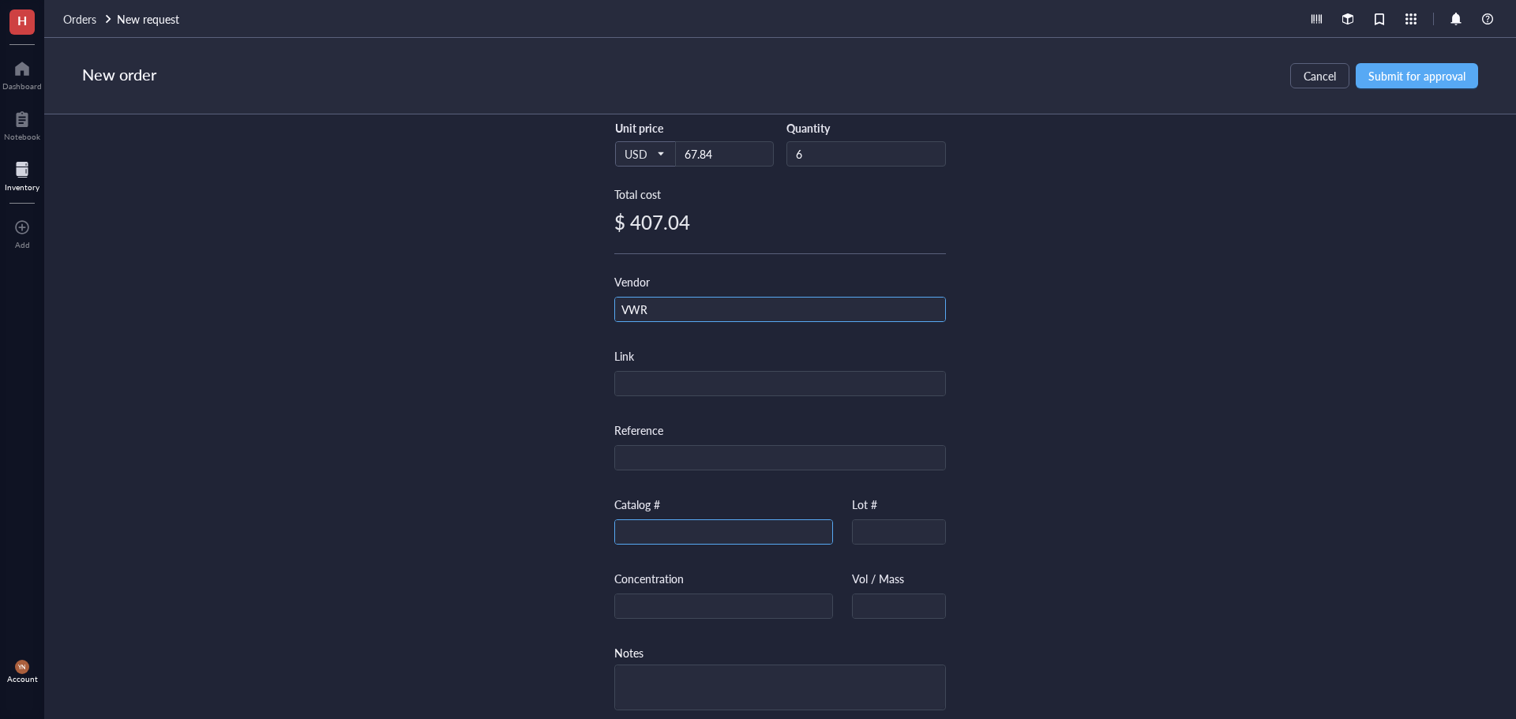
type input "VWR"
click at [692, 533] on input "text" at bounding box center [723, 532] width 217 height 25
click at [643, 546] on div "Catalog # Lot #" at bounding box center [780, 533] width 332 height 74
click at [643, 539] on input "text" at bounding box center [723, 532] width 217 height 25
paste input "21008-949"
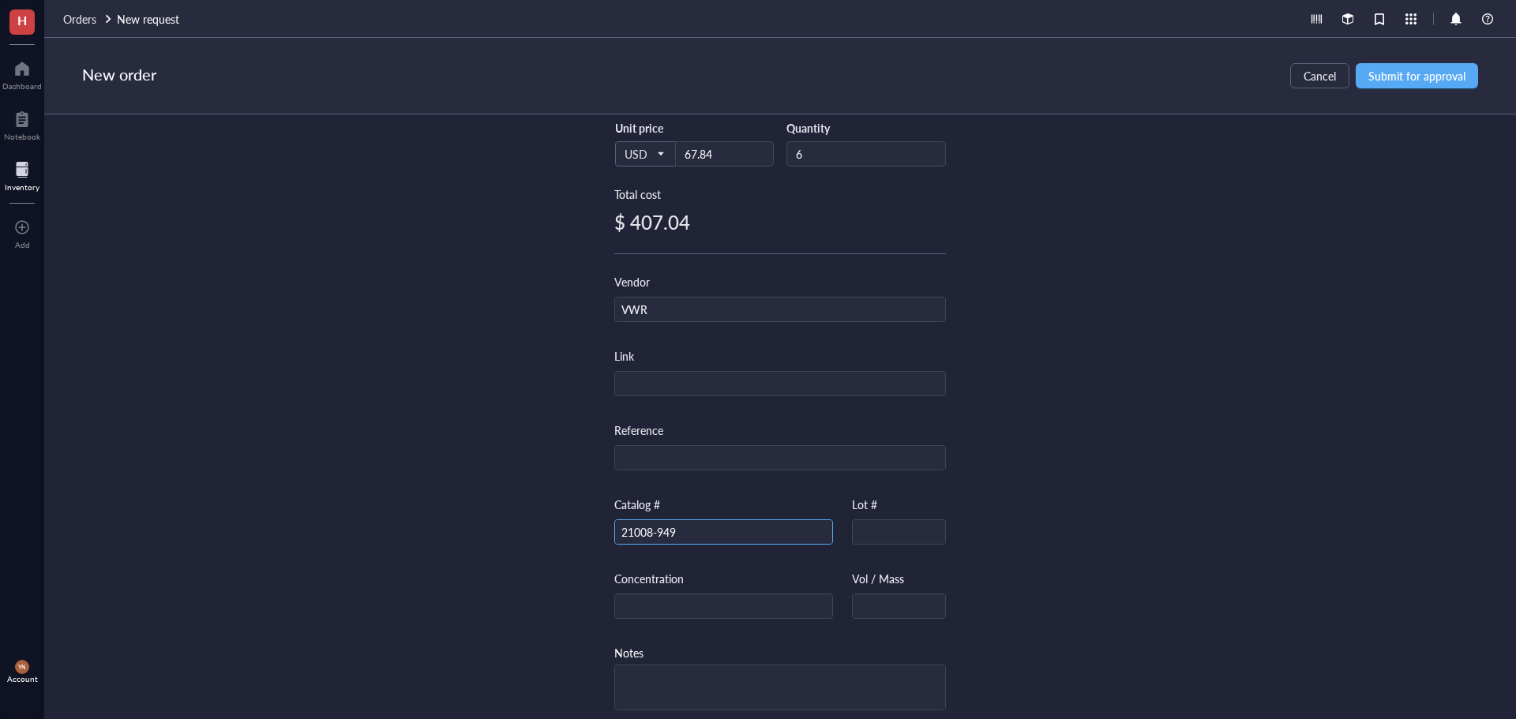
type input "21008-949"
click at [1159, 438] on div "Item name * Falcon® Cell Strainers, Sterile 40 um Internal link (Freezer) Click…" at bounding box center [780, 416] width 1472 height 605
click at [1396, 81] on span "Submit for approval" at bounding box center [1416, 75] width 97 height 13
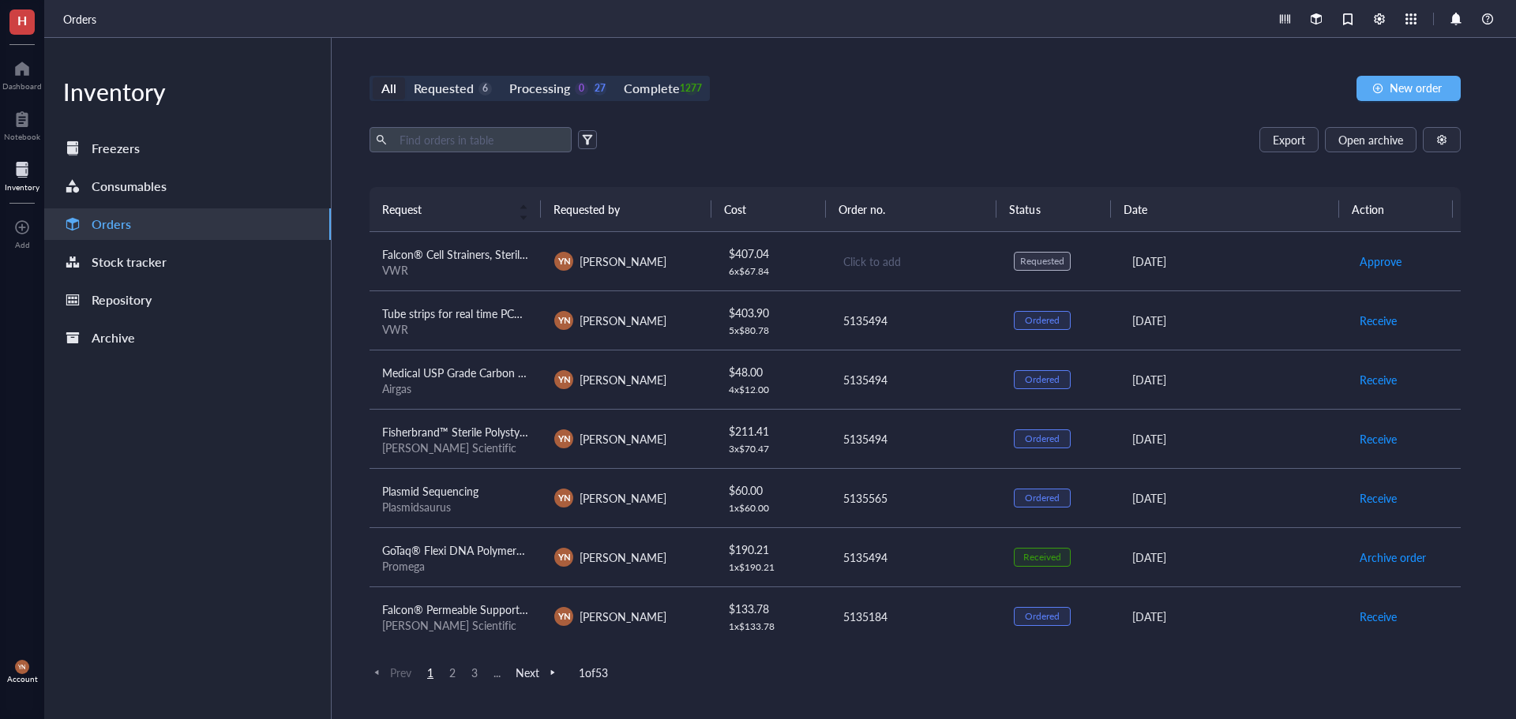
click at [487, 246] on span "Falcon® Cell Strainers, Sterile 40 um" at bounding box center [471, 254] width 178 height 16
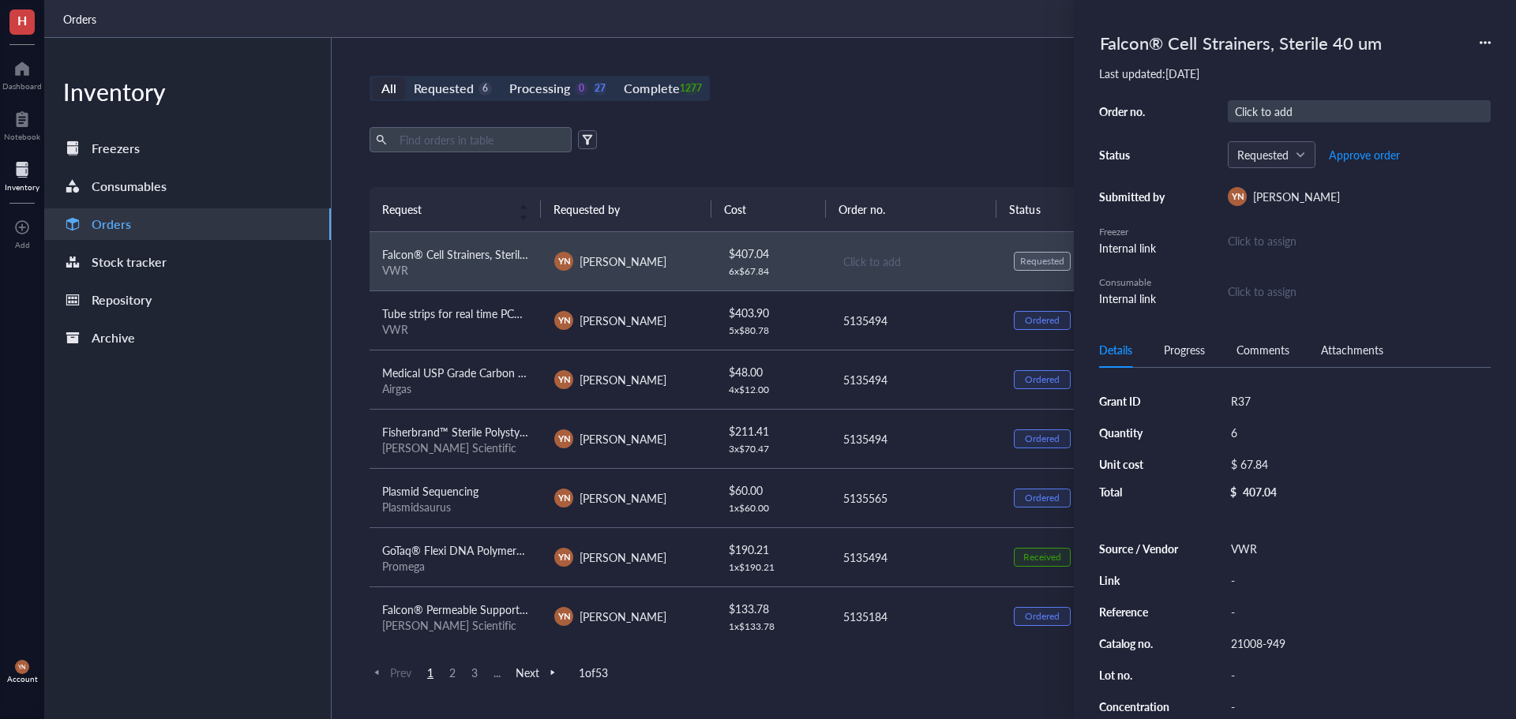
click at [1251, 116] on div "Click to add" at bounding box center [1359, 111] width 263 height 22
type input "5135494"
click at [1344, 152] on span "Approve order" at bounding box center [1364, 154] width 71 height 13
click at [1344, 152] on span "Place order" at bounding box center [1352, 154] width 54 height 13
click at [960, 119] on div "All Requested 5 Processing 0 28 Complete 1277 New order Export Open archive Req…" at bounding box center [915, 378] width 1167 height 681
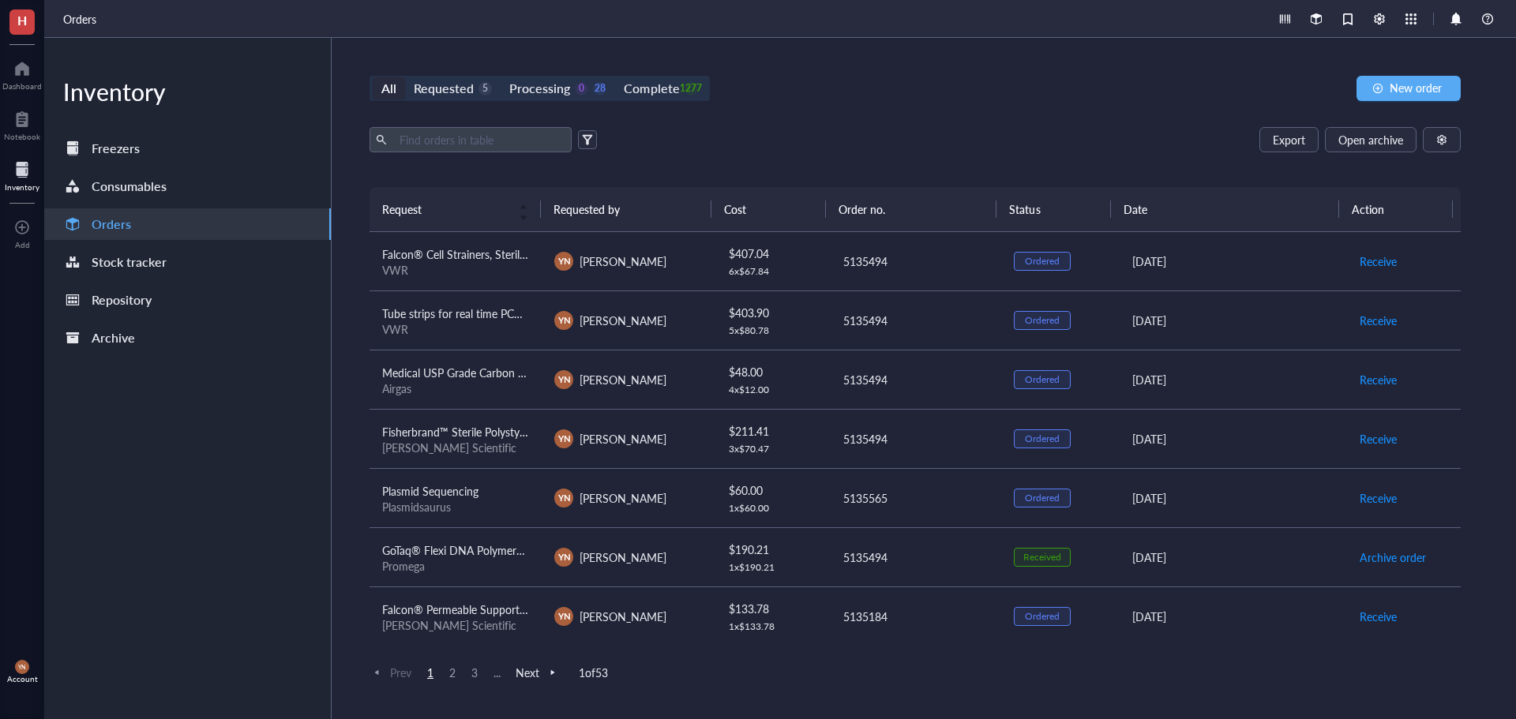
click at [1057, 43] on div "All Requested 5 Processing 0 28 Complete 1277 New order Export Open archive Req…" at bounding box center [915, 378] width 1167 height 681
click at [1364, 79] on button "New order" at bounding box center [1408, 88] width 104 height 25
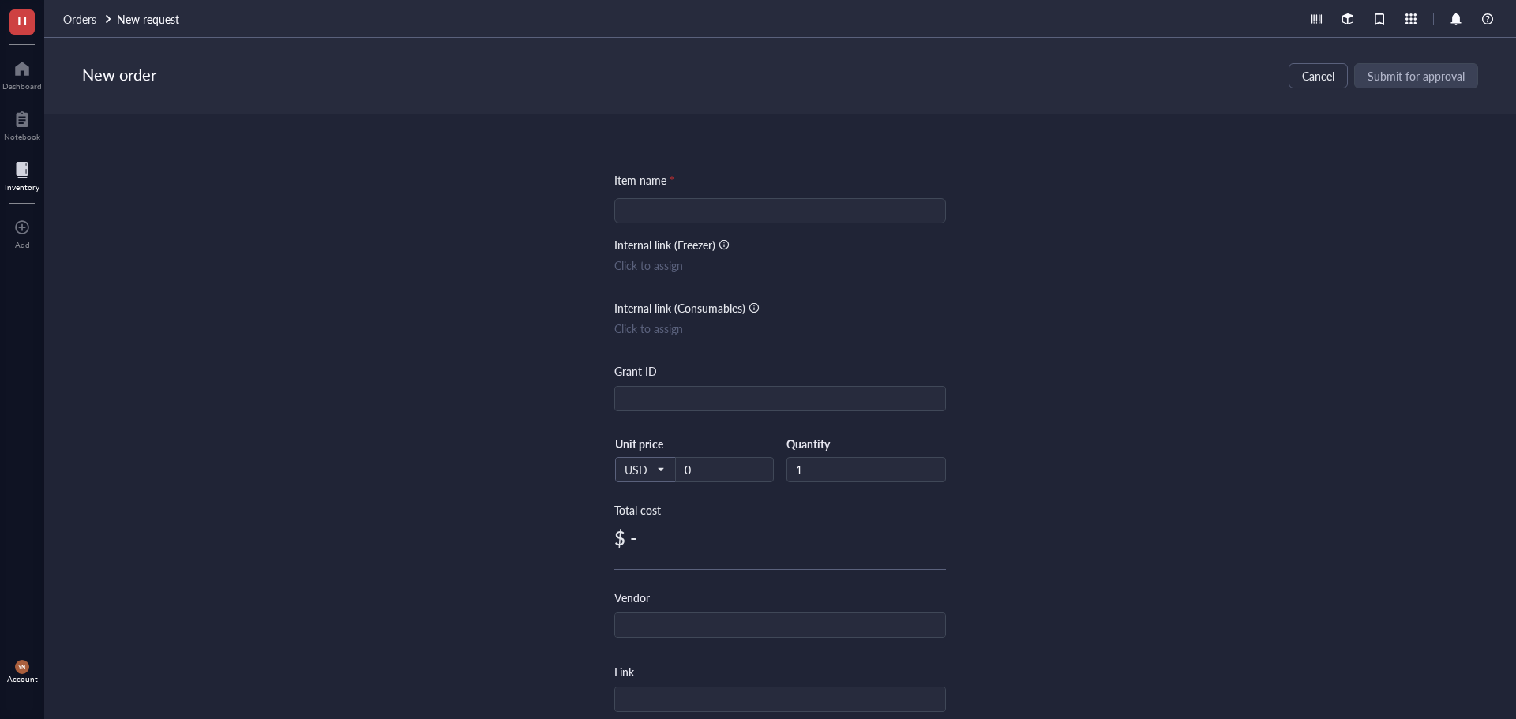
click at [636, 205] on input "search" at bounding box center [780, 211] width 313 height 24
click at [655, 203] on input "search" at bounding box center [780, 211] width 313 height 24
paste input "VWR TUBE MICRO 0.65ML PK1000"
type input "VWR TUBE MICRO 0.65ML PK1000"
click at [615, 406] on input "text" at bounding box center [780, 399] width 330 height 25
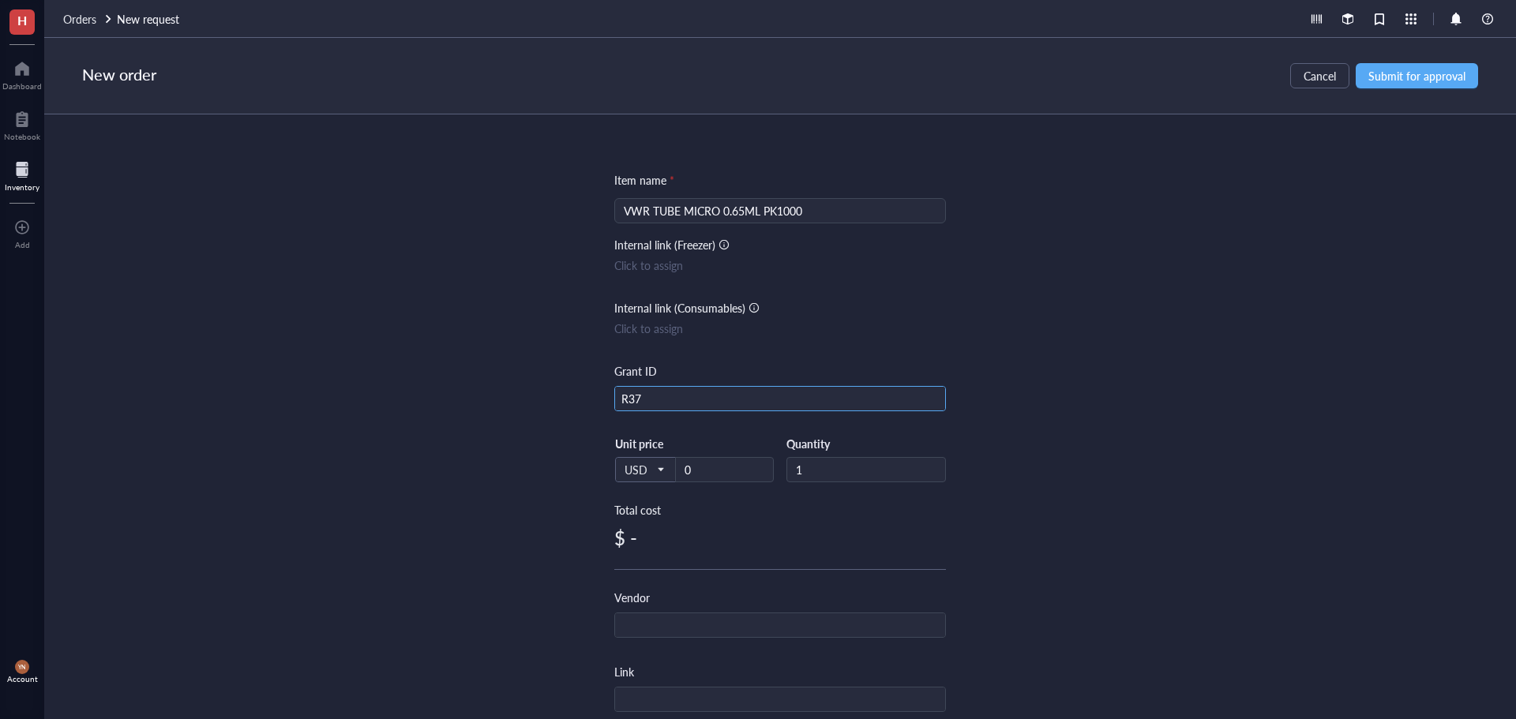
type input "R37"
drag, startPoint x: 1048, startPoint y: 398, endPoint x: 886, endPoint y: 477, distance: 180.1
click at [1050, 398] on div "Item name * VWR TUBE MICRO 0.65ML PK1000 Internal link (Freezer) Click to assig…" at bounding box center [780, 416] width 1472 height 605
click at [717, 472] on input "0" at bounding box center [724, 470] width 97 height 24
type input "20.14"
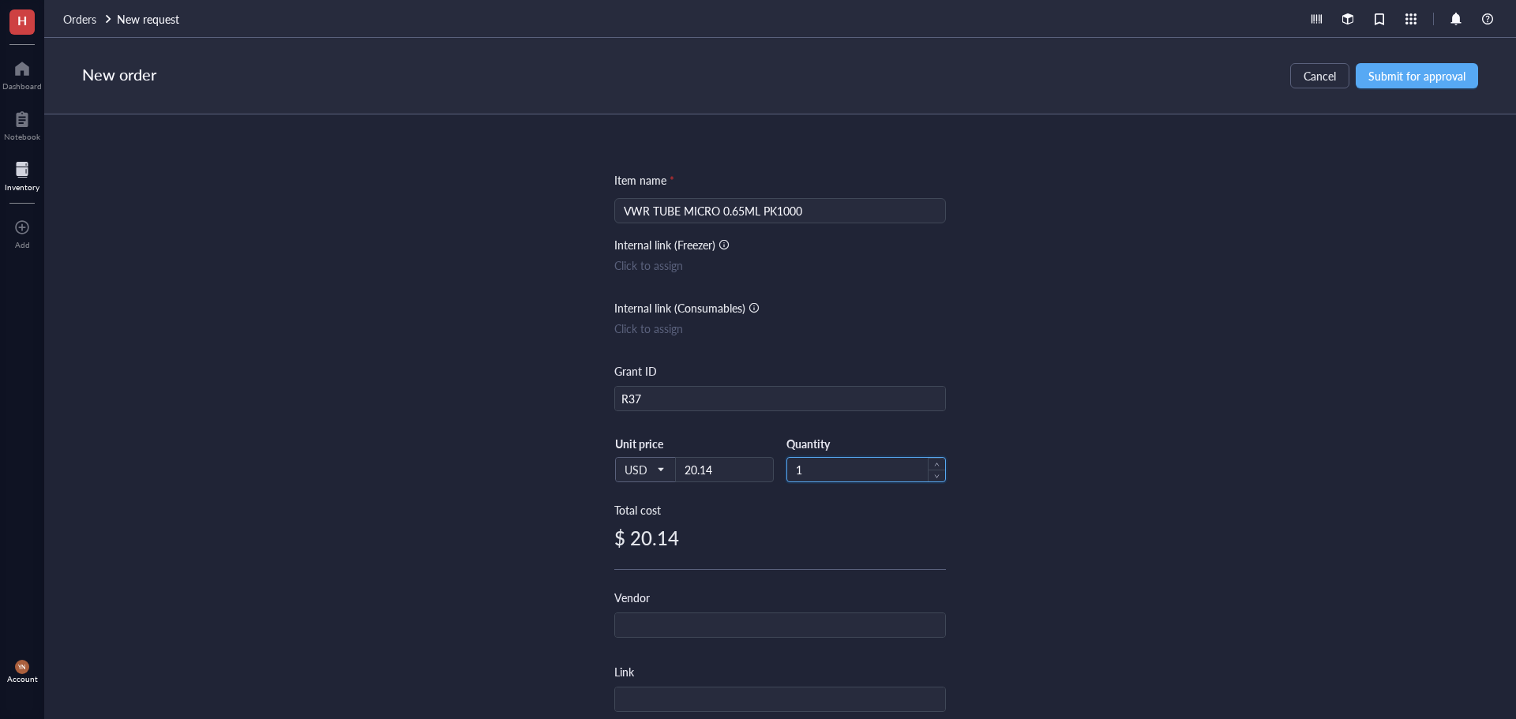
click at [827, 466] on input "1" at bounding box center [866, 470] width 158 height 24
type input "2"
click at [1017, 432] on div "Item name * VWR TUBE MICRO 0.65ML PK1000 Internal link (Freezer) Click to assig…" at bounding box center [780, 416] width 1472 height 605
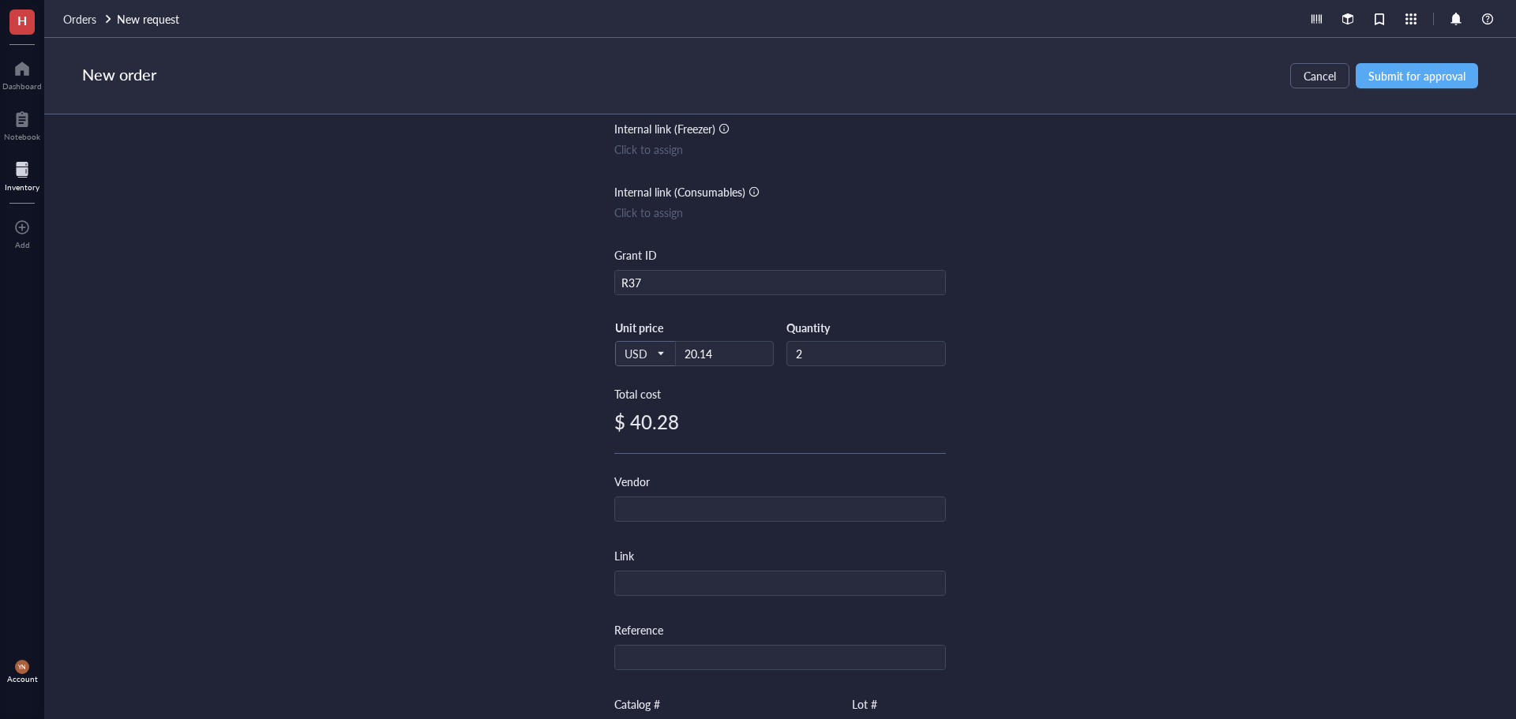
scroll to position [237, 0]
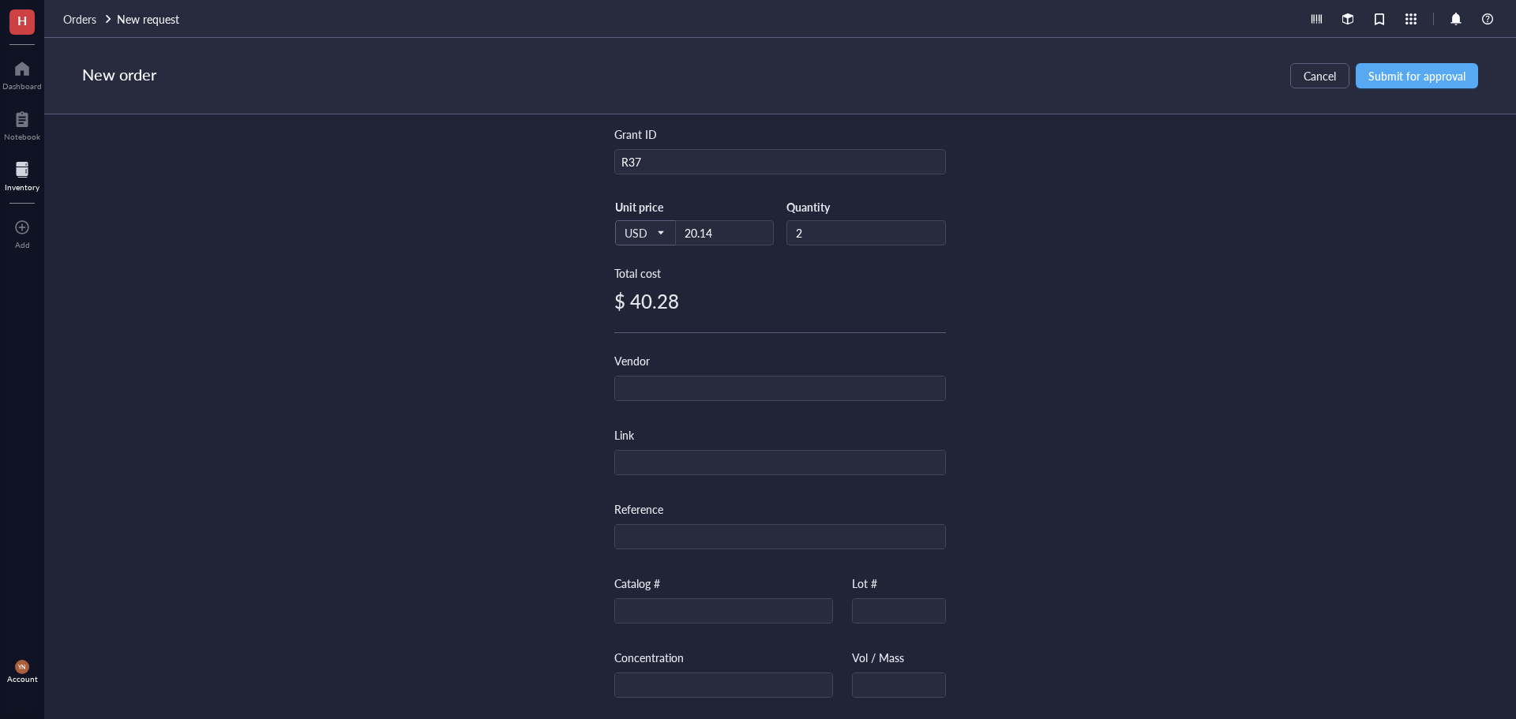
click at [670, 372] on div "Vendor" at bounding box center [780, 376] width 332 height 49
click at [666, 387] on input "text" at bounding box center [780, 389] width 330 height 25
type input "VWR"
click at [1213, 398] on div "Item name * VWR TUBE MICRO 0.65ML PK1000 Internal link (Freezer) Click to assig…" at bounding box center [780, 416] width 1472 height 605
drag, startPoint x: 658, startPoint y: 621, endPoint x: 674, endPoint y: 620, distance: 16.7
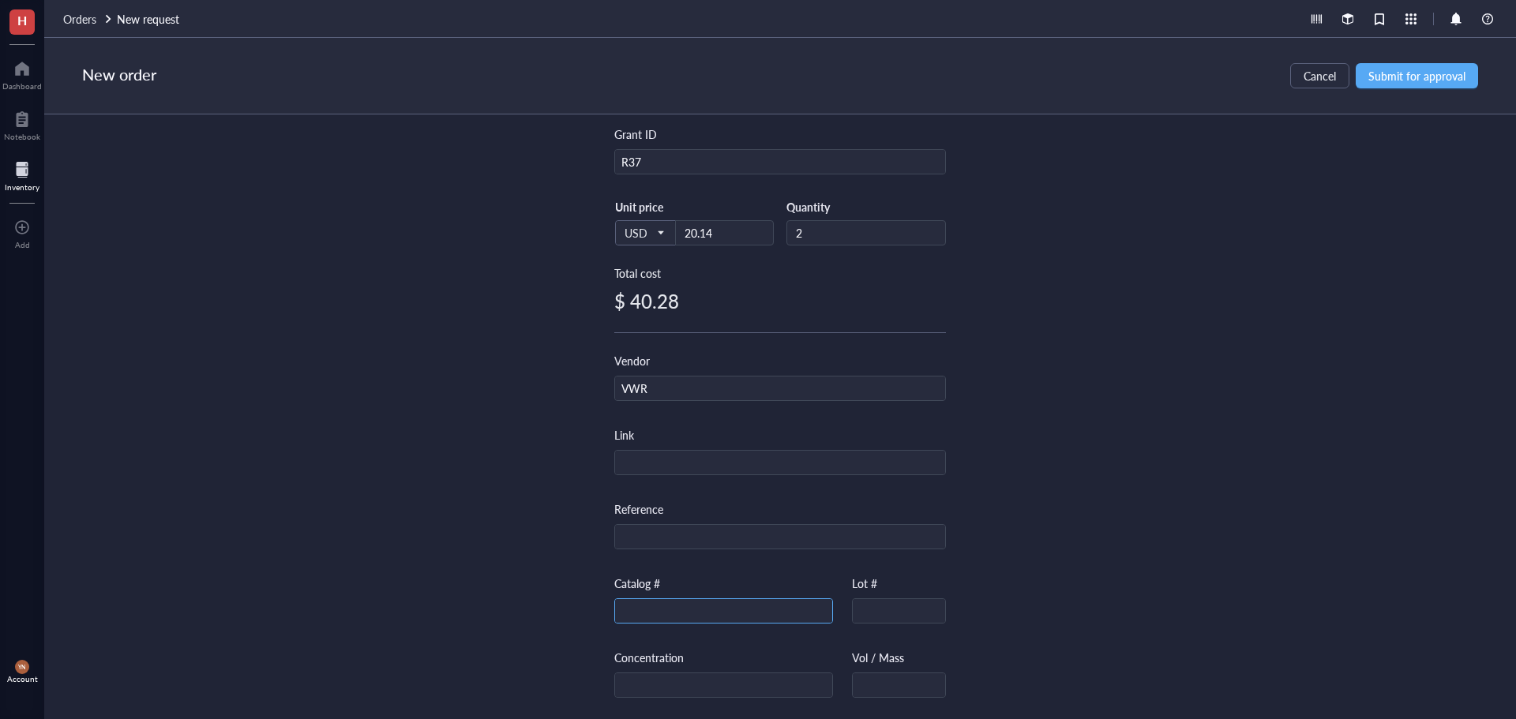
click at [658, 621] on input "text" at bounding box center [723, 611] width 217 height 25
paste input "87003-290"
type input "87003-290"
click at [1240, 478] on div "Item name * VWR TUBE MICRO 0.65ML PK1000 Internal link (Freezer) Click to assig…" at bounding box center [780, 416] width 1472 height 605
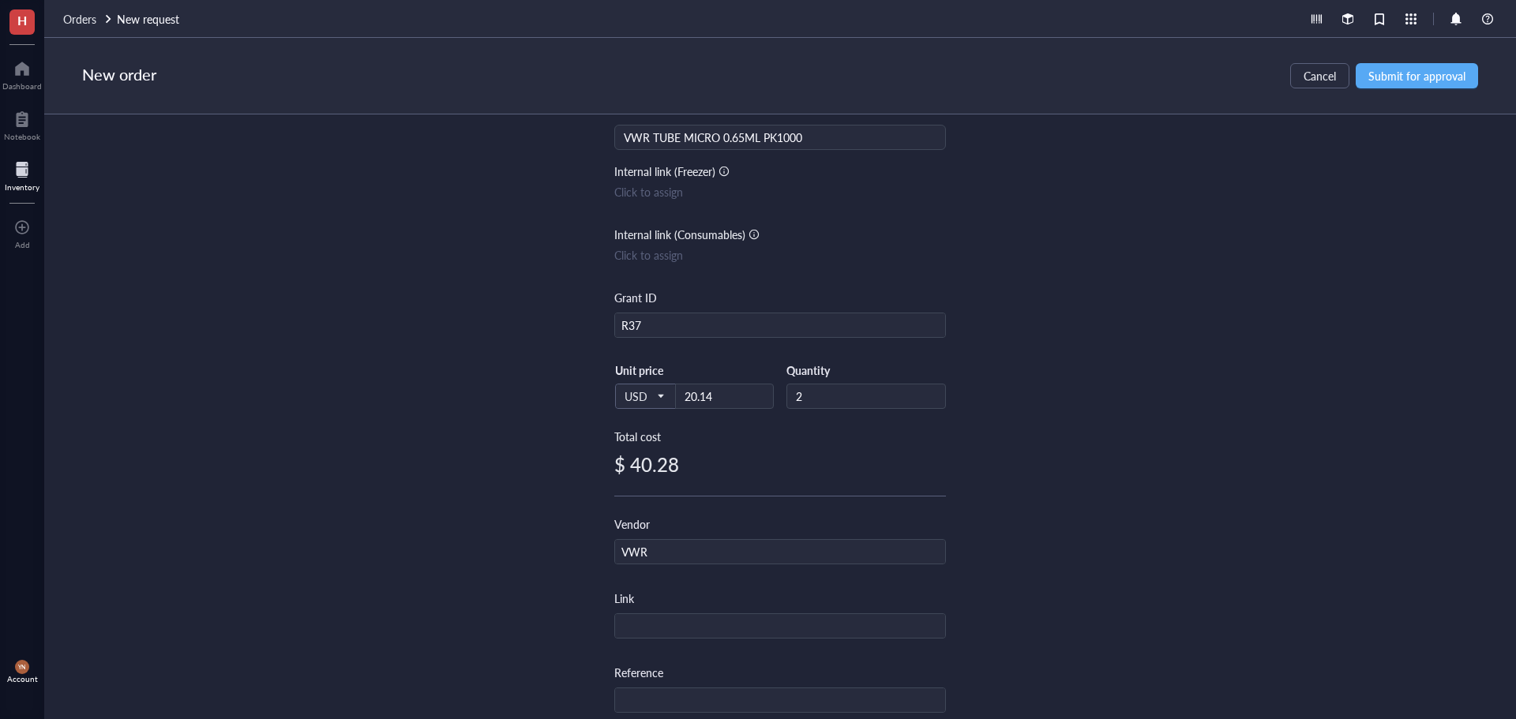
scroll to position [0, 0]
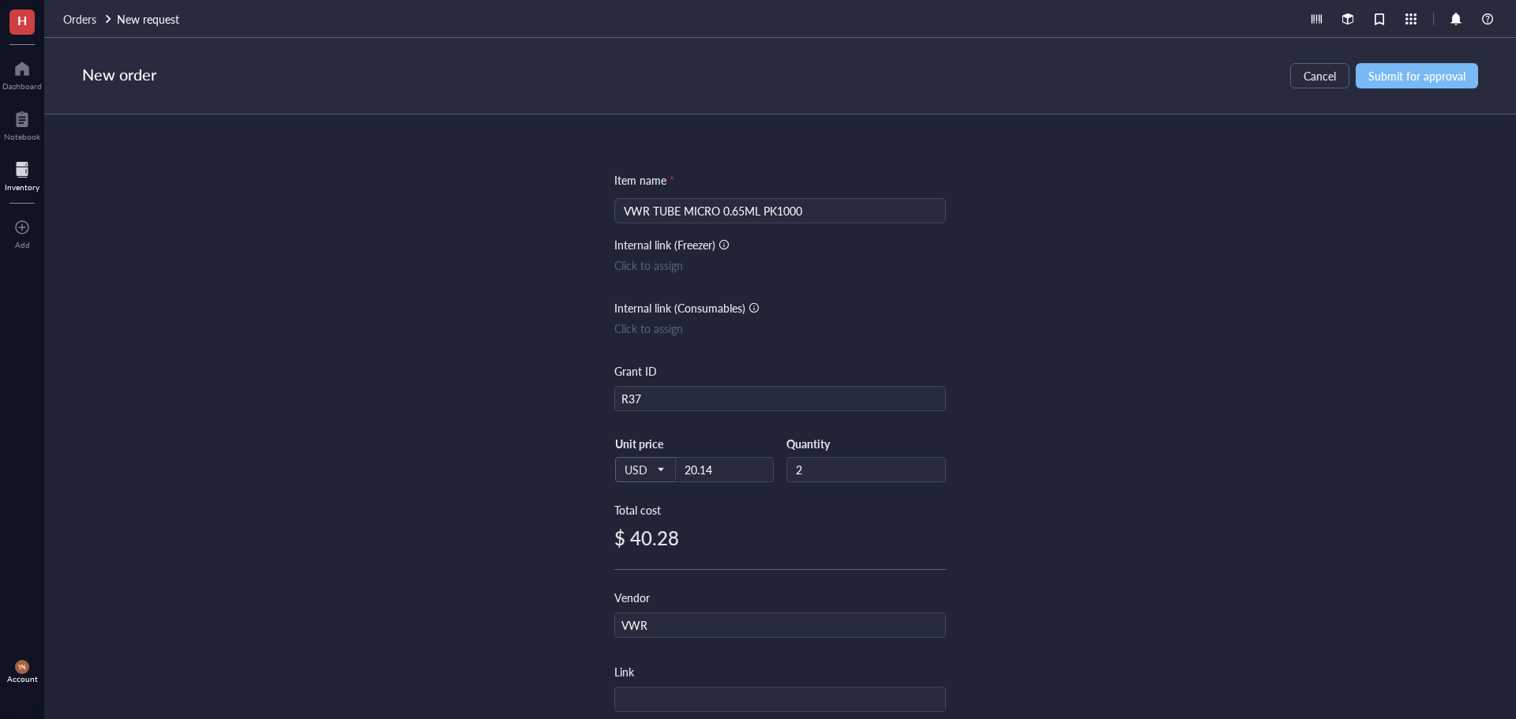
click at [1415, 81] on span "Submit for approval" at bounding box center [1416, 75] width 97 height 13
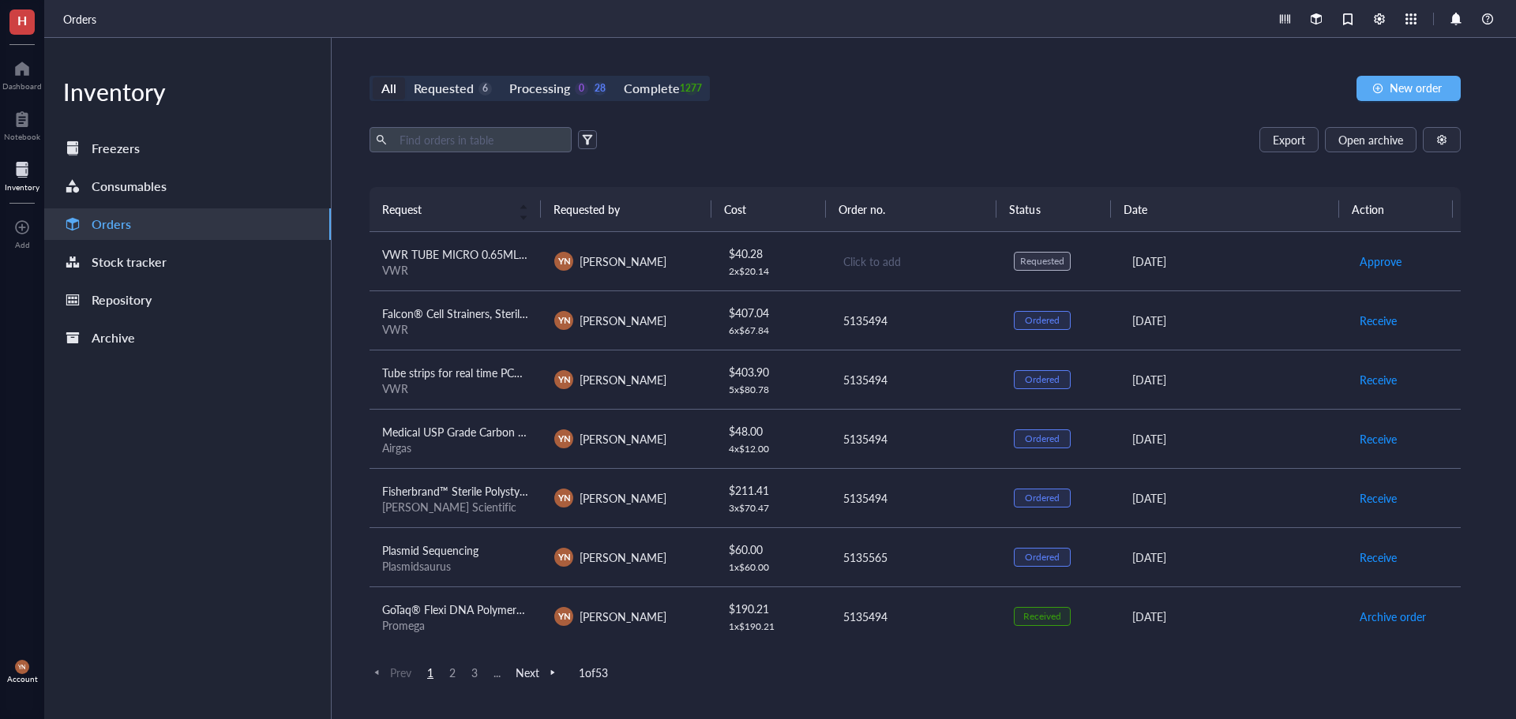
click at [456, 276] on div "VWR" at bounding box center [455, 270] width 147 height 14
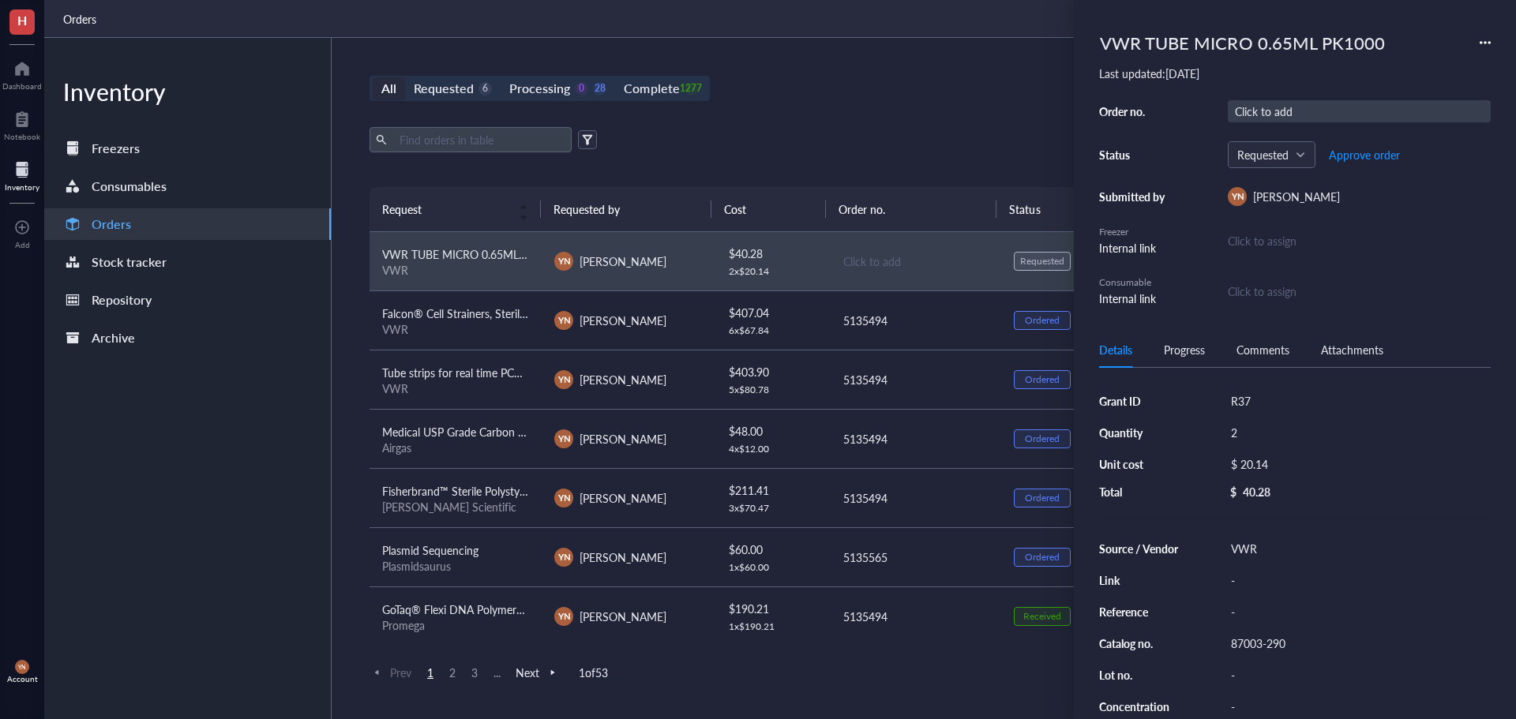
click at [1265, 118] on div "Click to add" at bounding box center [1359, 111] width 263 height 22
type input "5135494"
click at [1363, 157] on span "Approve order" at bounding box center [1364, 154] width 71 height 13
click at [1348, 152] on span "Place order" at bounding box center [1352, 154] width 54 height 13
click at [816, 119] on div "All Requested 5 Processing 0 29 Complete 1277 New order Export Open archive Req…" at bounding box center [915, 378] width 1167 height 681
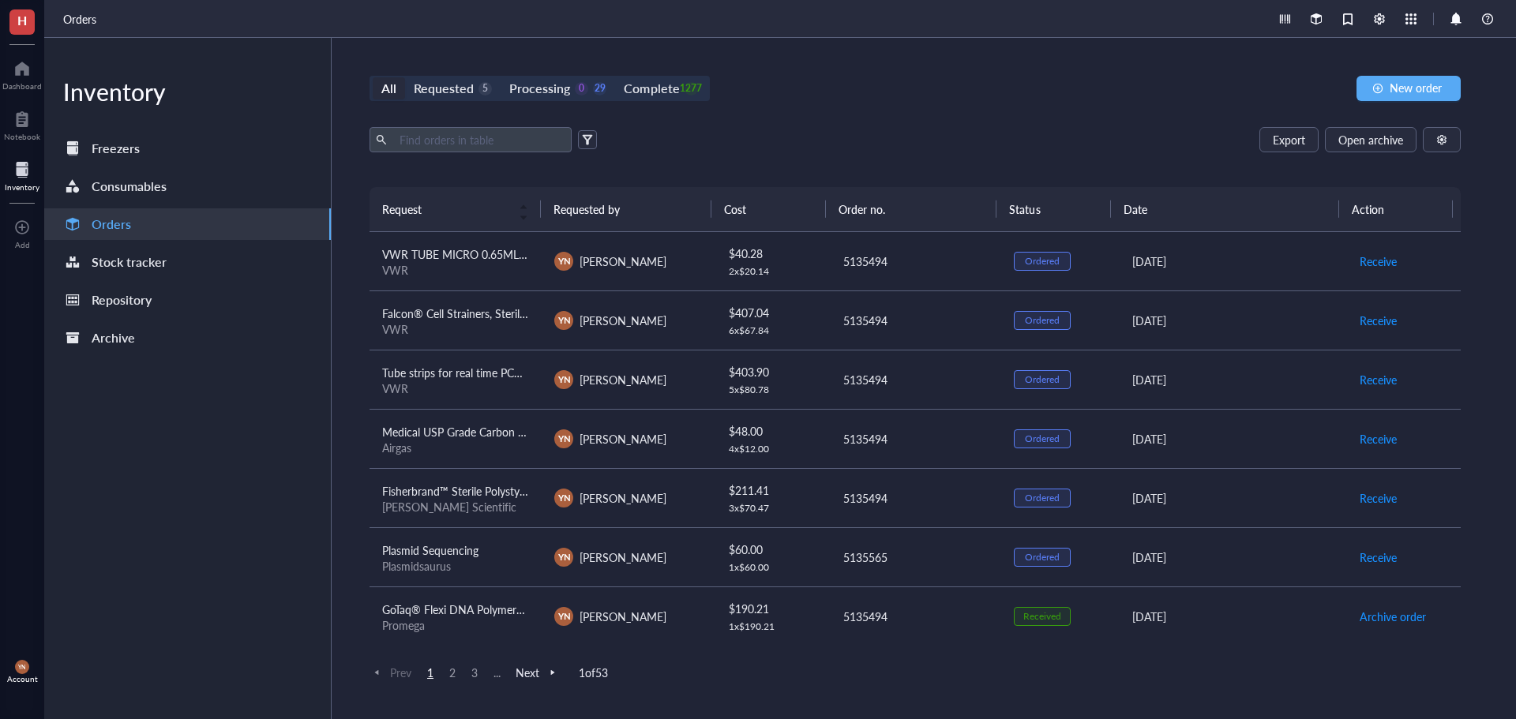
click at [876, 176] on div "Export Open archive Requester Requested on Source / Vendor Last updated" at bounding box center [914, 157] width 1091 height 60
click at [467, 96] on div "Requested" at bounding box center [444, 88] width 60 height 22
click at [405, 77] on input "Requested 5" at bounding box center [405, 77] width 0 height 0
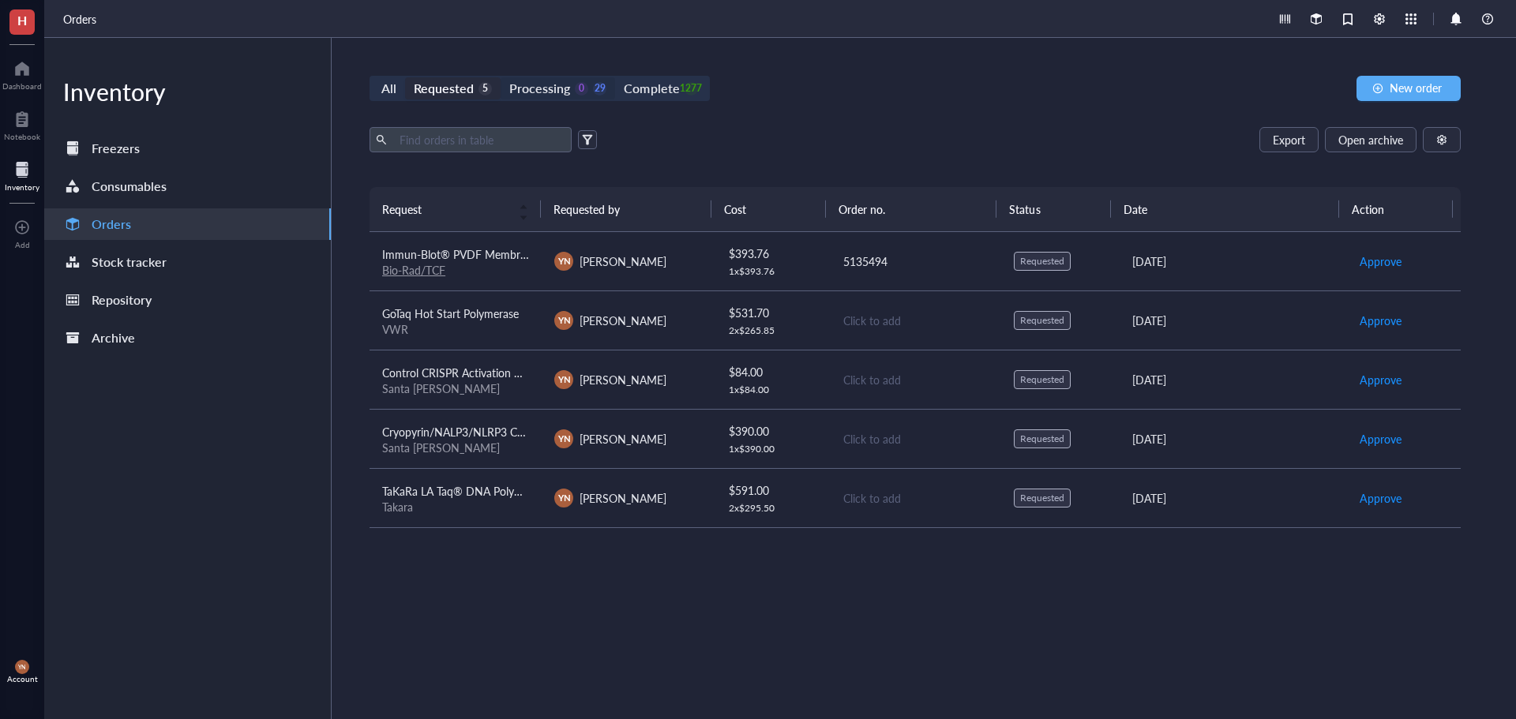
click at [553, 90] on div "Processing" at bounding box center [539, 88] width 61 height 22
click at [501, 77] on input "Processing 0 29" at bounding box center [501, 77] width 0 height 0
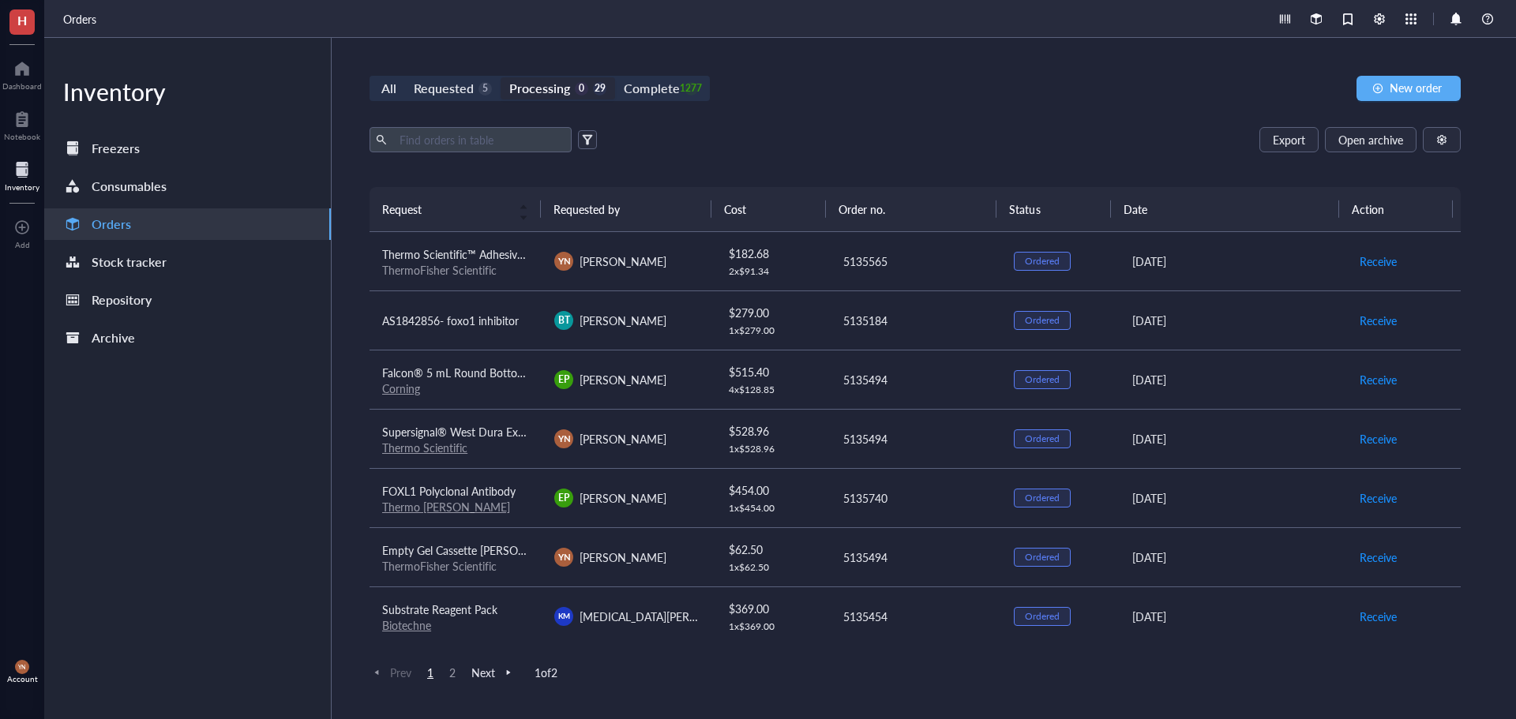
scroll to position [553, 0]
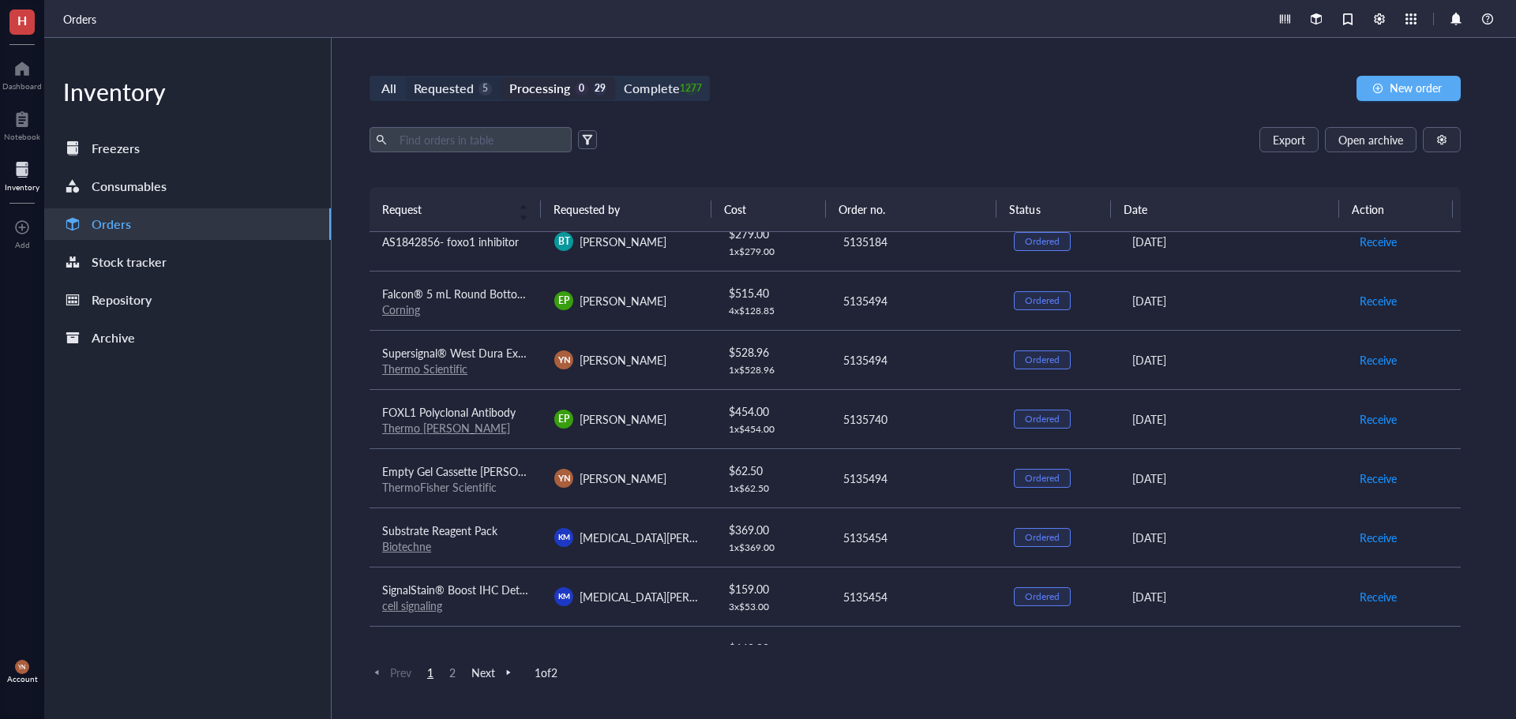
click at [444, 95] on div "Requested" at bounding box center [444, 88] width 60 height 22
click at [405, 77] on input "Requested 5" at bounding box center [405, 77] width 0 height 0
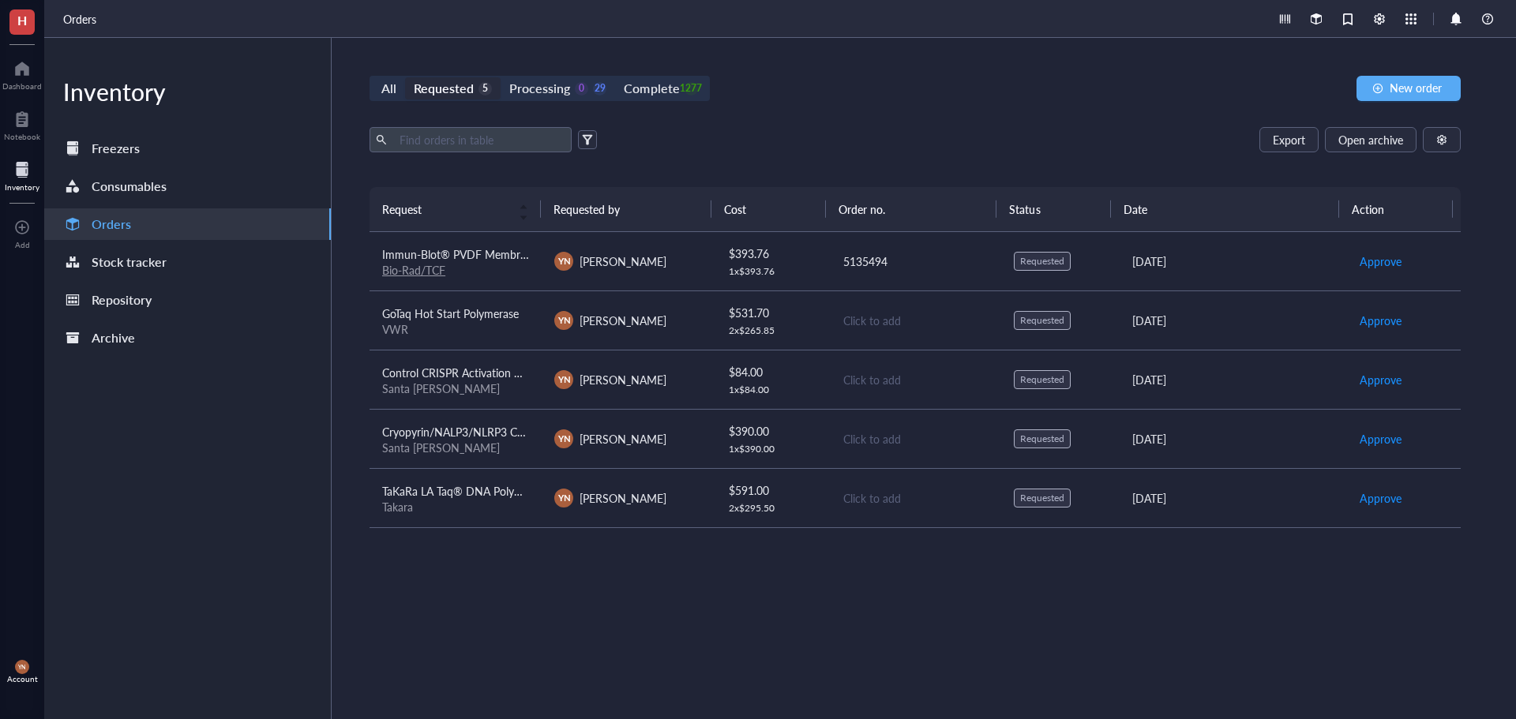
click at [495, 674] on div "All Requested 5 Processing 0 29 Complete 1277 New order Export Open archive Req…" at bounding box center [915, 378] width 1167 height 681
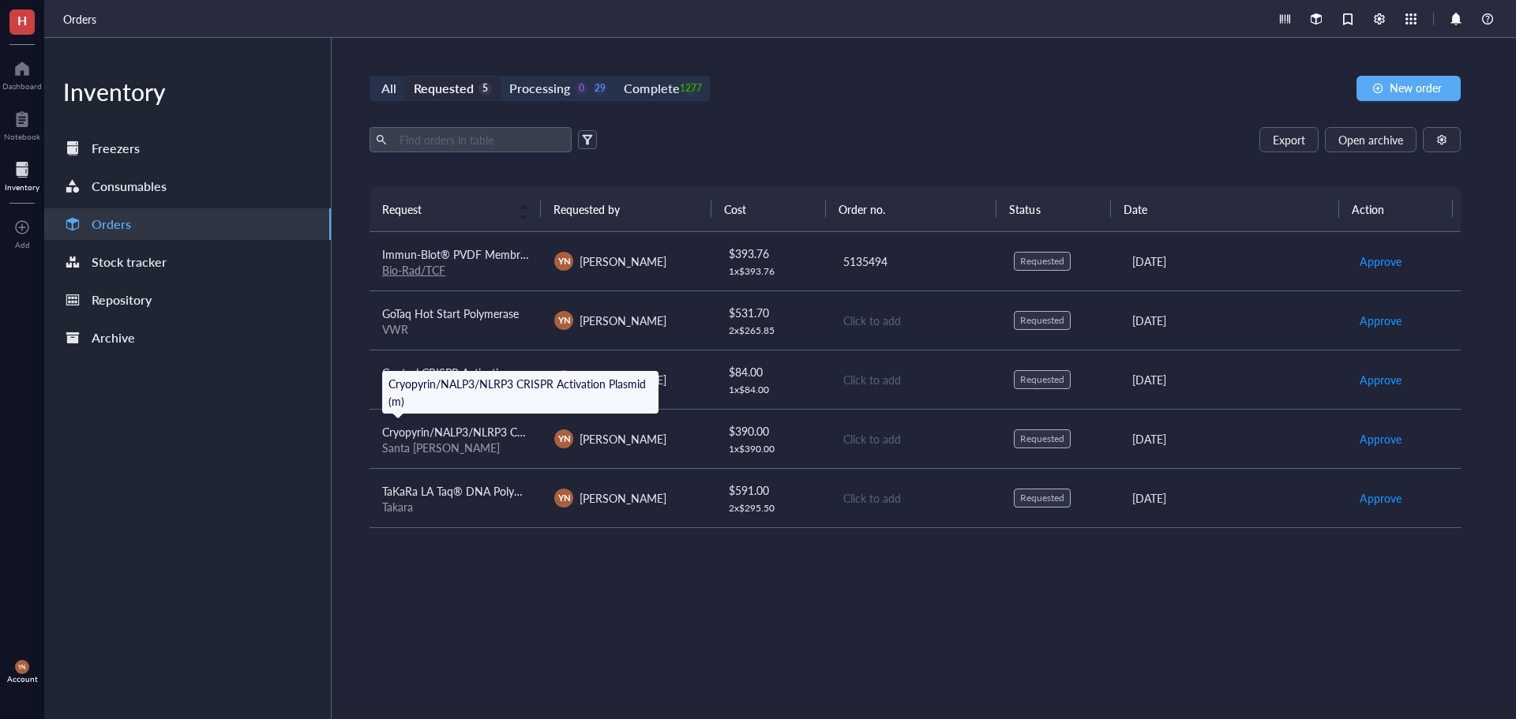
click at [496, 425] on span "Cryopyrin/NALP3/NLRP3 CRISPR Activation Plasmid (m)" at bounding box center [520, 432] width 277 height 16
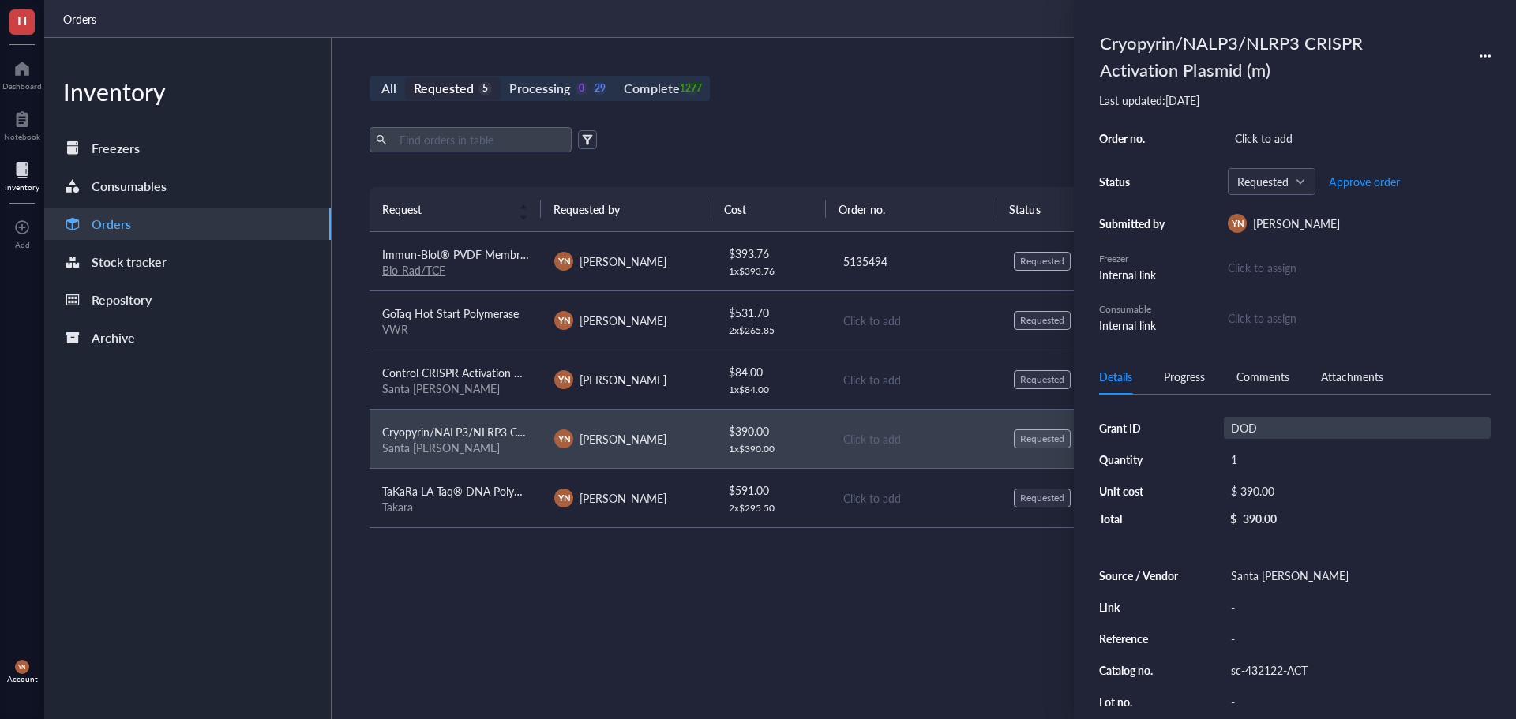
click at [1256, 423] on div "DOD" at bounding box center [1357, 428] width 267 height 22
click at [1256, 424] on input "DOD" at bounding box center [1247, 428] width 47 height 21
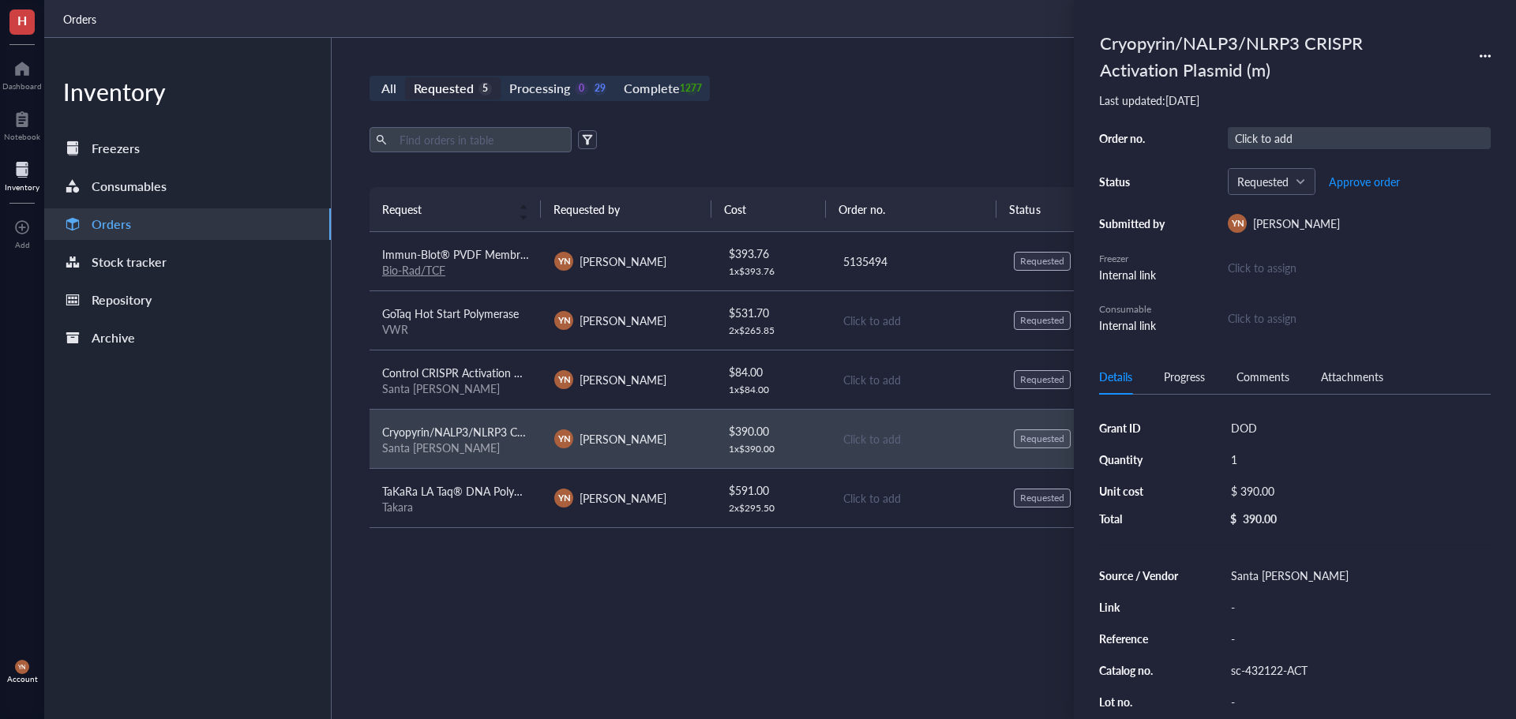
click at [1260, 139] on div "Click to add" at bounding box center [1359, 138] width 263 height 22
click at [1378, 186] on span "Approve order" at bounding box center [1364, 181] width 71 height 13
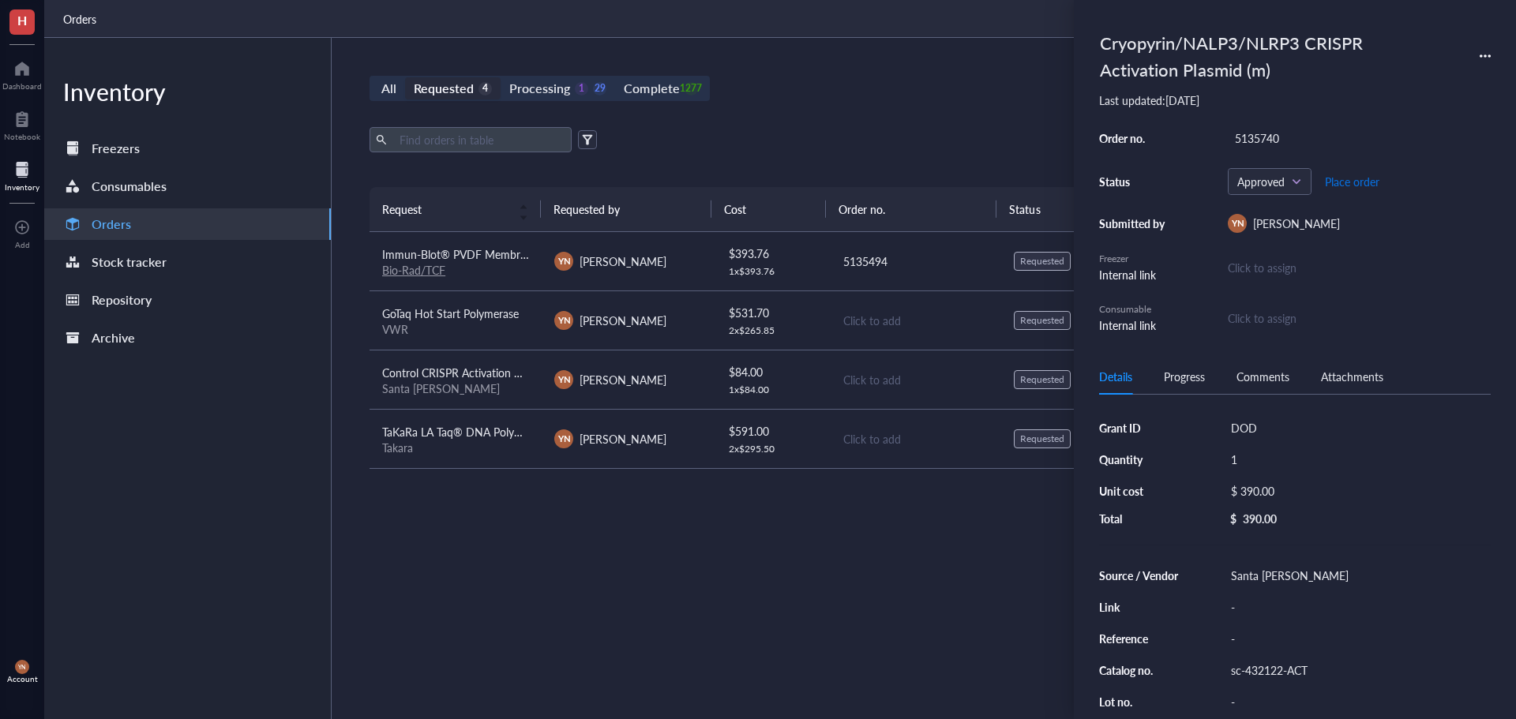
click at [1356, 181] on span "Place order" at bounding box center [1352, 181] width 54 height 13
click at [475, 385] on div "Santa [PERSON_NAME]" at bounding box center [455, 388] width 147 height 14
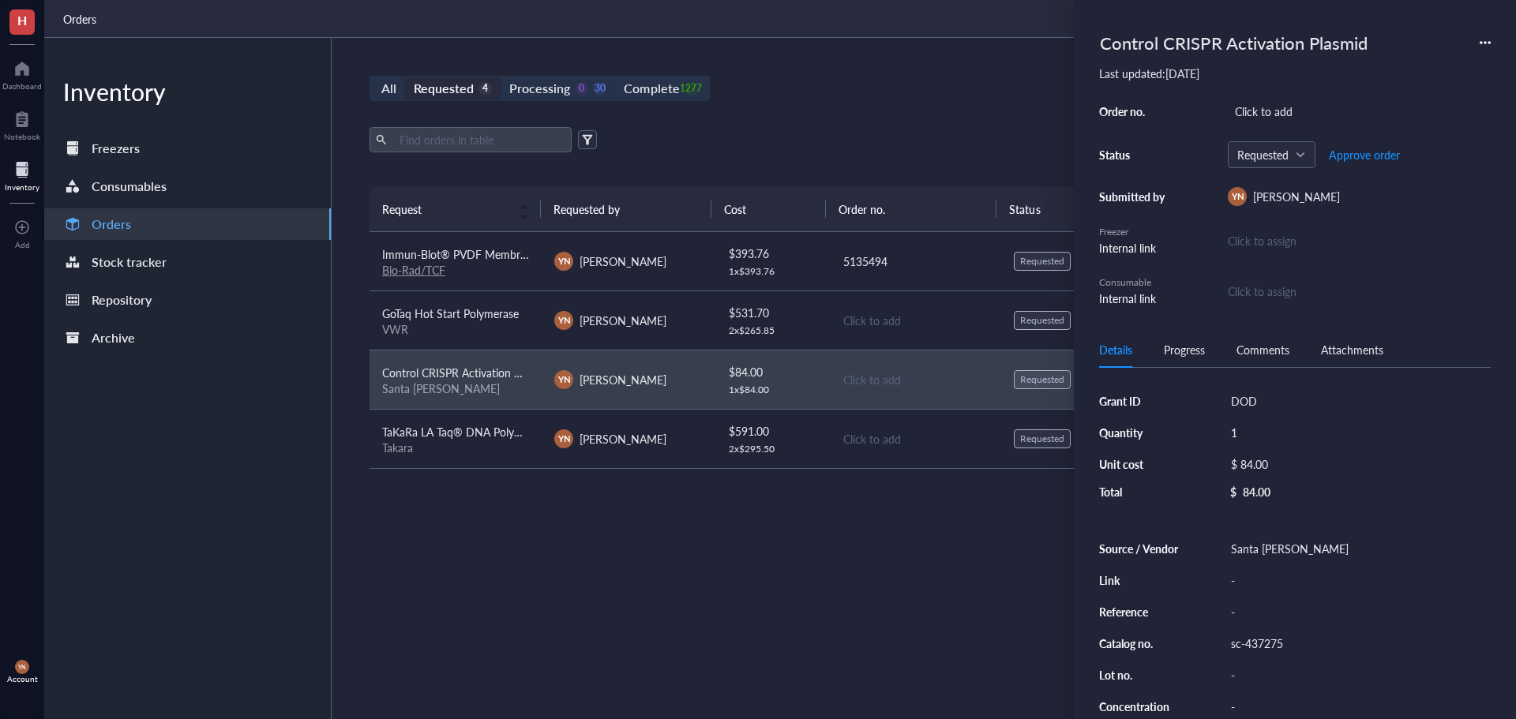
click at [1270, 130] on div "Order no. Click to add Status Requested Approve order Submitted by YN Y-[PERSON…" at bounding box center [1295, 203] width 392 height 207
click at [1262, 110] on div "Click to add" at bounding box center [1359, 111] width 263 height 22
type input "5135740"
click at [1376, 154] on span "Approve order" at bounding box center [1364, 154] width 71 height 13
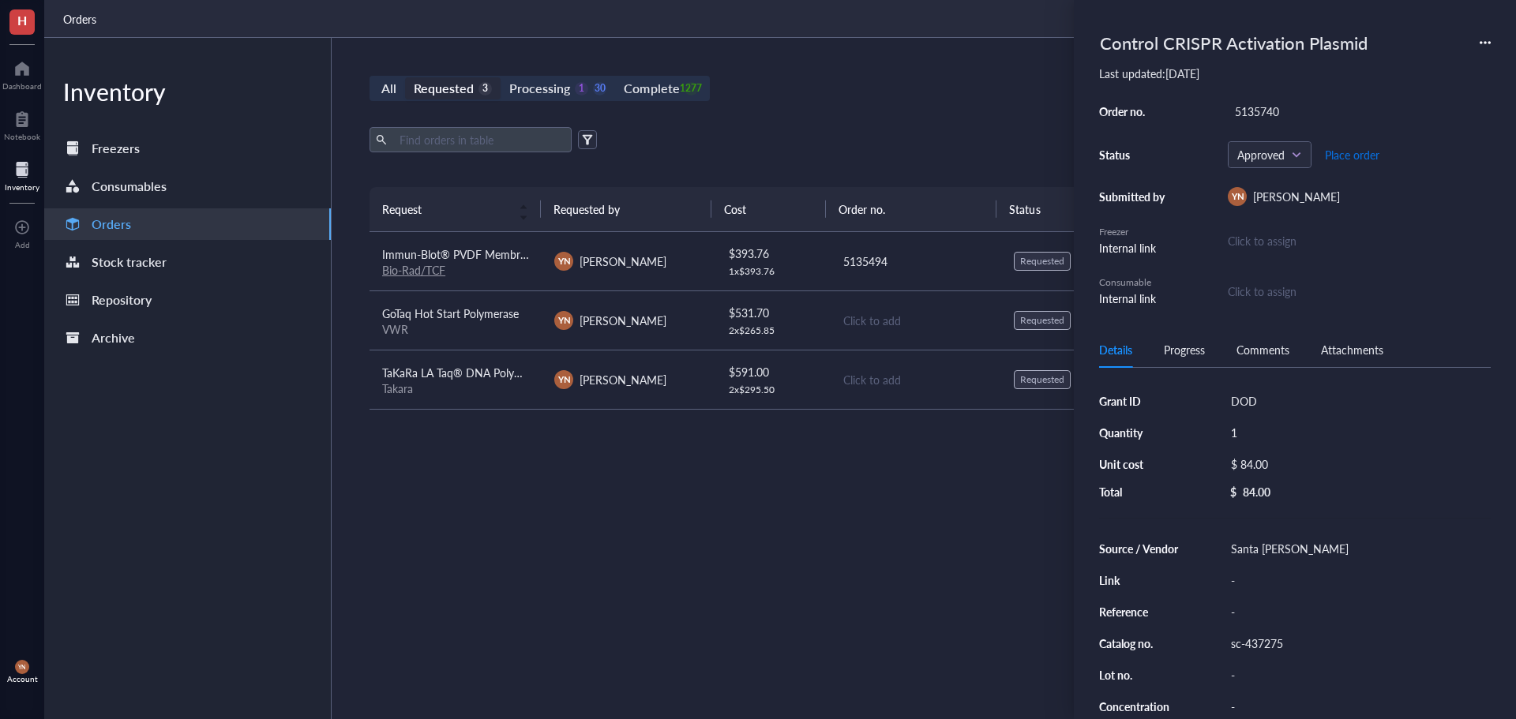
click at [1374, 154] on span "Place order" at bounding box center [1352, 154] width 54 height 13
click at [924, 137] on div "Export Open archive" at bounding box center [914, 139] width 1091 height 25
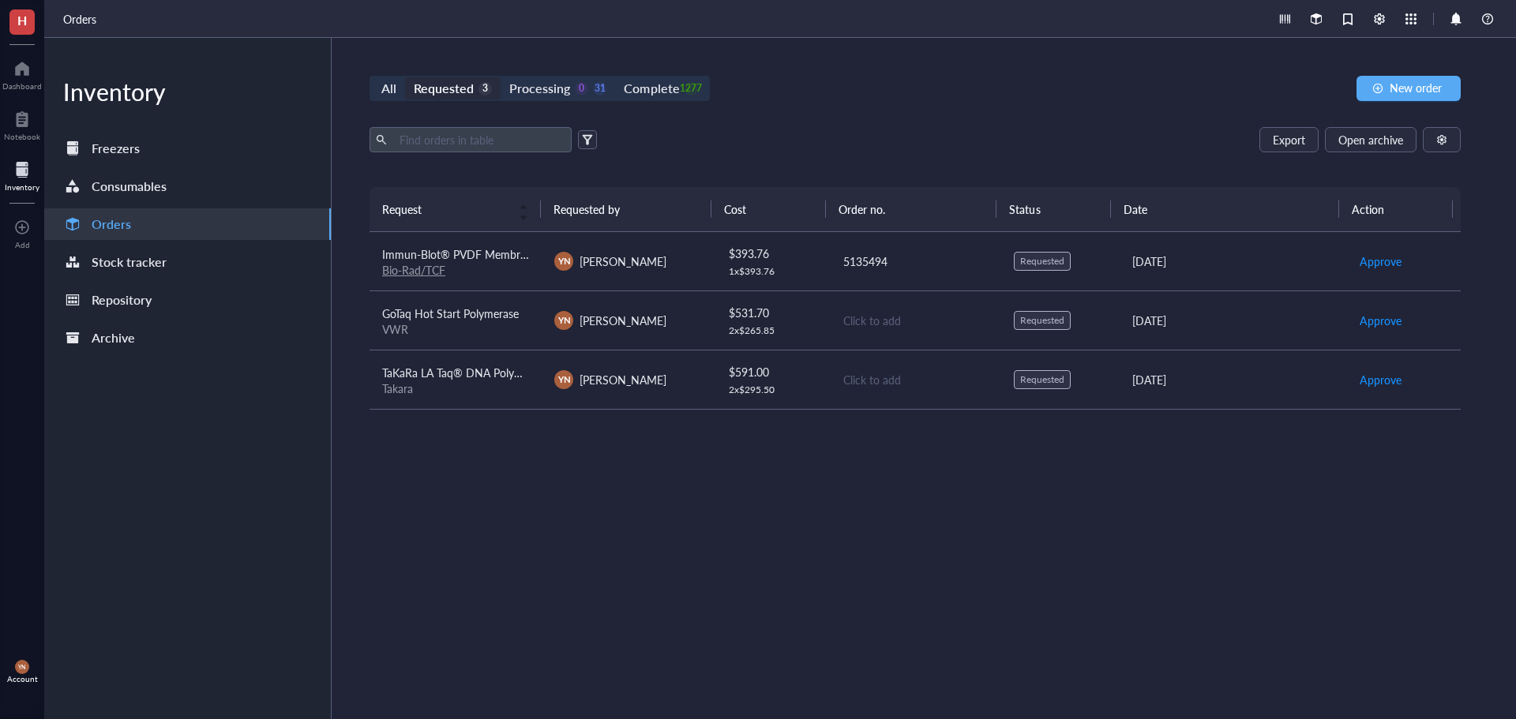
click at [597, 456] on div "Request Requested by Cost Order no. Status Date Action Immun-Blot® PVDF Membran…" at bounding box center [914, 415] width 1091 height 457
